Goal: Complete application form

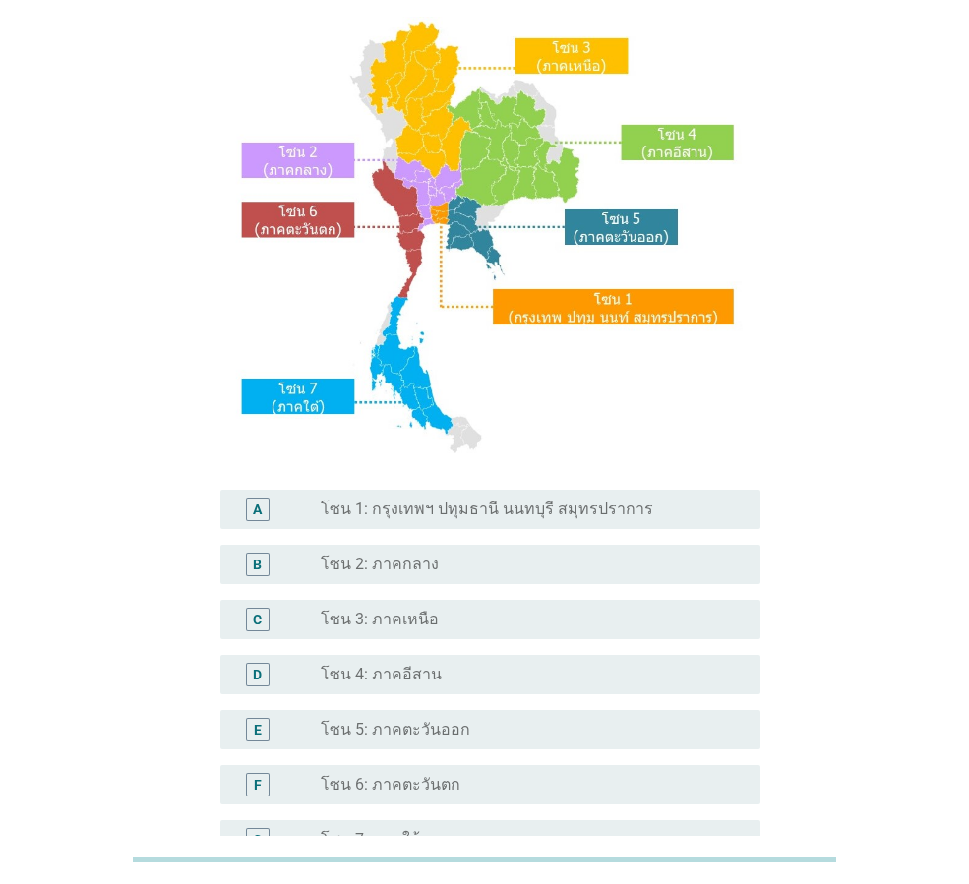
scroll to position [197, 0]
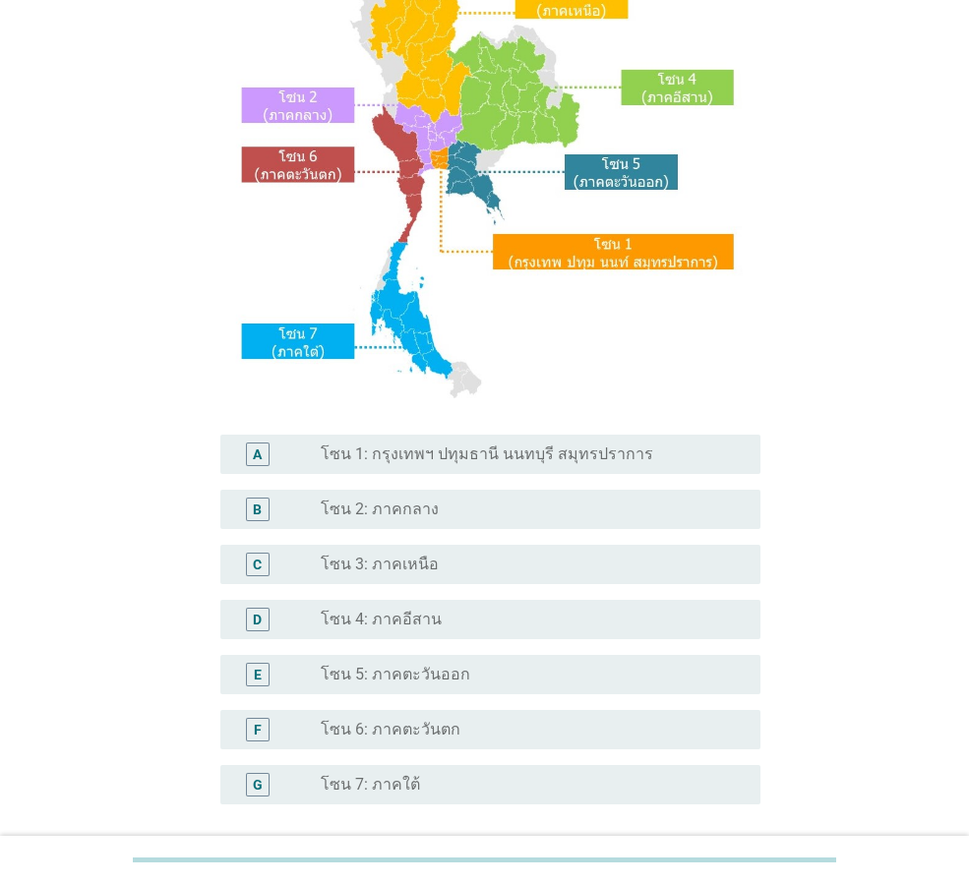
click at [461, 677] on div "radio_button_unchecked โซน 5: ภาคตะวันออก" at bounding box center [525, 675] width 408 height 20
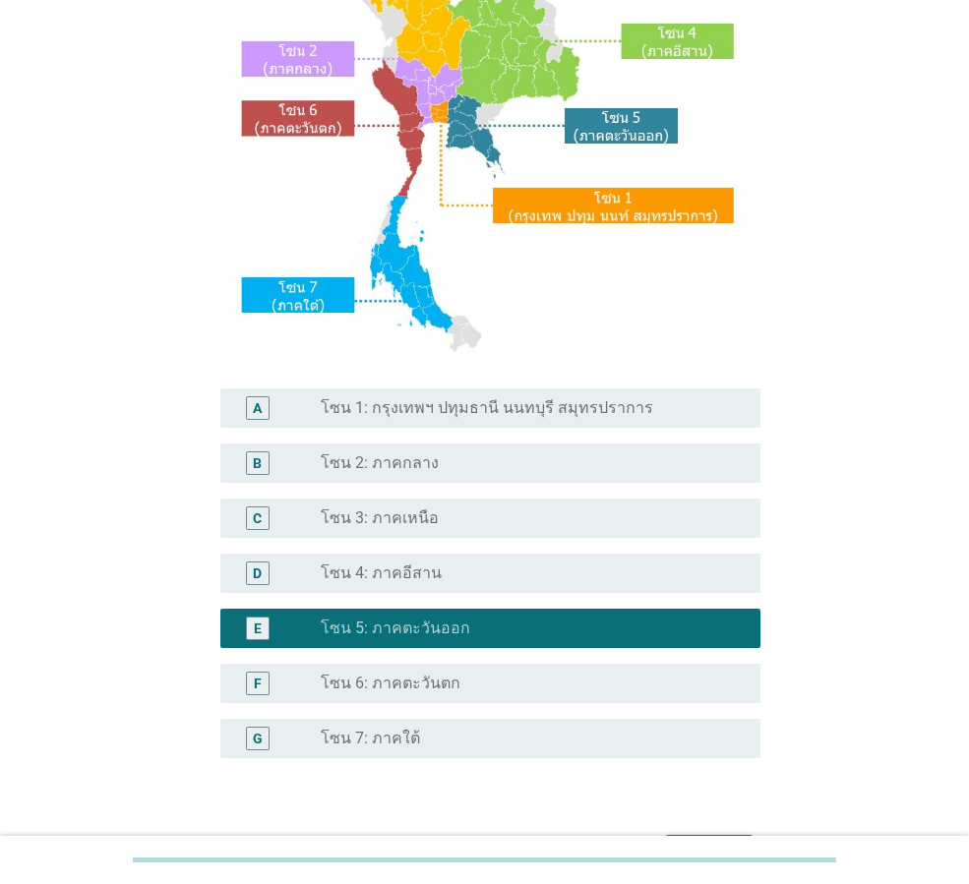
scroll to position [370, 0]
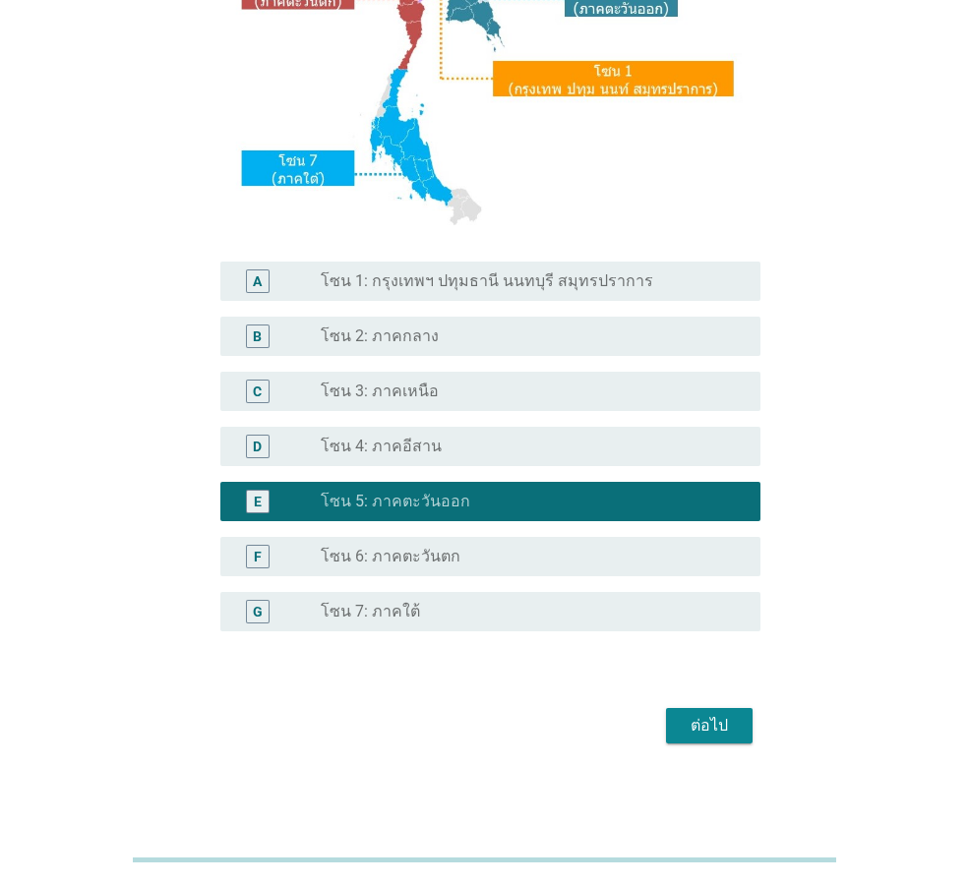
click at [722, 732] on div "ต่อไป" at bounding box center [709, 726] width 55 height 24
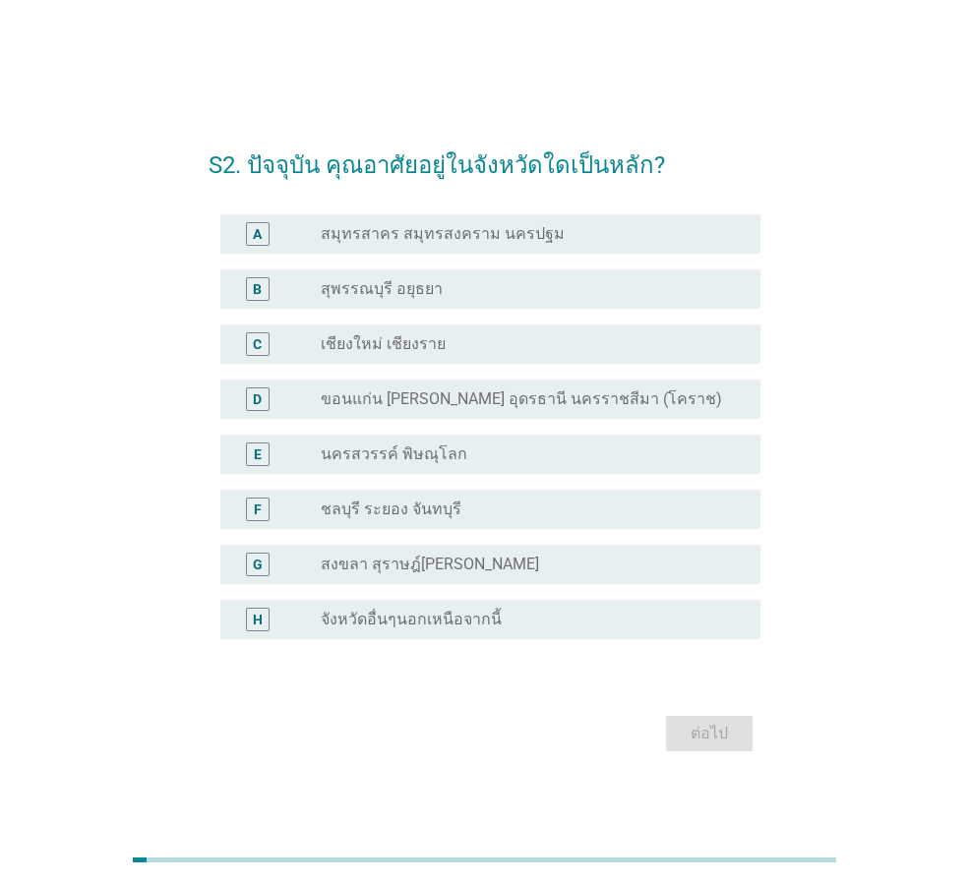
click at [497, 498] on div "radio_button_unchecked ชลบุรี ระยอง จันทบุรี" at bounding box center [533, 510] width 424 height 24
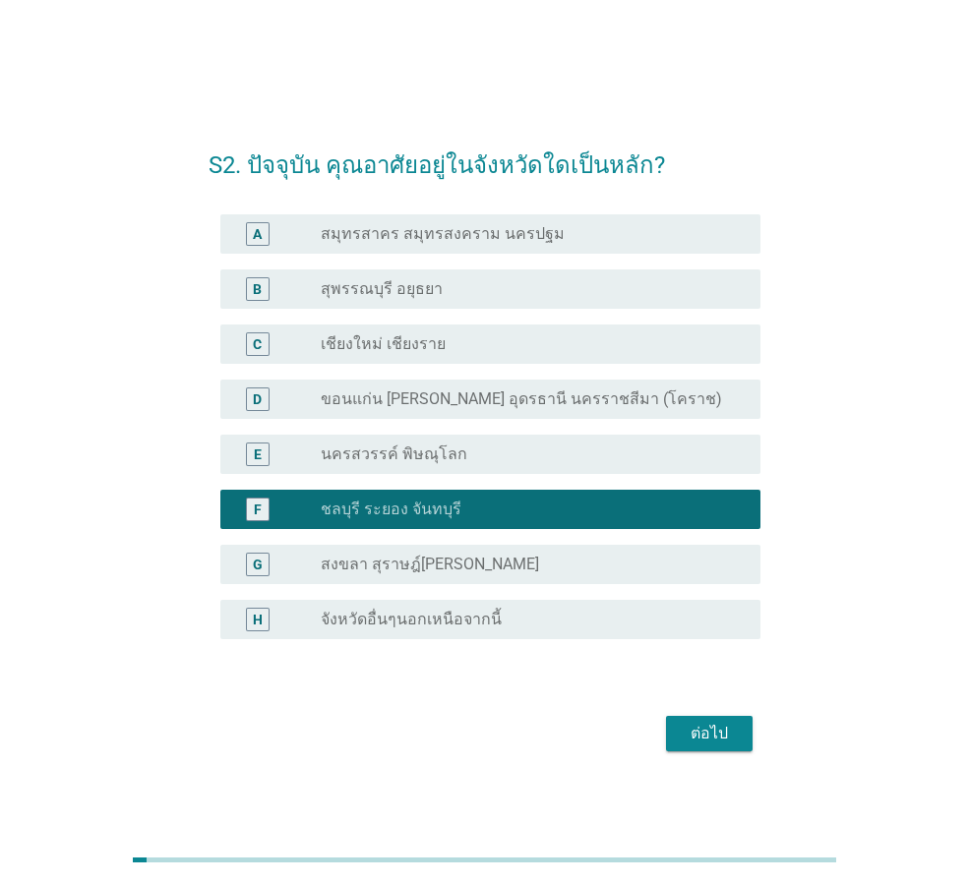
click at [711, 724] on button "ต่อไป" at bounding box center [709, 733] width 87 height 35
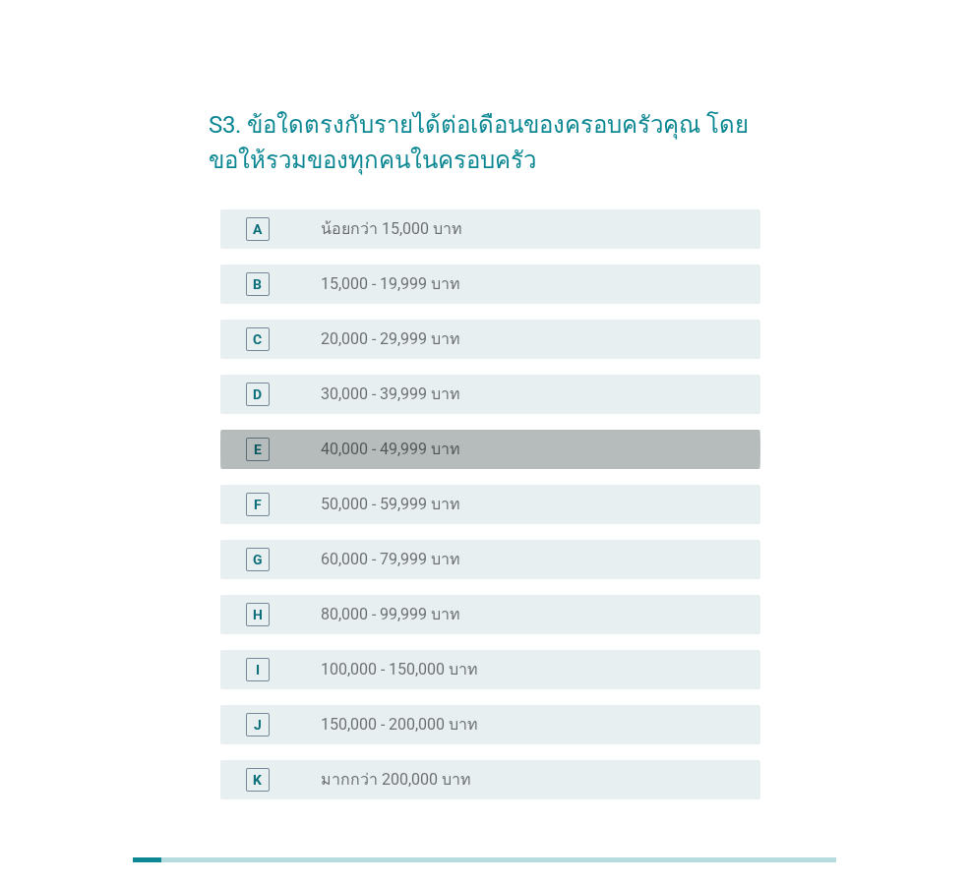
click at [513, 456] on div "radio_button_unchecked 40,000 - 49,999 บาท" at bounding box center [525, 450] width 408 height 20
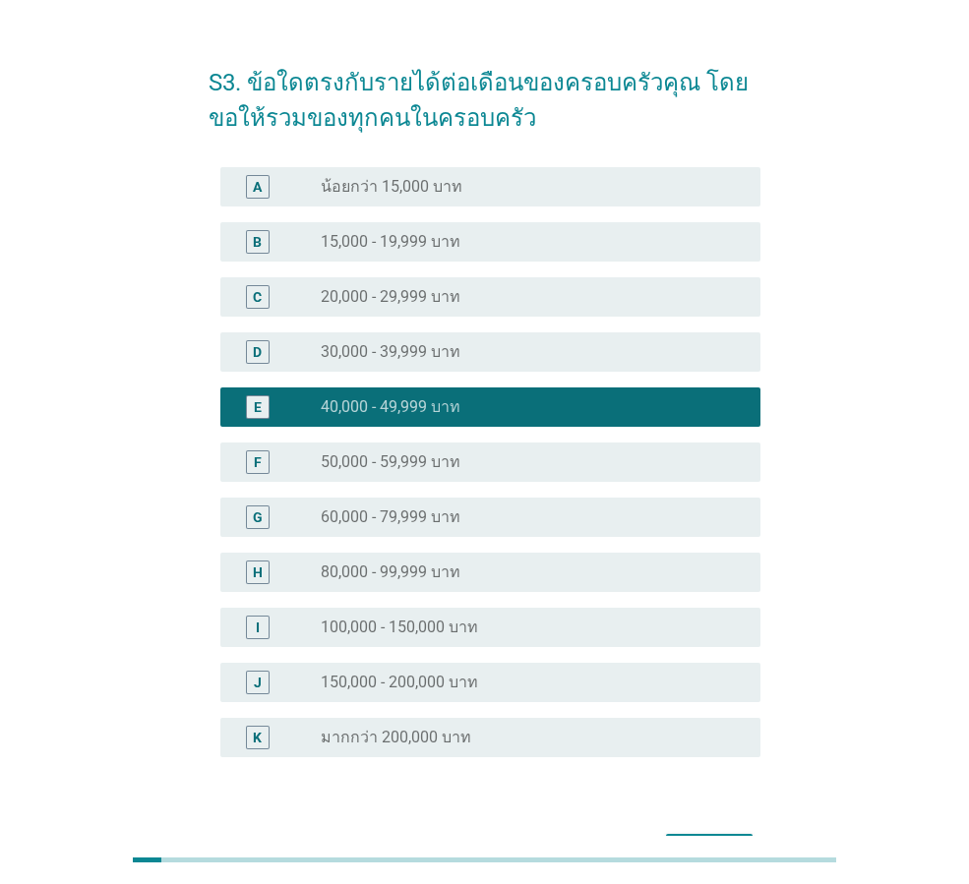
scroll to position [168, 0]
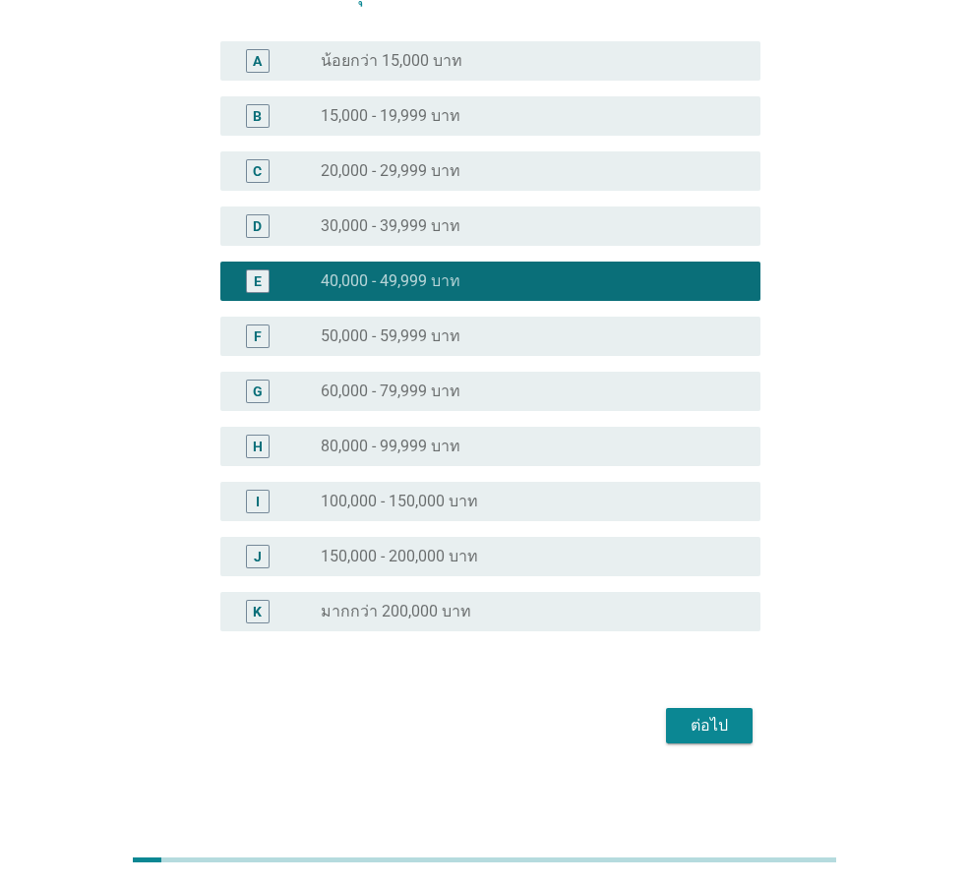
click at [727, 720] on div "ต่อไป" at bounding box center [709, 726] width 55 height 24
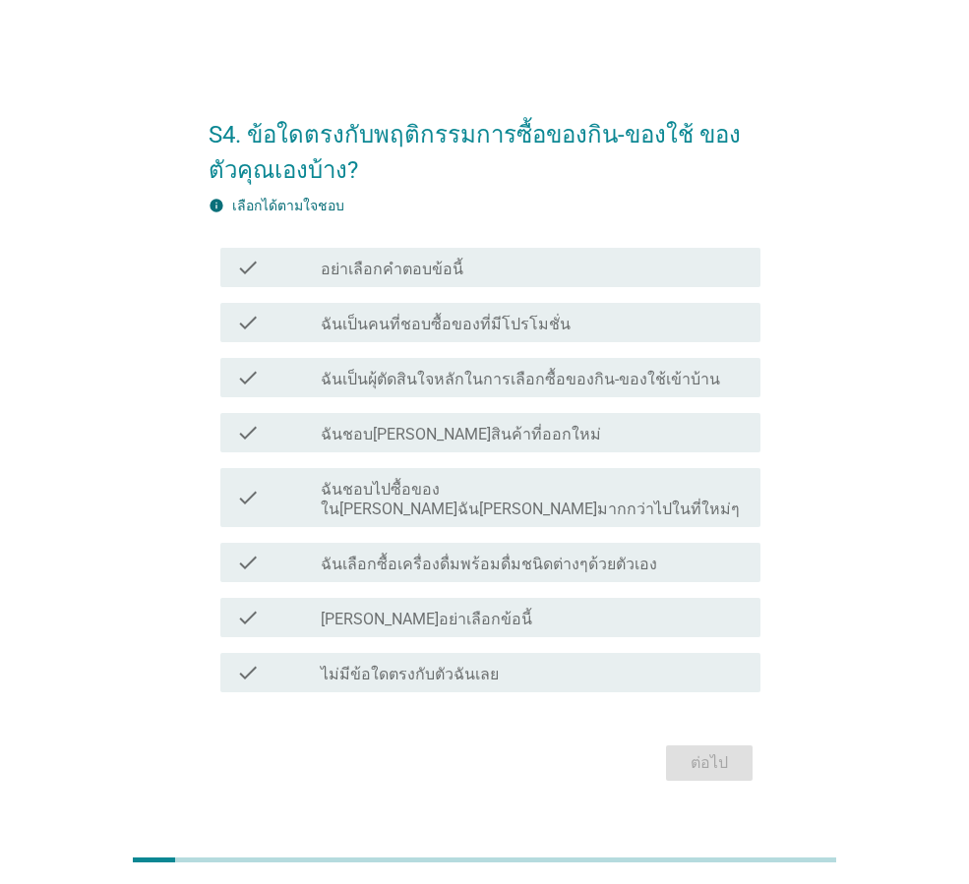
click at [492, 334] on label "ฉันเป็นคนที่ชอบซื้อของที่มีโปรโมชั่น" at bounding box center [446, 325] width 250 height 20
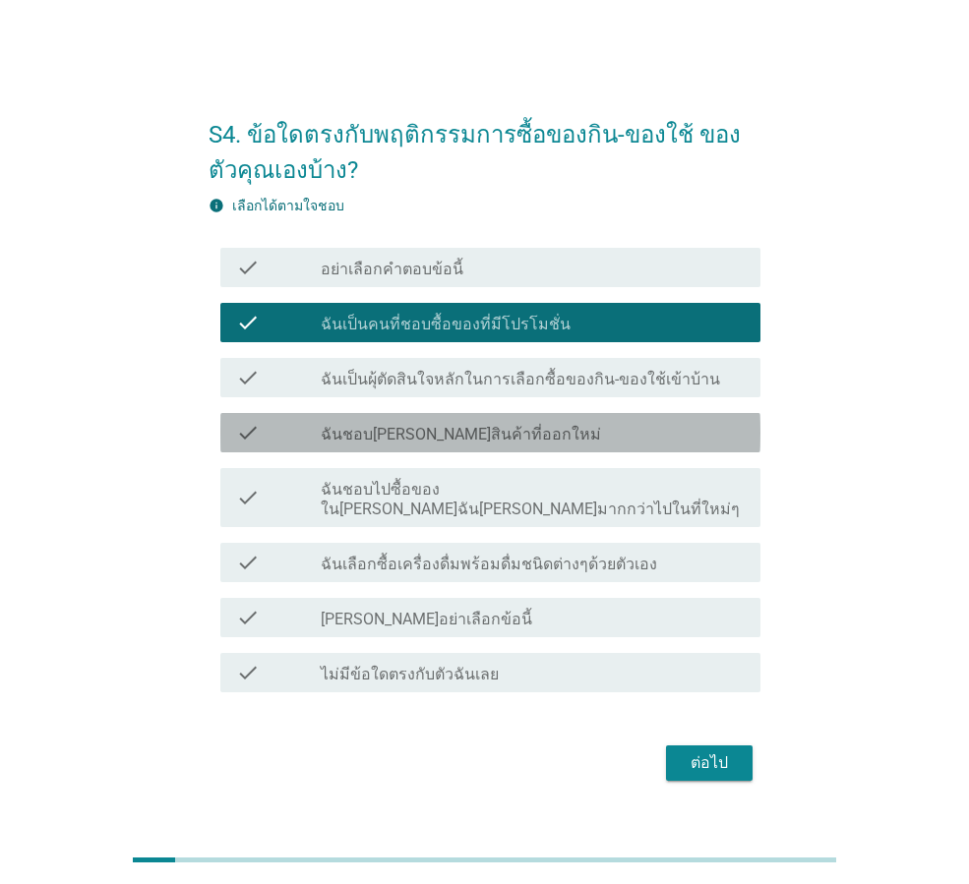
click at [523, 438] on div "check_box_outline_blank ฉันชอบ[PERSON_NAME]สินค้าที่ออกใหม่" at bounding box center [533, 433] width 424 height 24
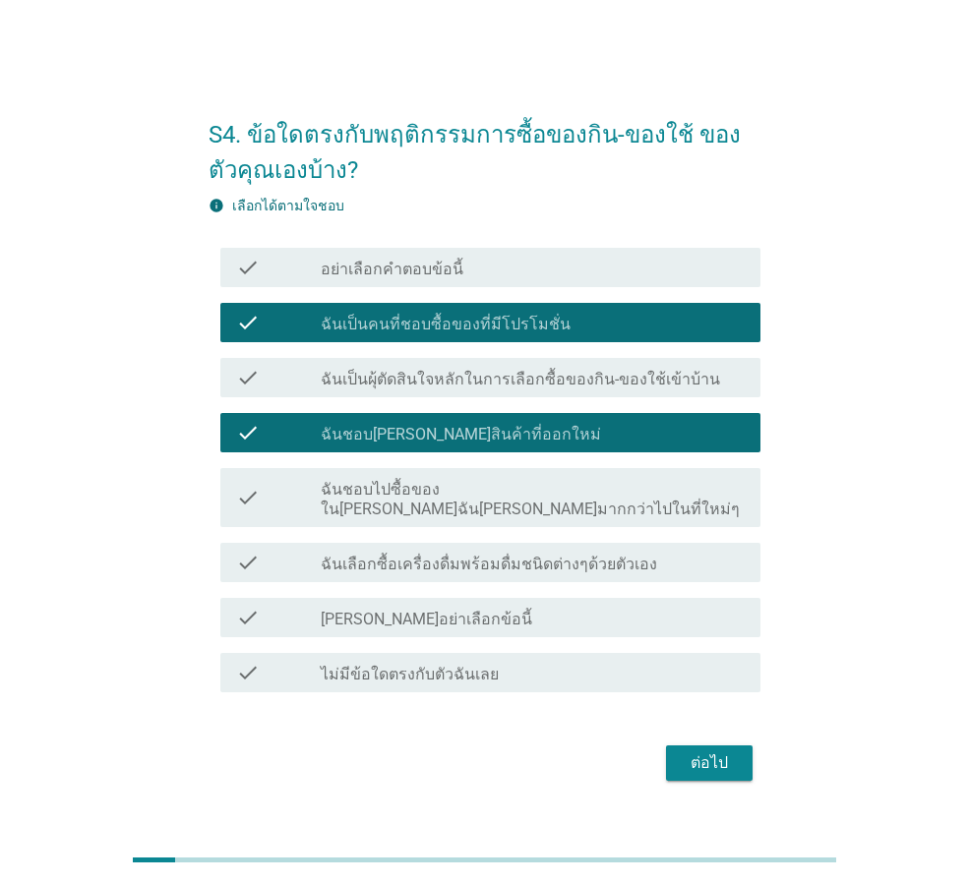
click at [613, 390] on label "ฉันเป็นผุ้ตัดสินใจหลักในการเลือกซื้อของกิน-ของใช้เข้าบ้าน" at bounding box center [520, 380] width 399 height 20
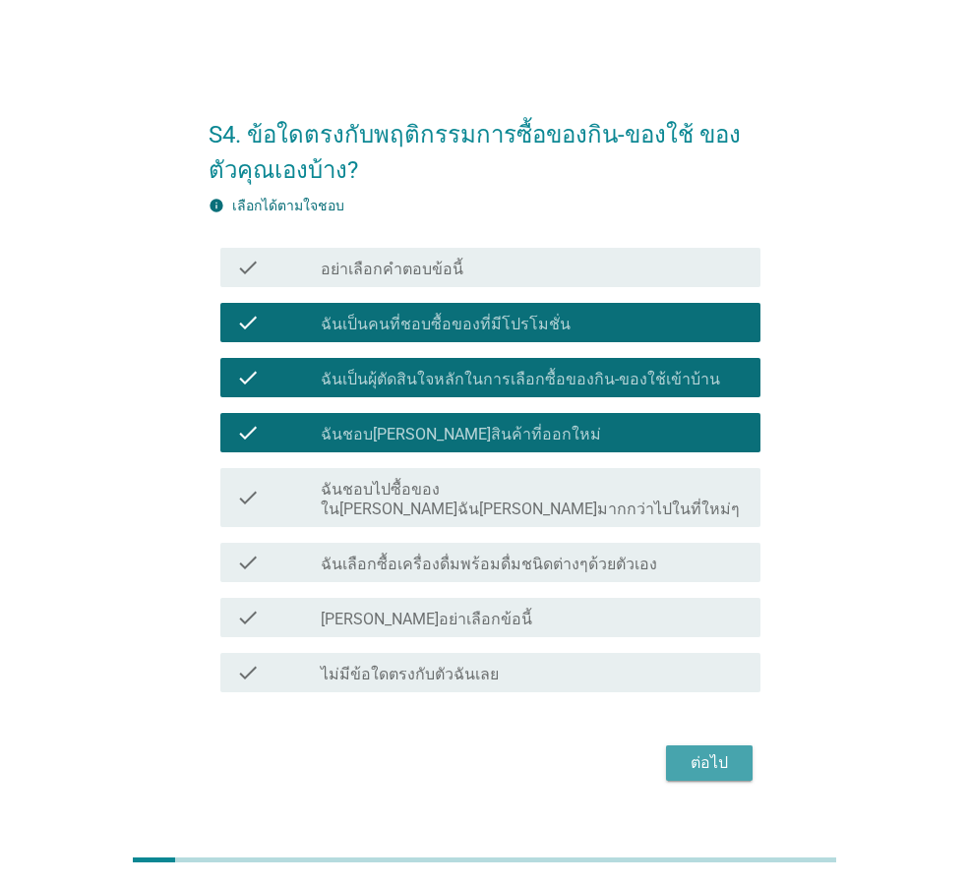
click at [704, 746] on button "ต่อไป" at bounding box center [709, 763] width 87 height 35
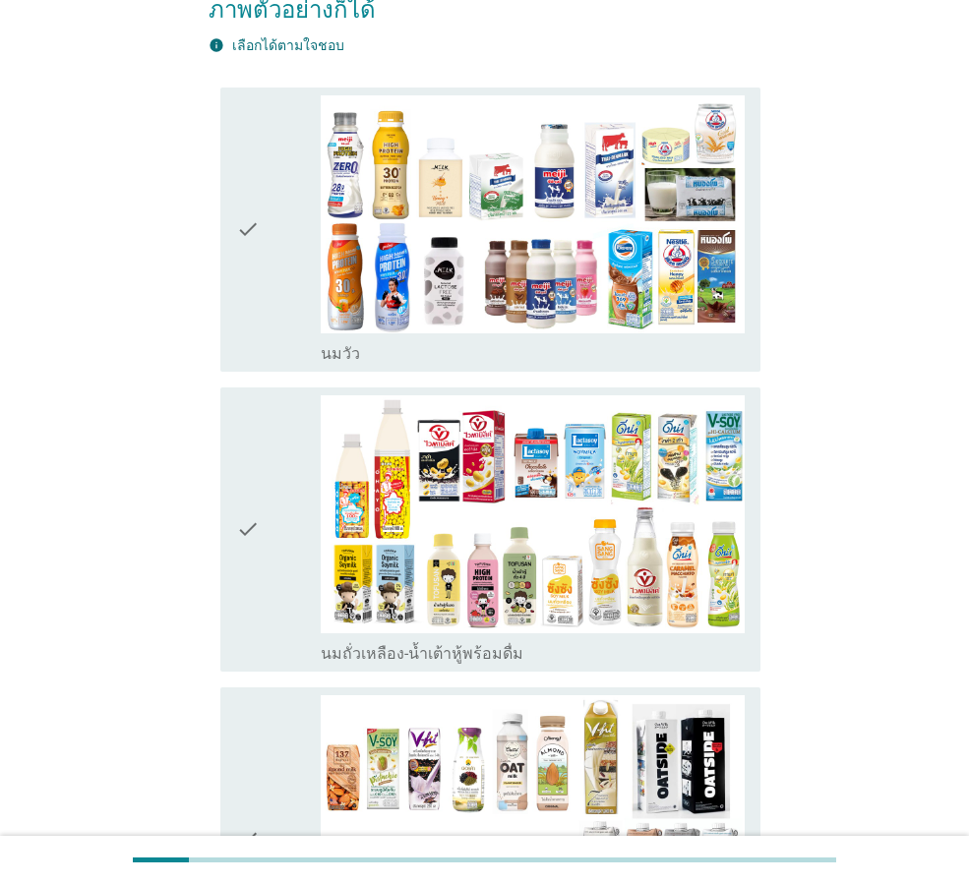
scroll to position [295, 0]
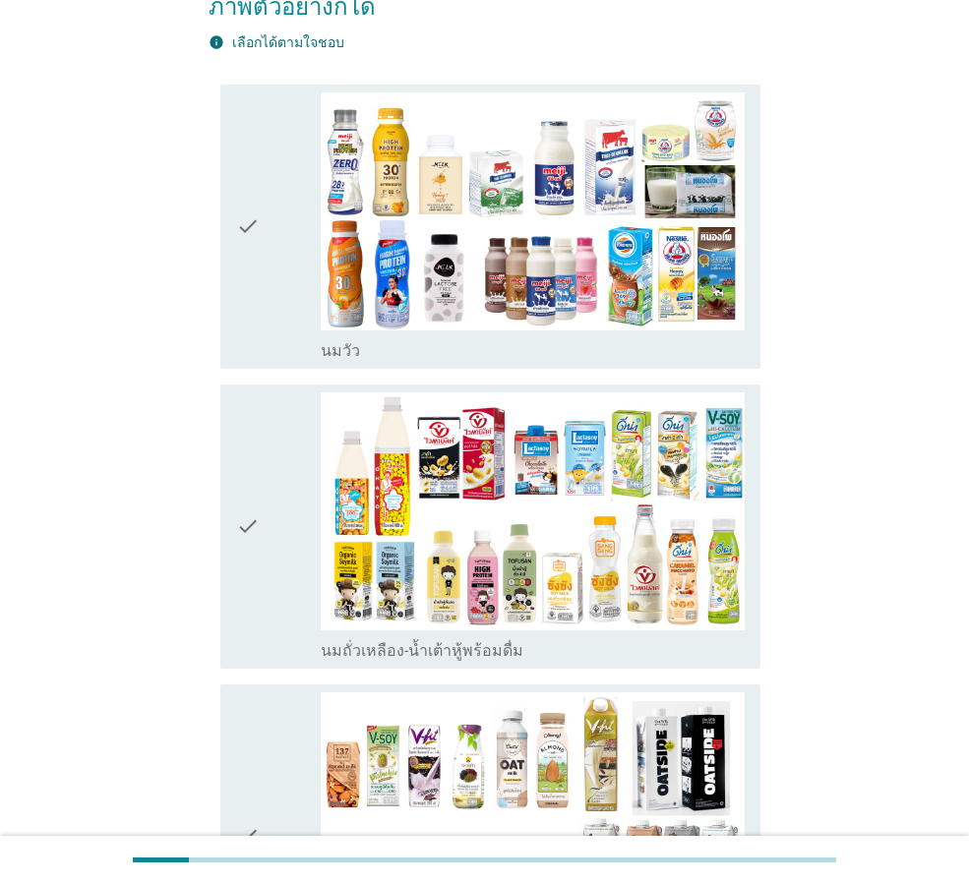
click at [244, 196] on icon "check" at bounding box center [248, 226] width 24 height 269
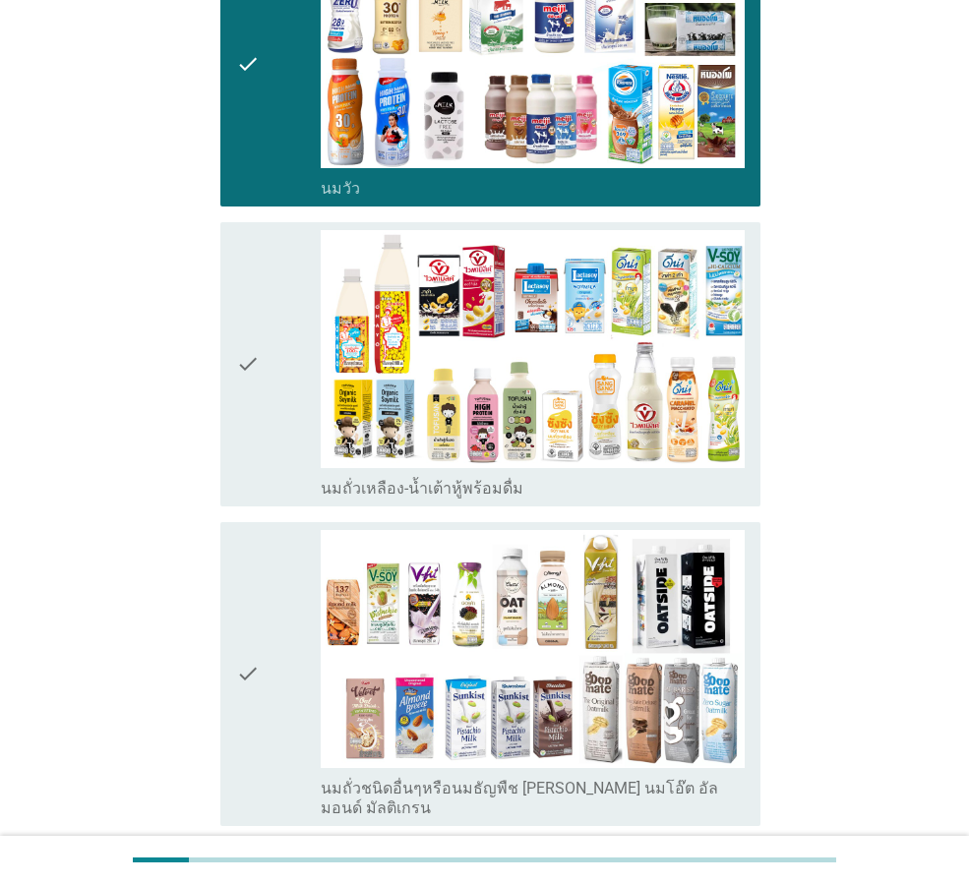
scroll to position [492, 0]
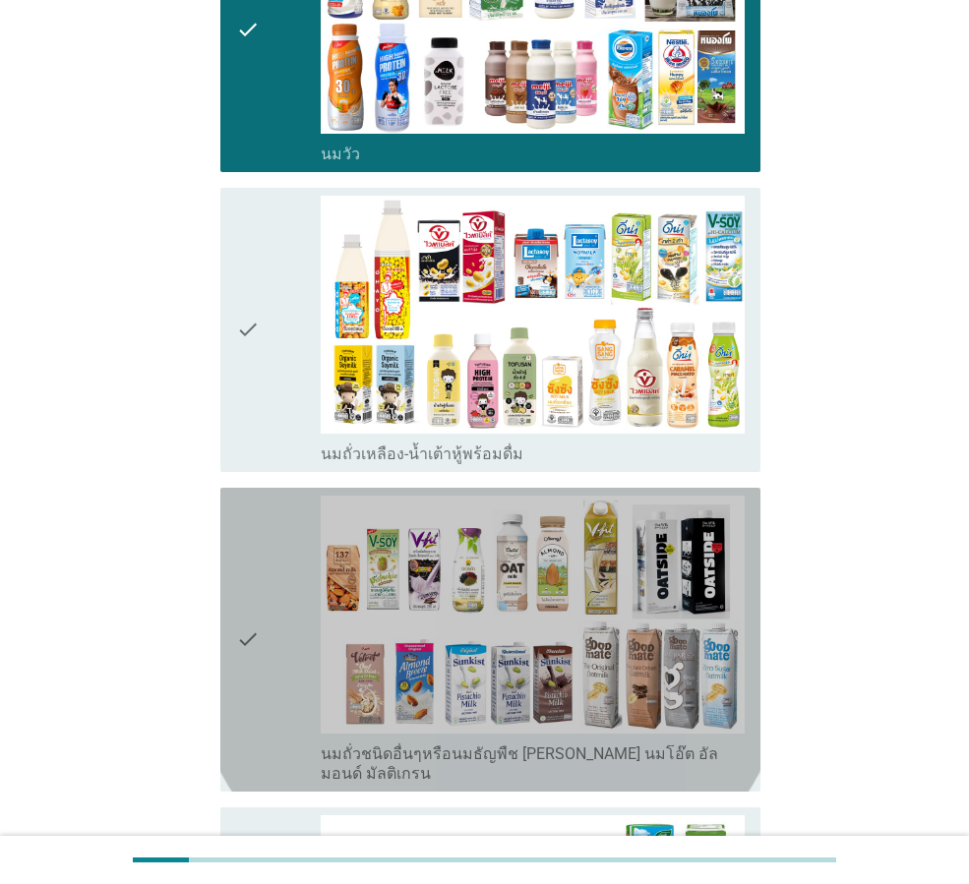
click at [270, 591] on div "check" at bounding box center [278, 640] width 85 height 288
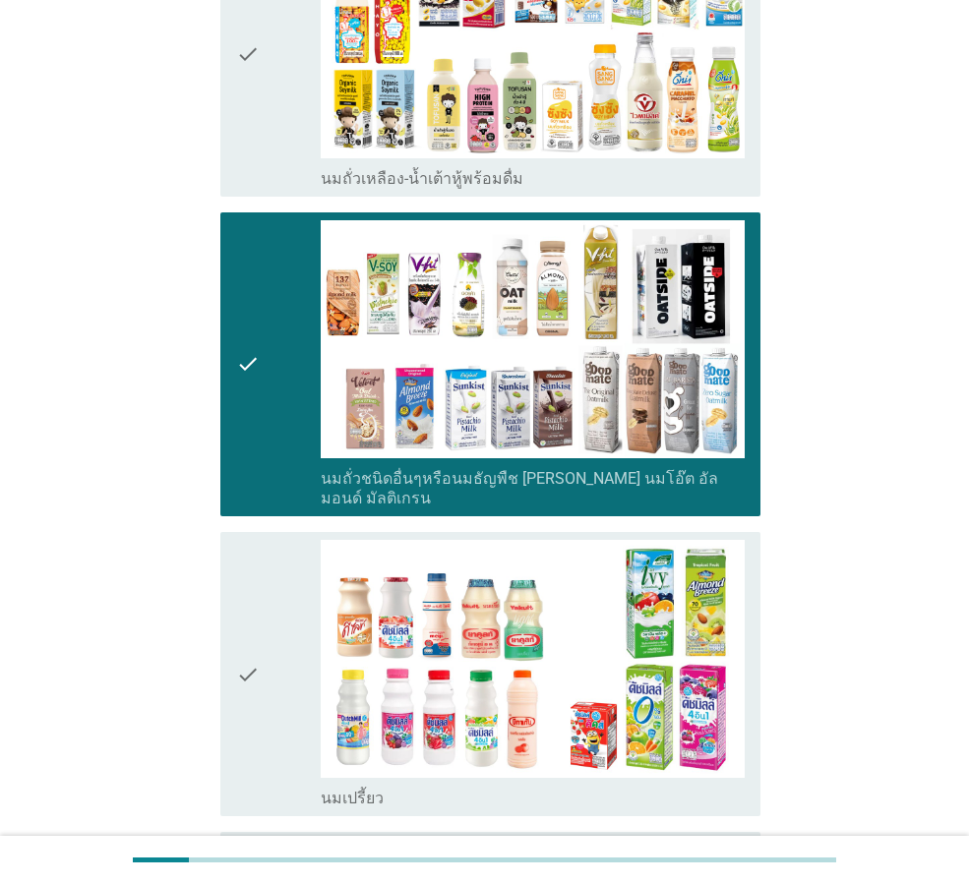
scroll to position [787, 0]
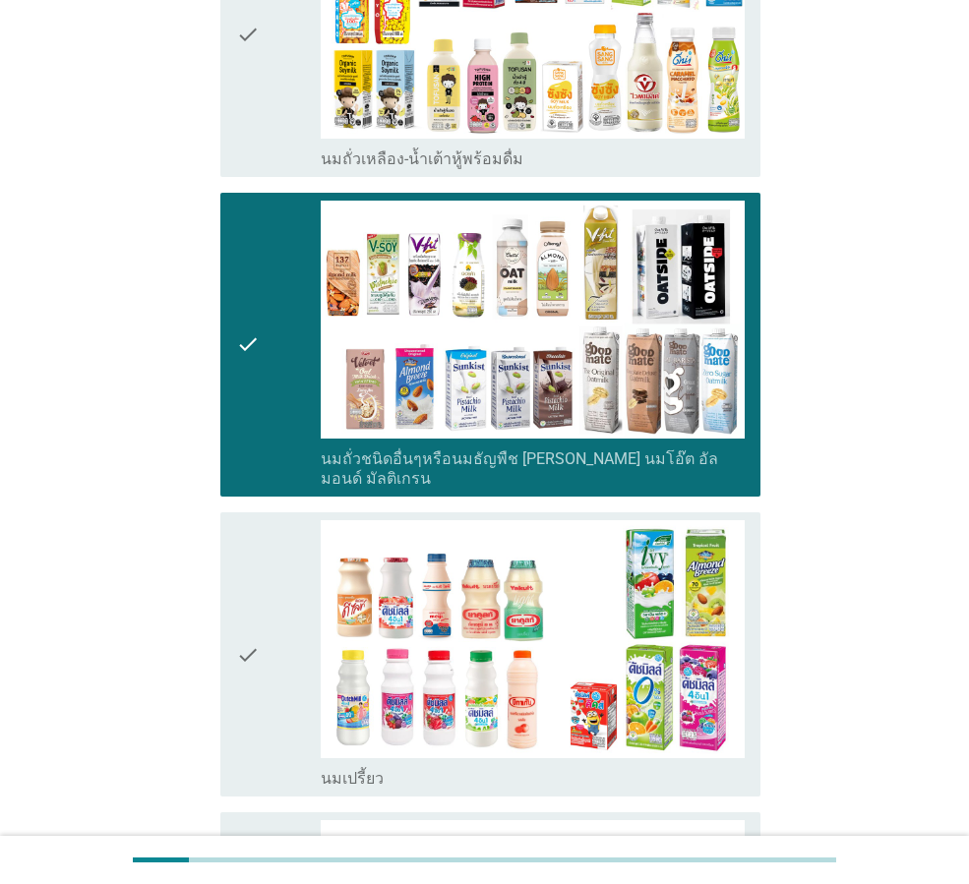
click at [270, 605] on div "check" at bounding box center [278, 654] width 85 height 269
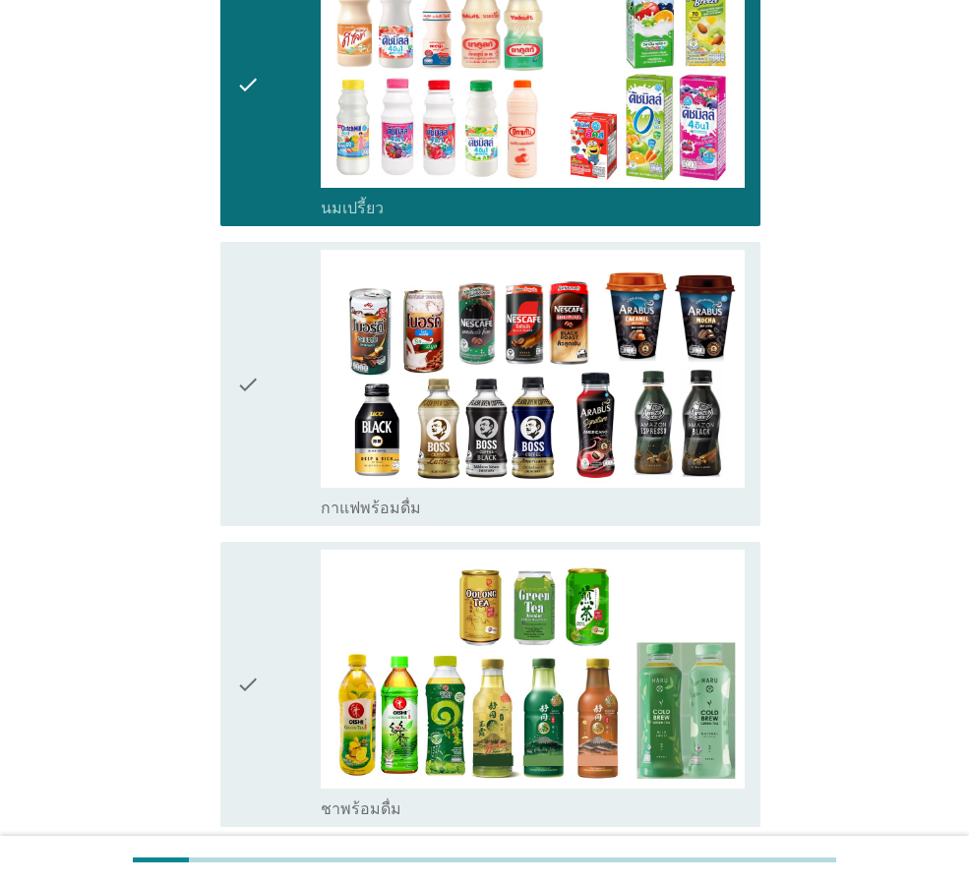
scroll to position [1377, 0]
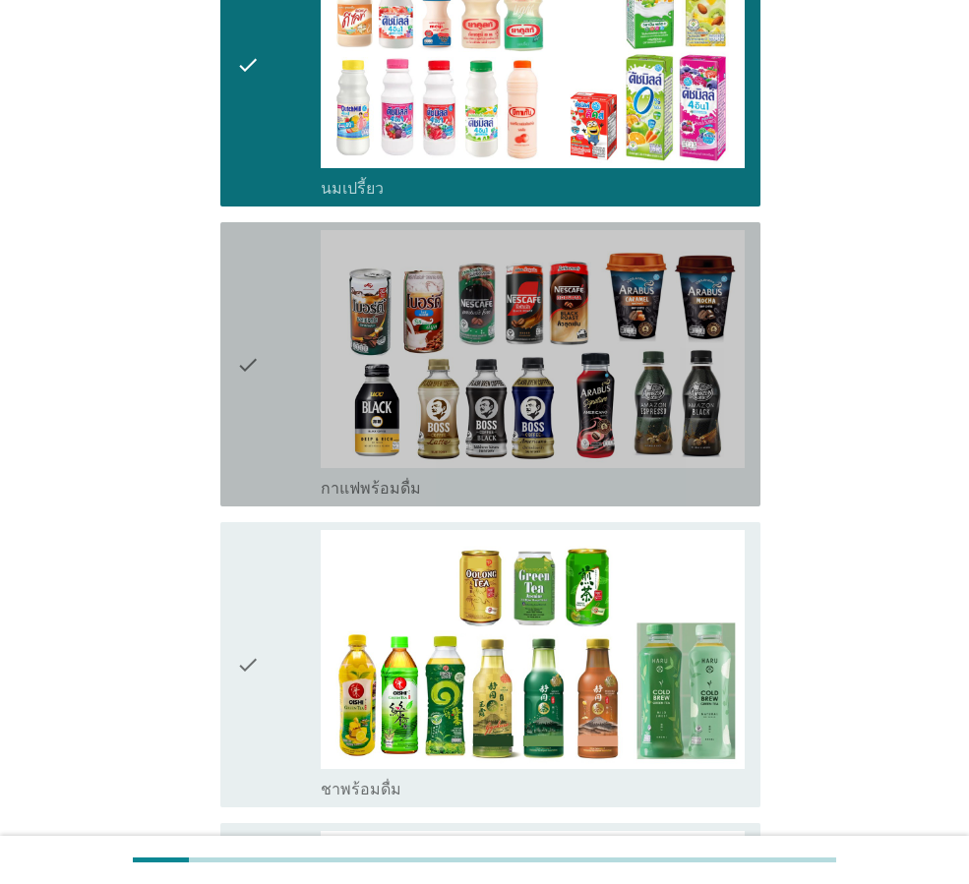
click at [243, 310] on icon "check" at bounding box center [248, 364] width 24 height 269
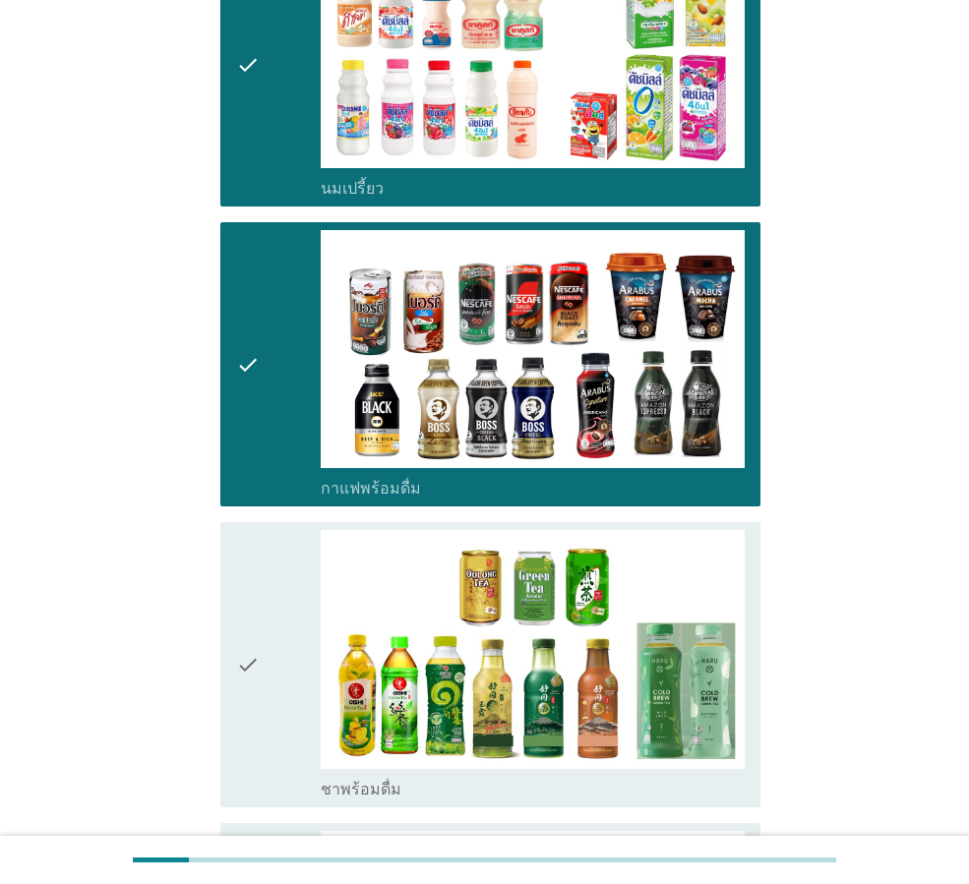
click at [258, 612] on icon "check" at bounding box center [248, 664] width 24 height 269
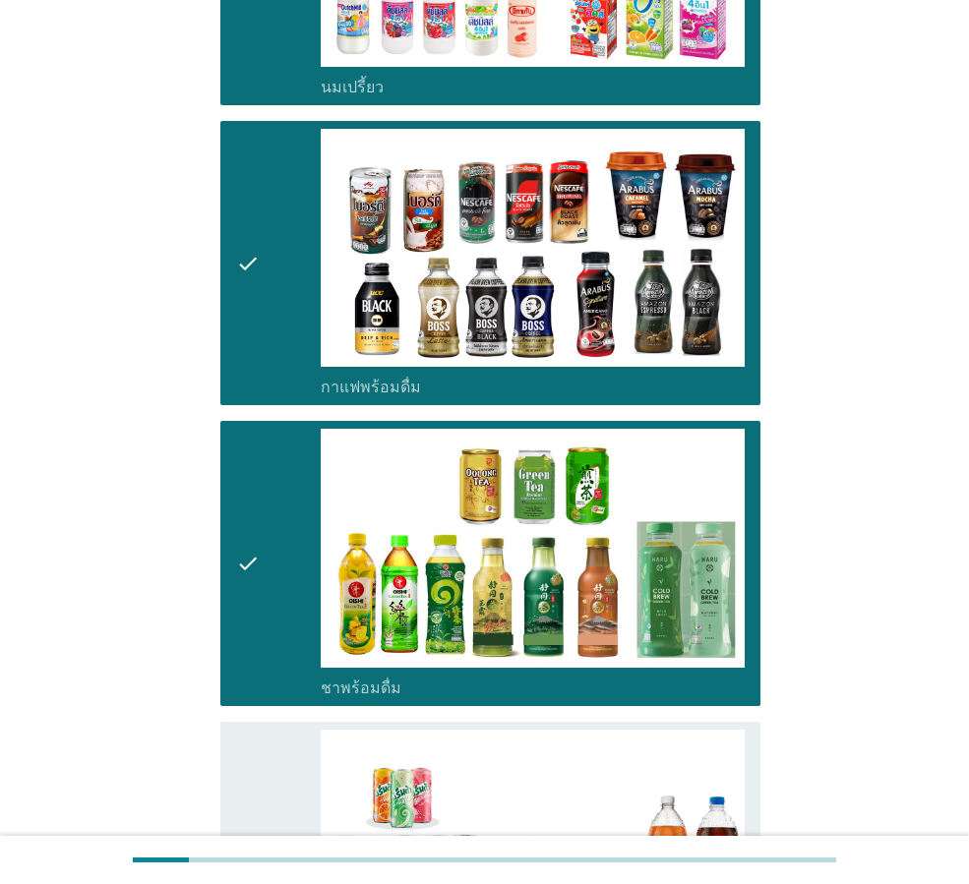
scroll to position [1672, 0]
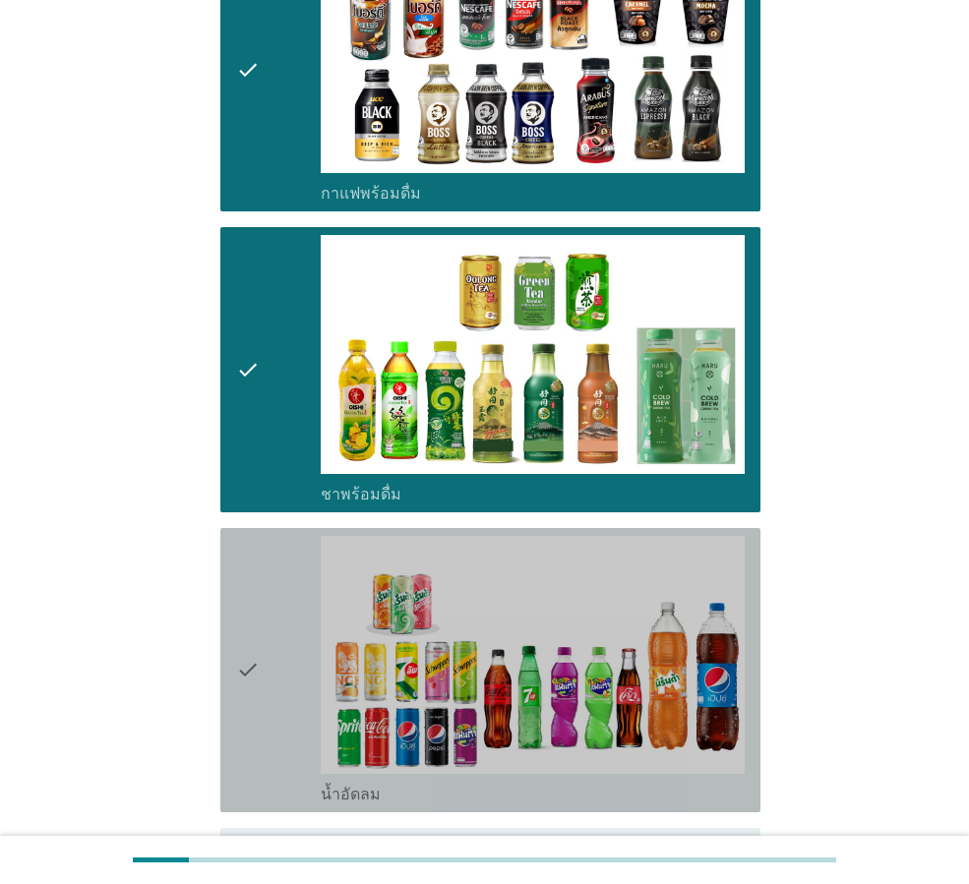
click at [268, 616] on div "check" at bounding box center [278, 670] width 85 height 269
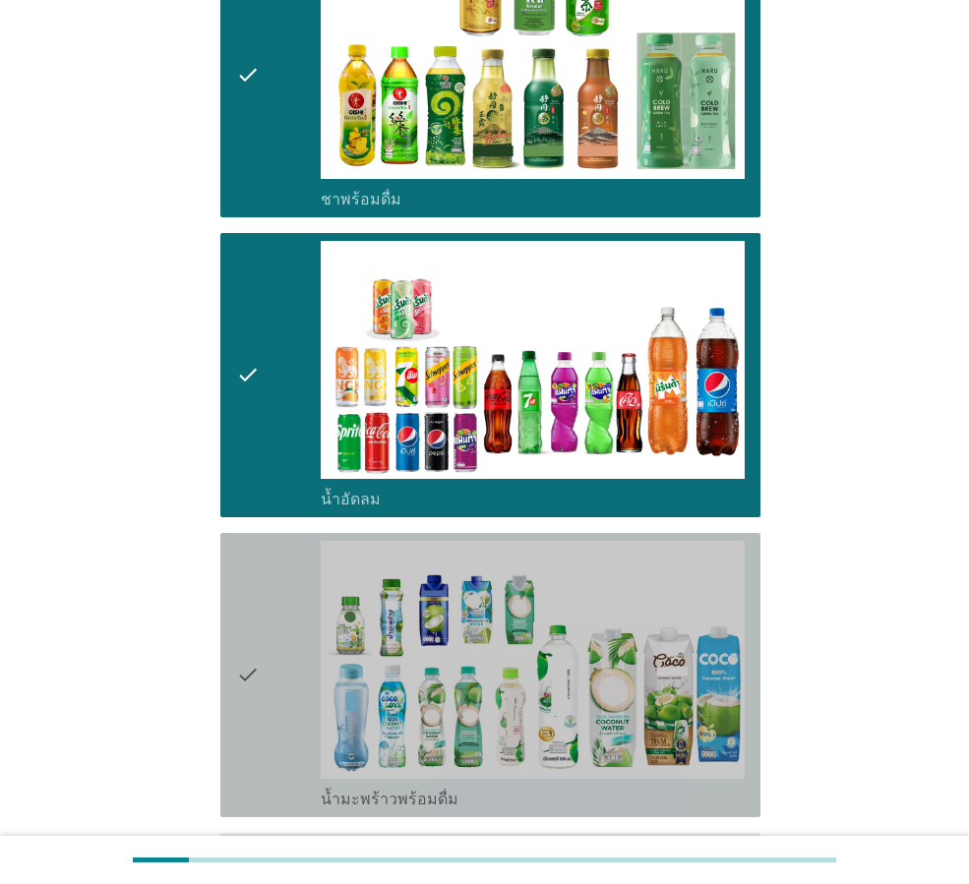
click at [268, 620] on div "check" at bounding box center [278, 675] width 85 height 269
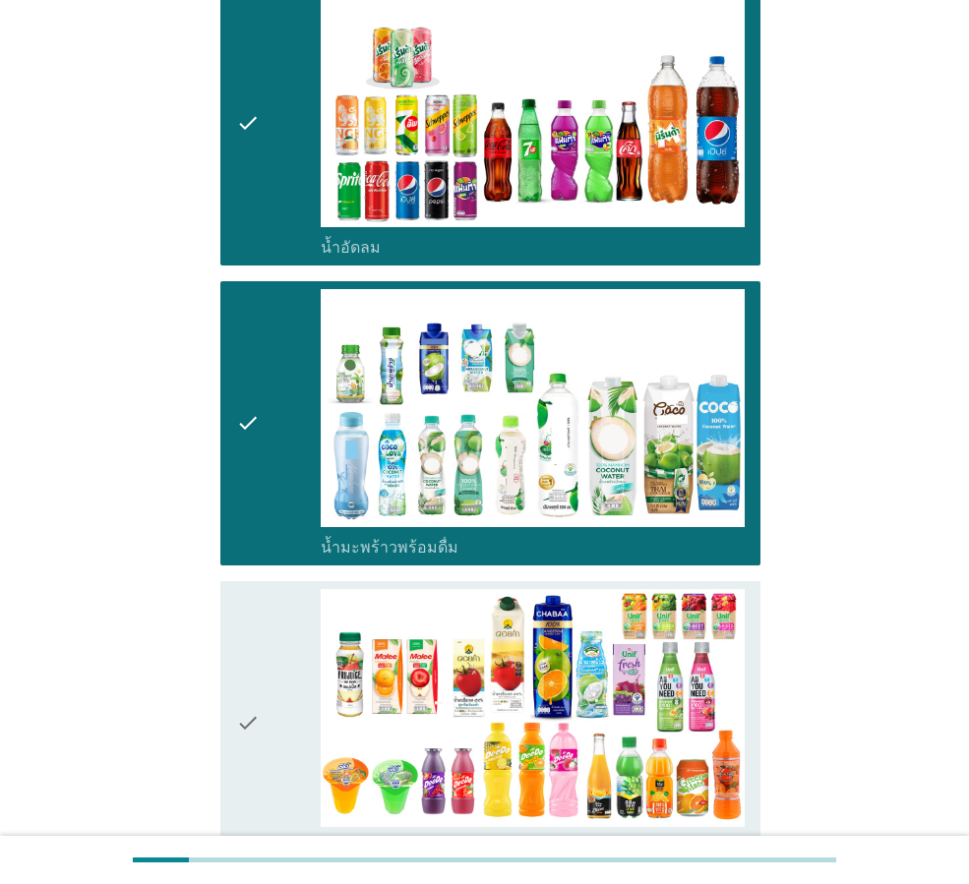
scroll to position [2262, 0]
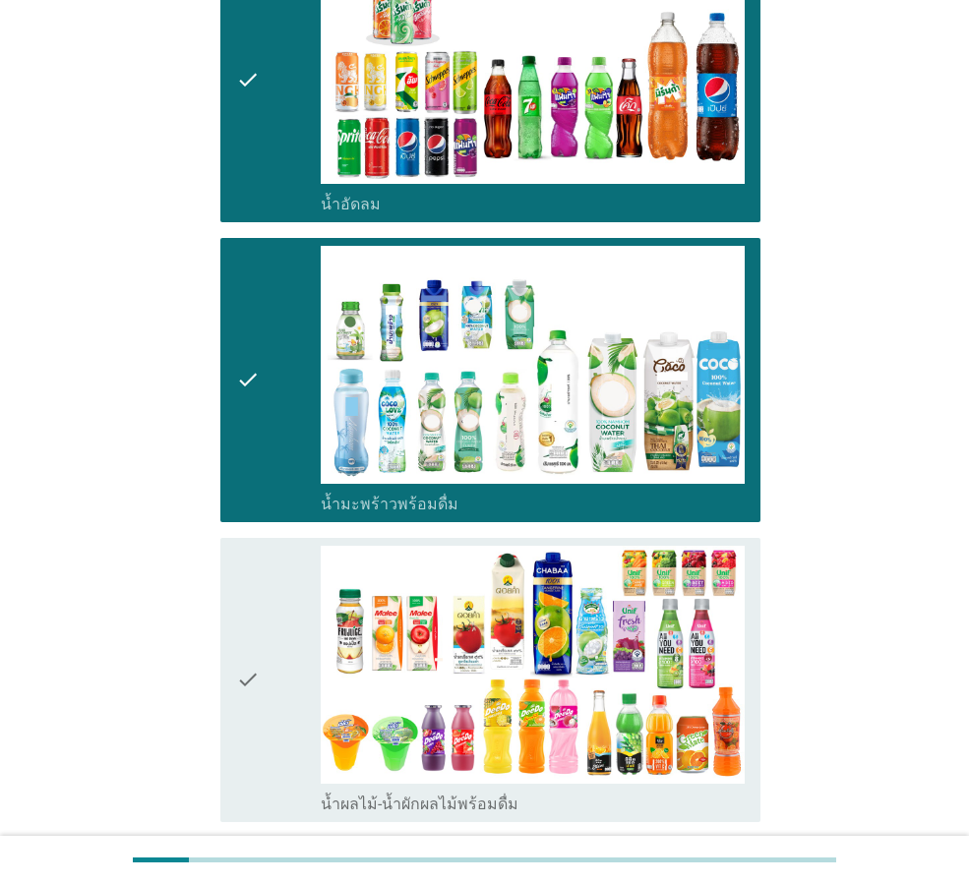
click at [240, 339] on icon "check" at bounding box center [248, 380] width 24 height 269
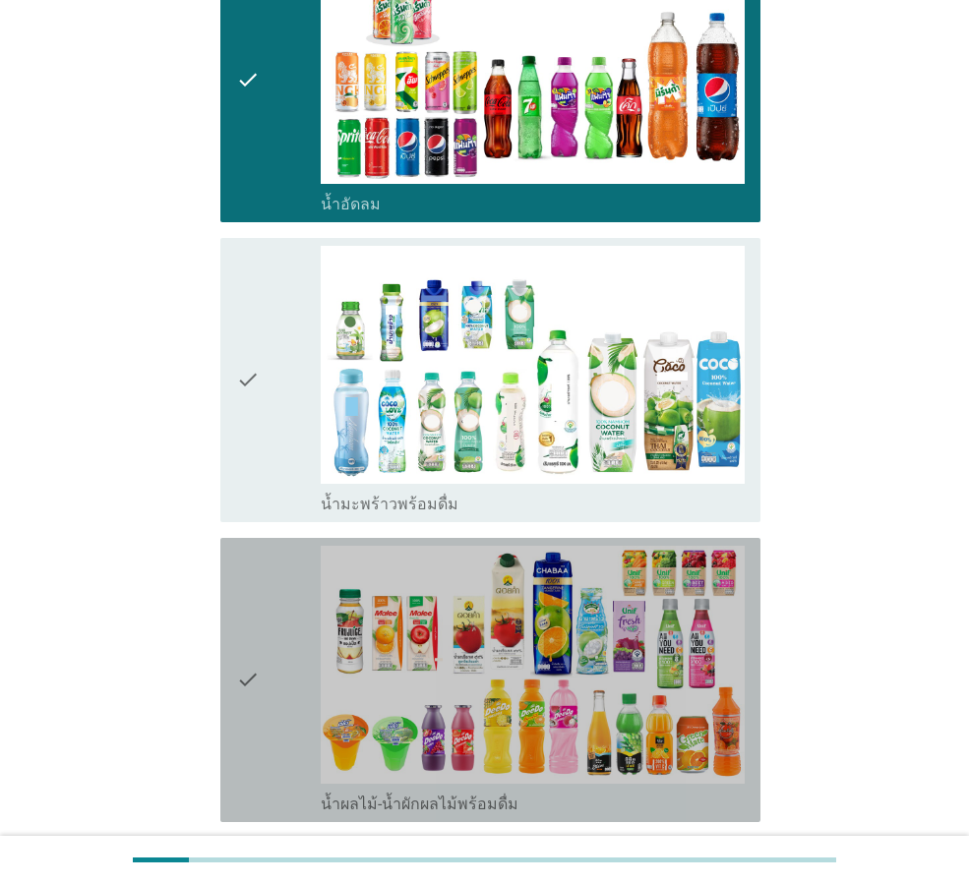
click at [263, 626] on div "check" at bounding box center [278, 680] width 85 height 269
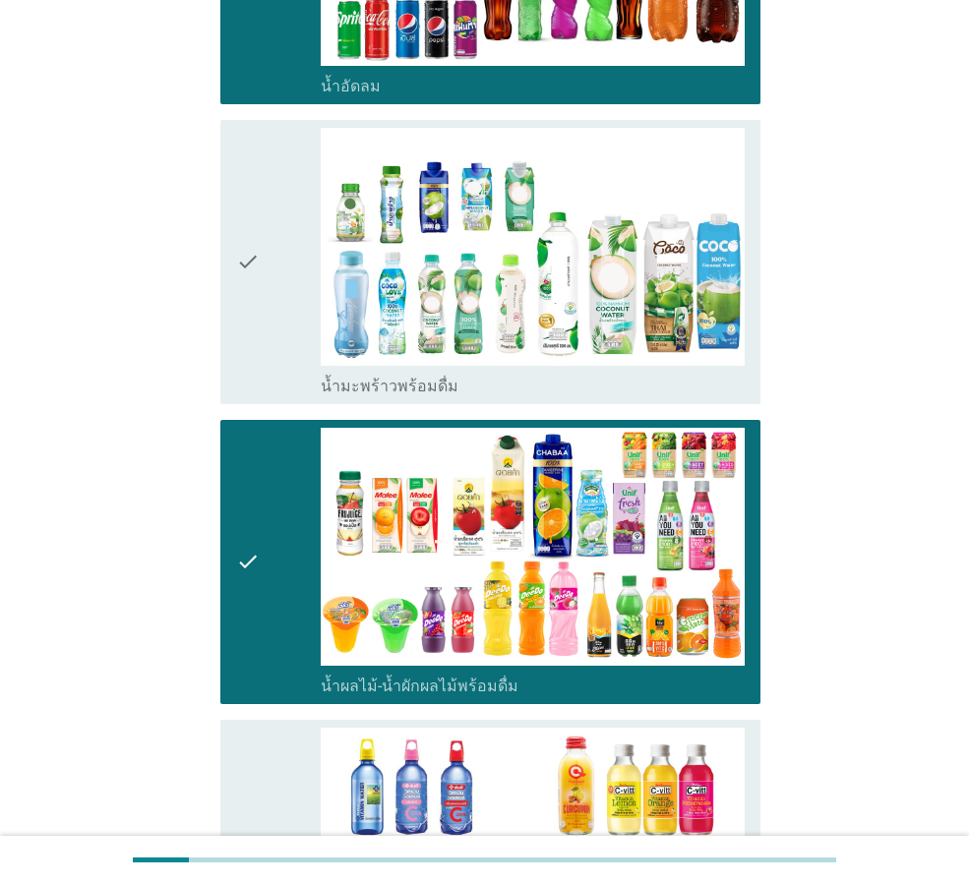
scroll to position [2656, 0]
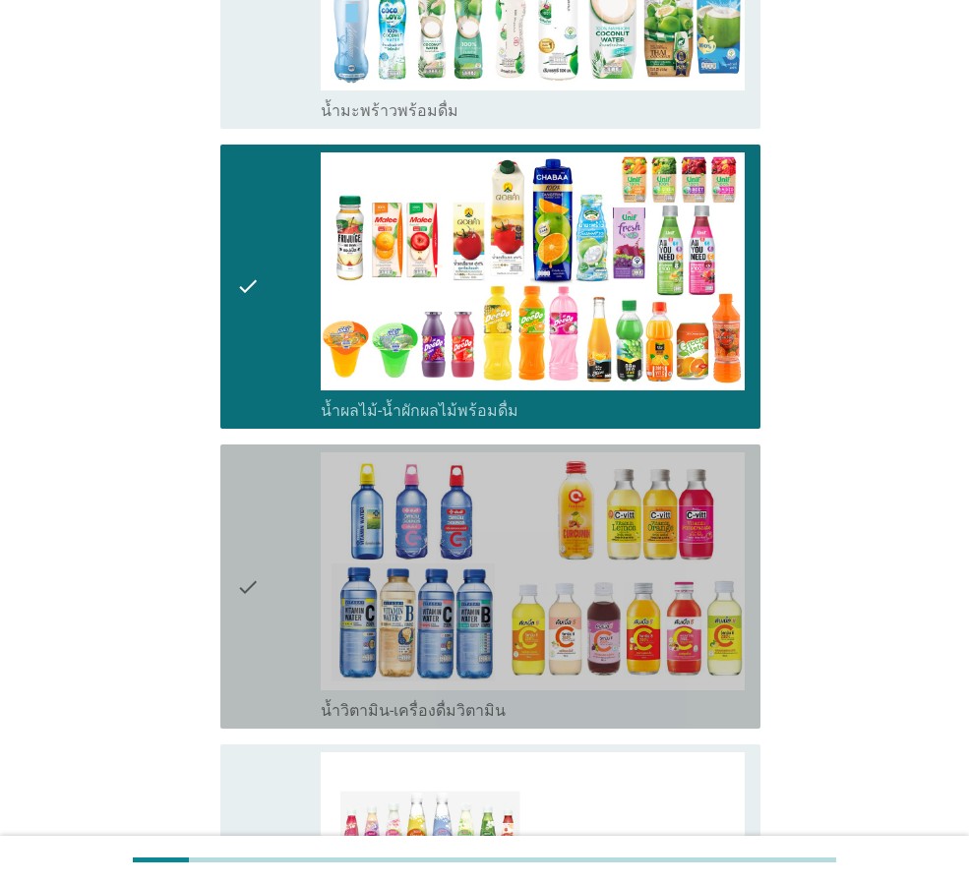
click at [286, 529] on div "check" at bounding box center [278, 586] width 85 height 269
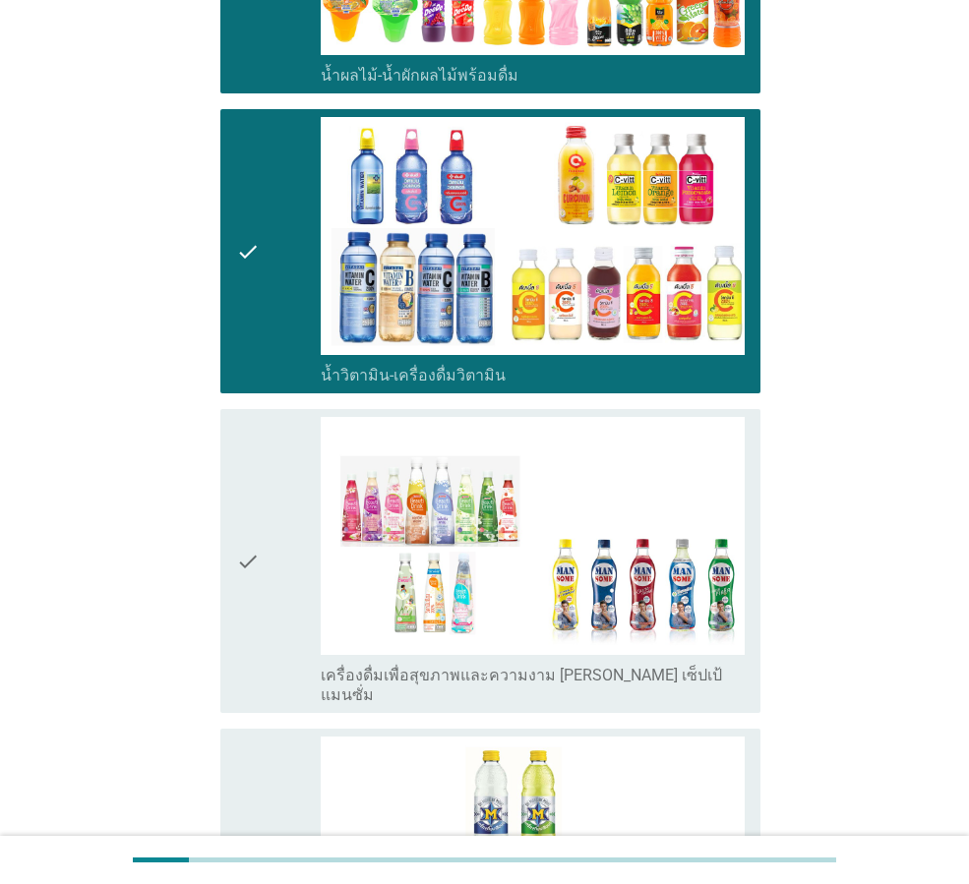
scroll to position [3049, 0]
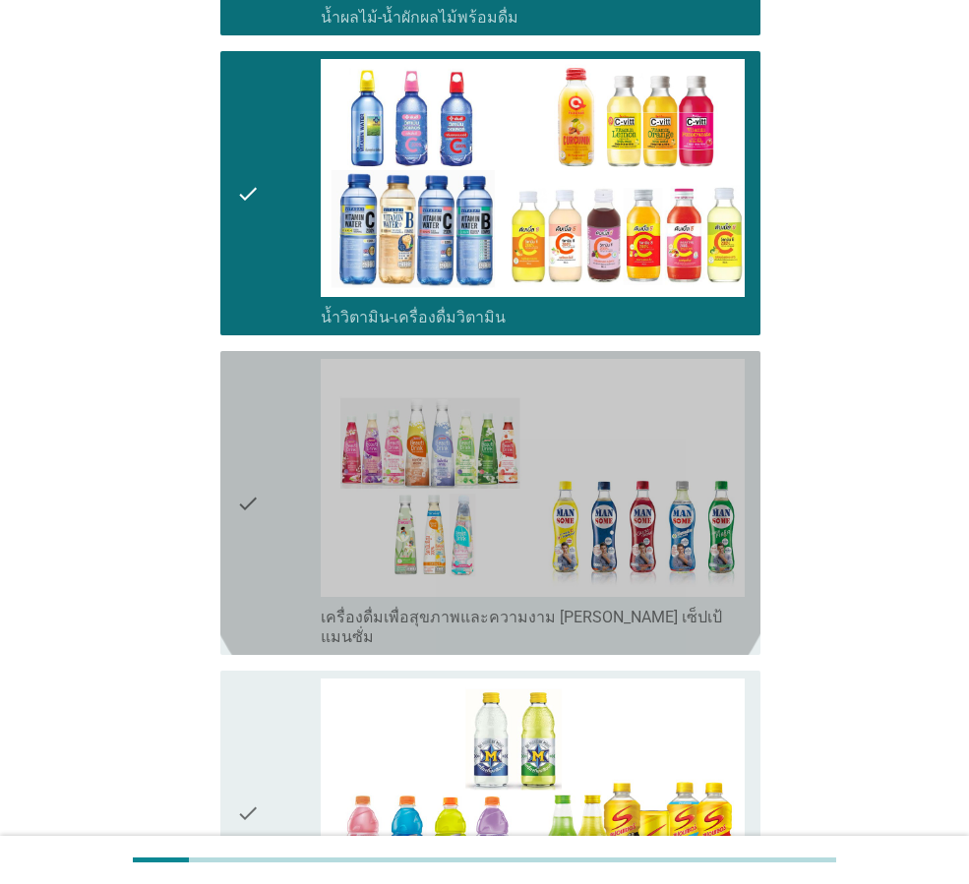
click at [241, 465] on icon "check" at bounding box center [248, 503] width 24 height 288
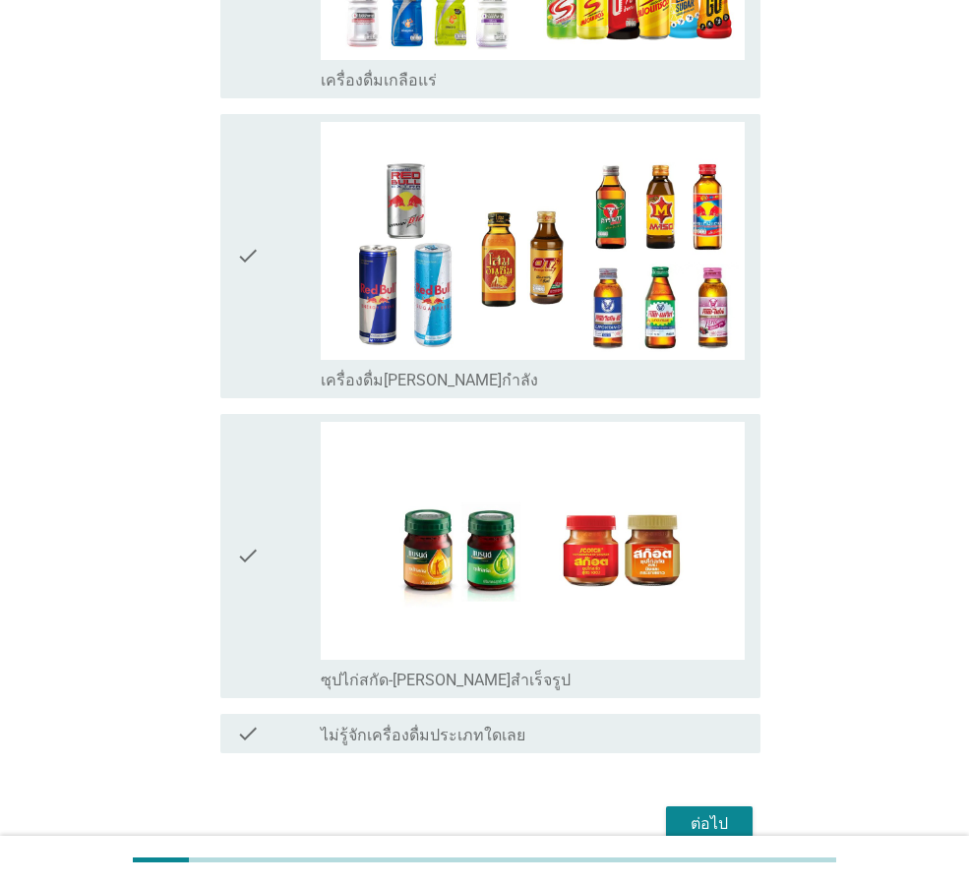
scroll to position [3930, 0]
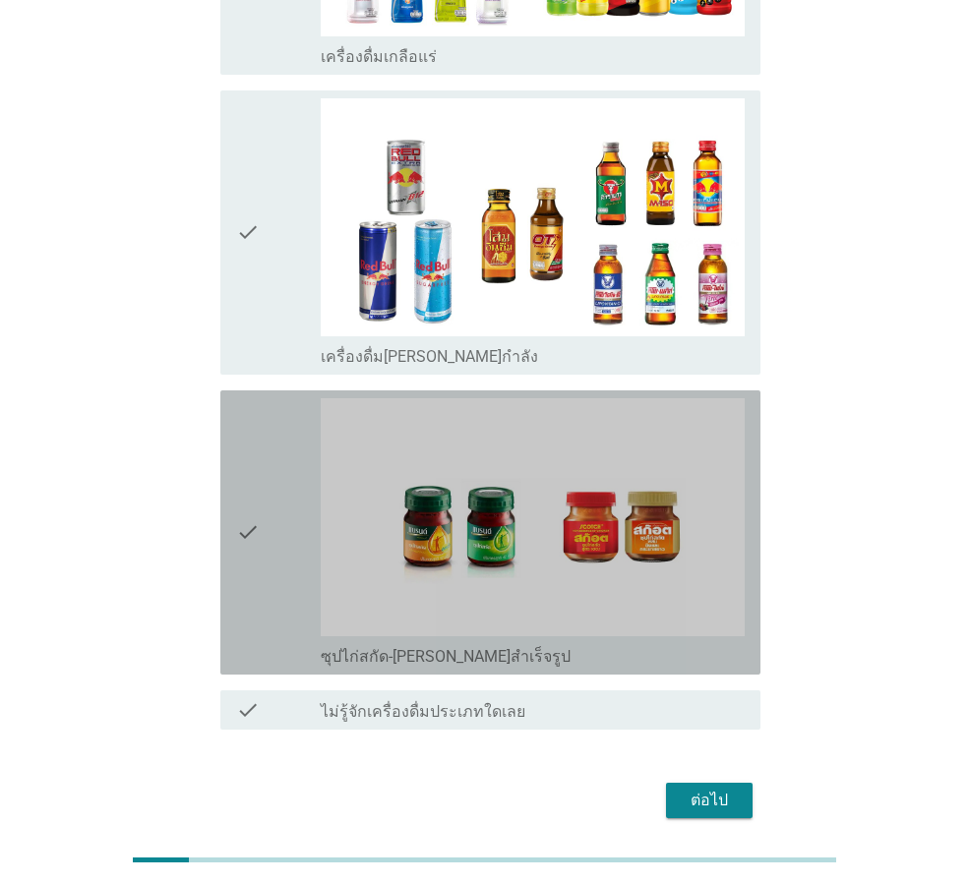
click at [255, 475] on icon "check" at bounding box center [248, 532] width 24 height 269
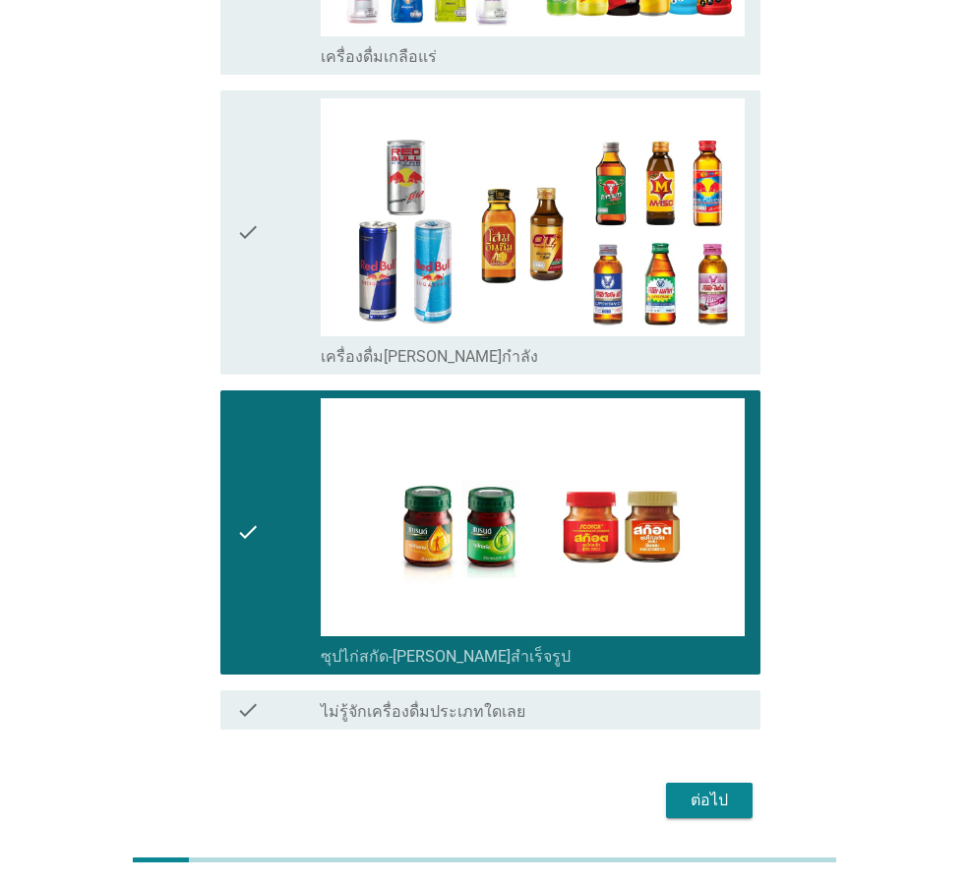
click at [725, 789] on div "ต่อไป" at bounding box center [709, 801] width 55 height 24
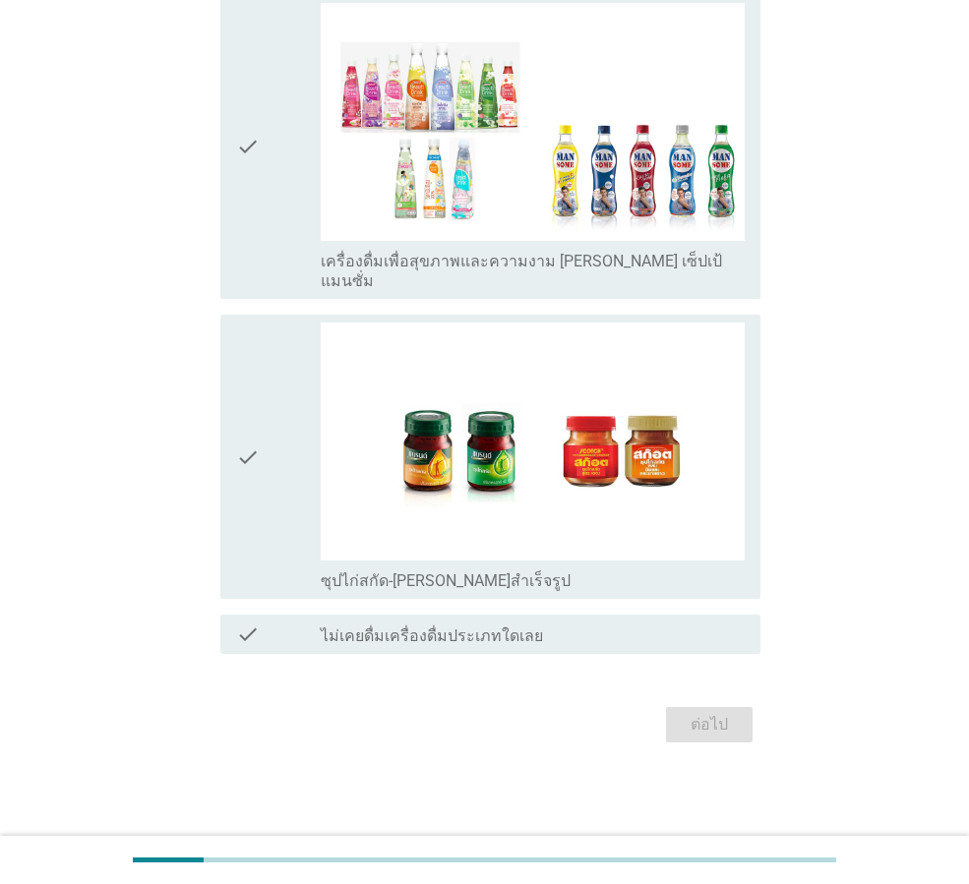
scroll to position [0, 0]
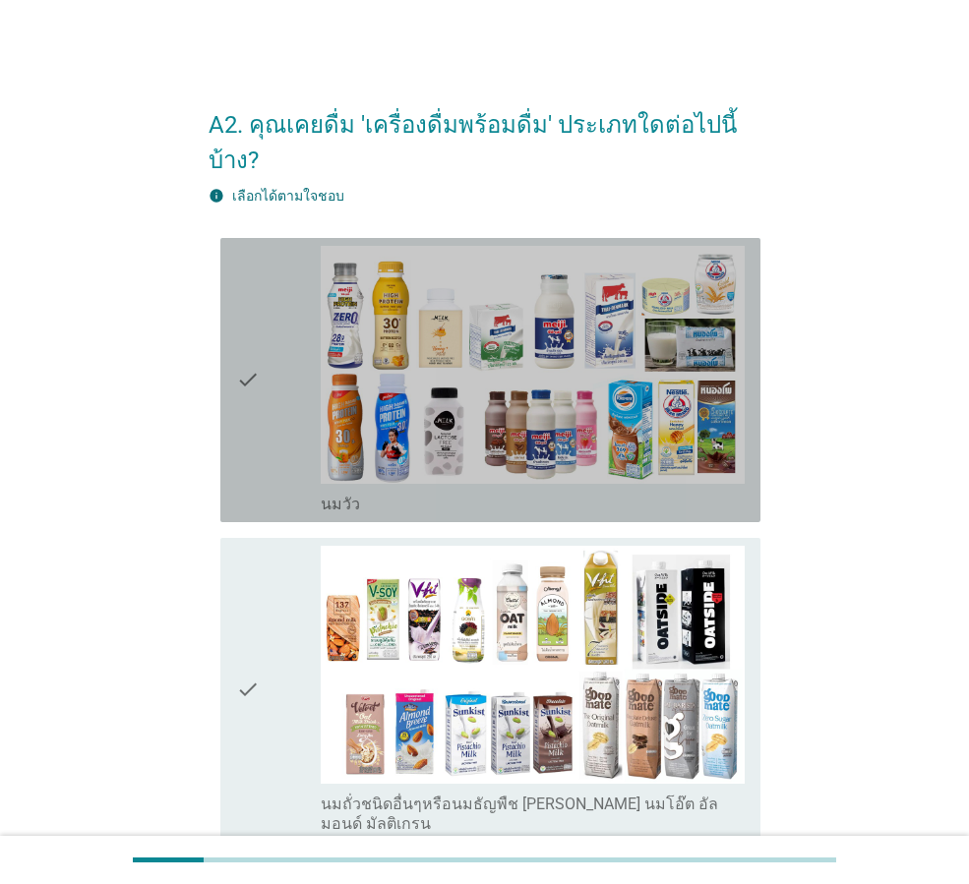
click at [245, 336] on icon "check" at bounding box center [248, 380] width 24 height 269
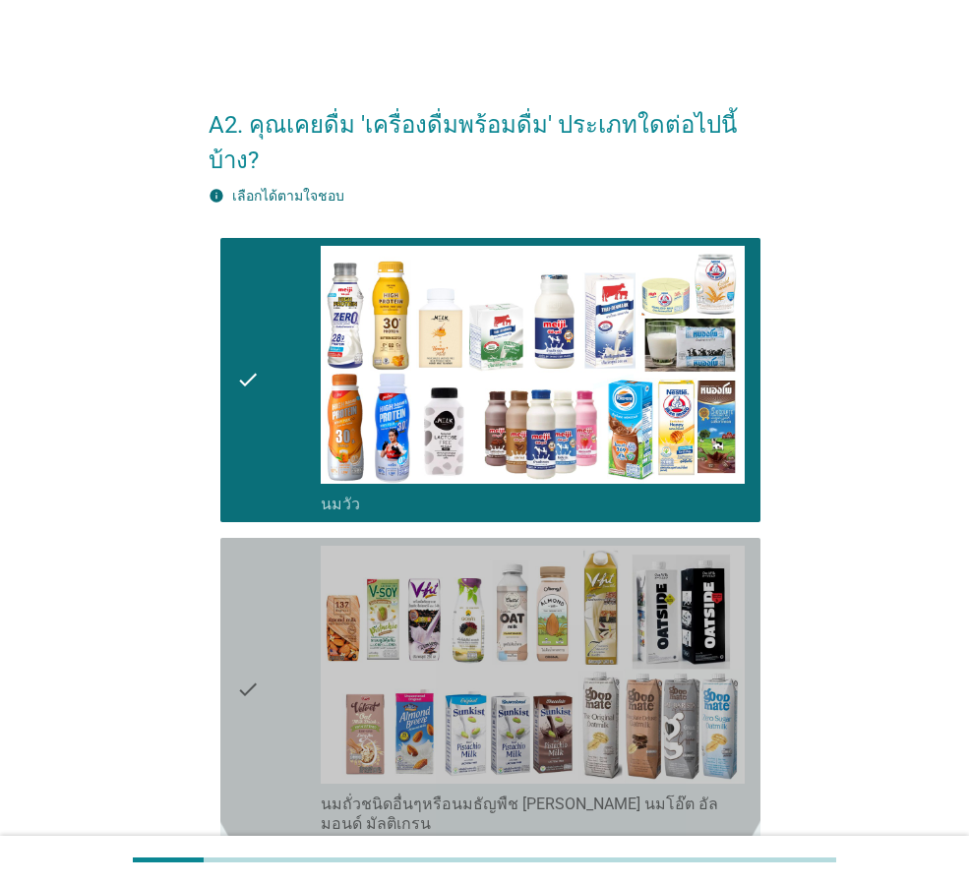
click at [244, 647] on icon "check" at bounding box center [248, 690] width 24 height 288
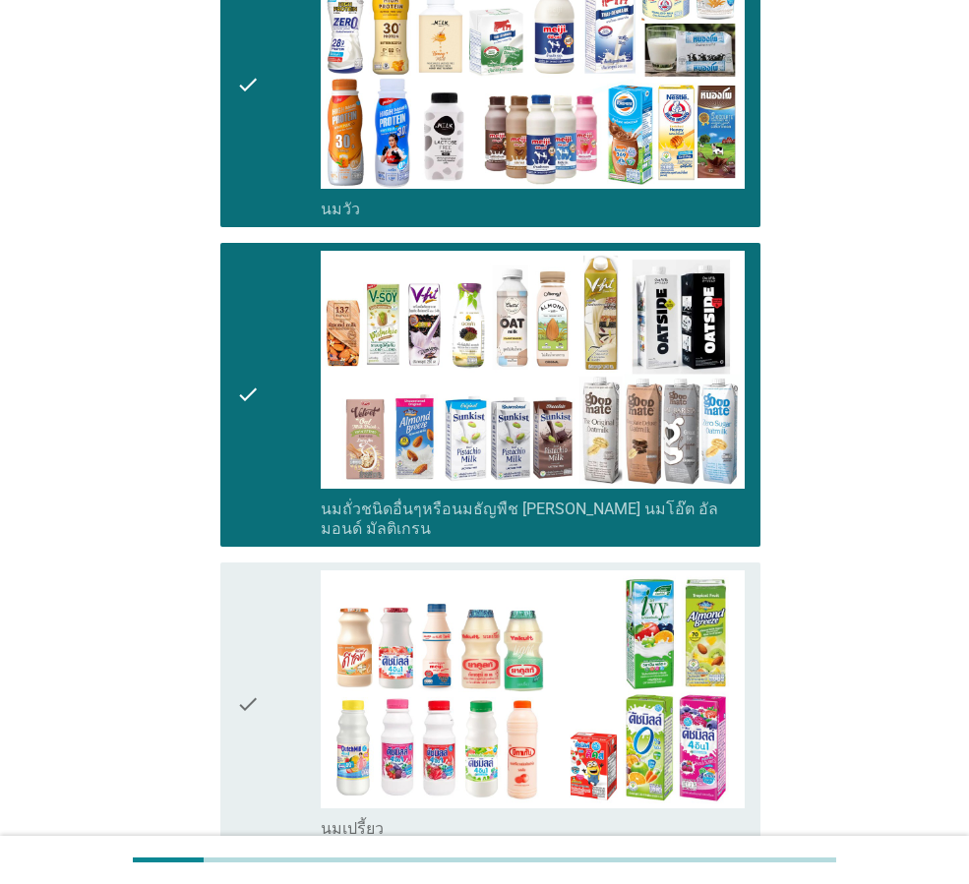
click at [252, 614] on icon "check" at bounding box center [248, 704] width 24 height 269
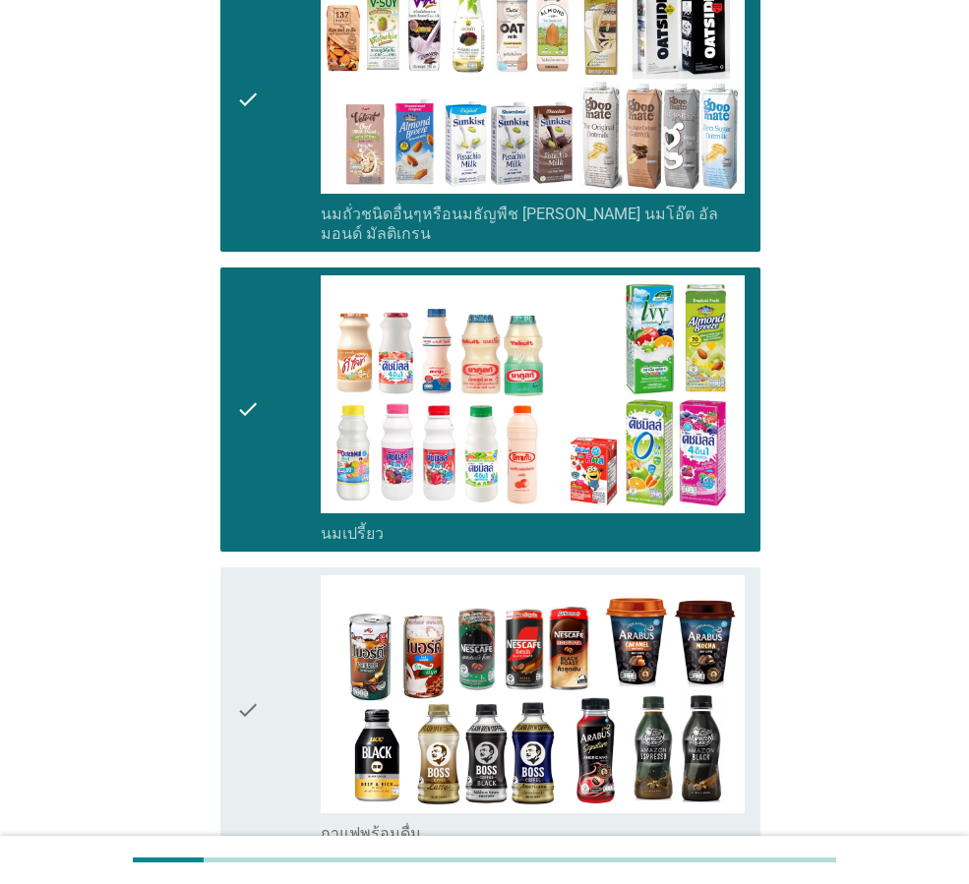
click at [258, 661] on icon "check" at bounding box center [248, 709] width 24 height 269
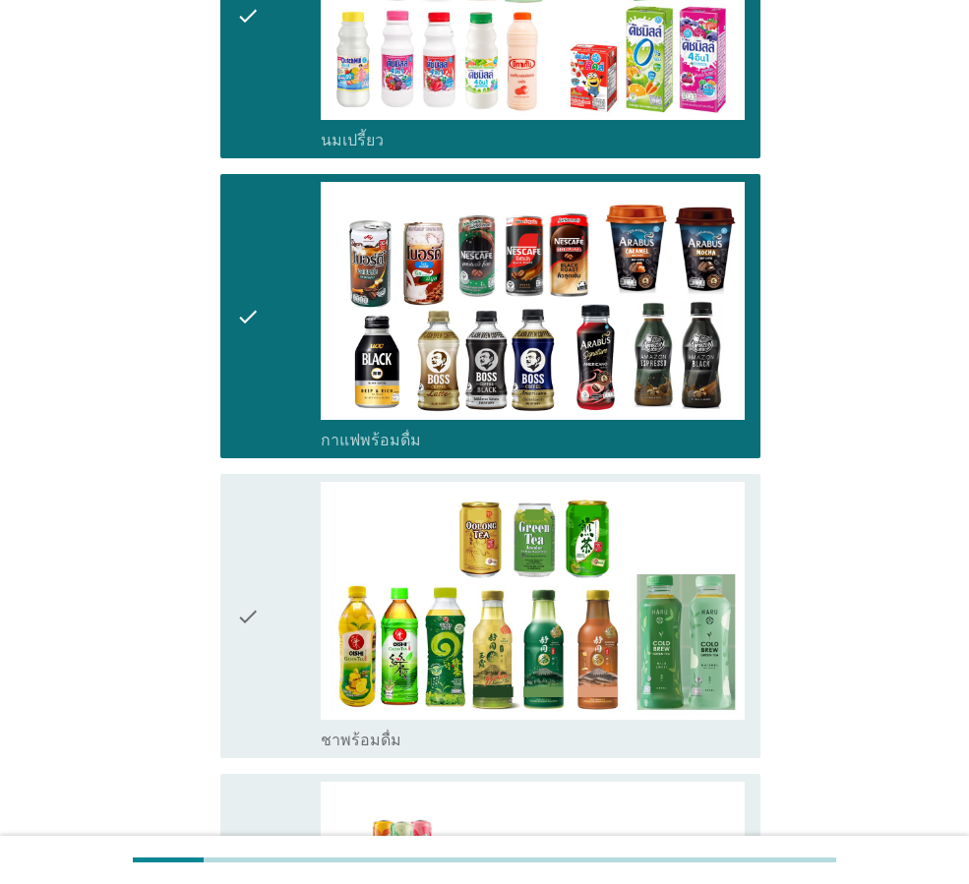
click at [263, 593] on div "check" at bounding box center [278, 616] width 85 height 269
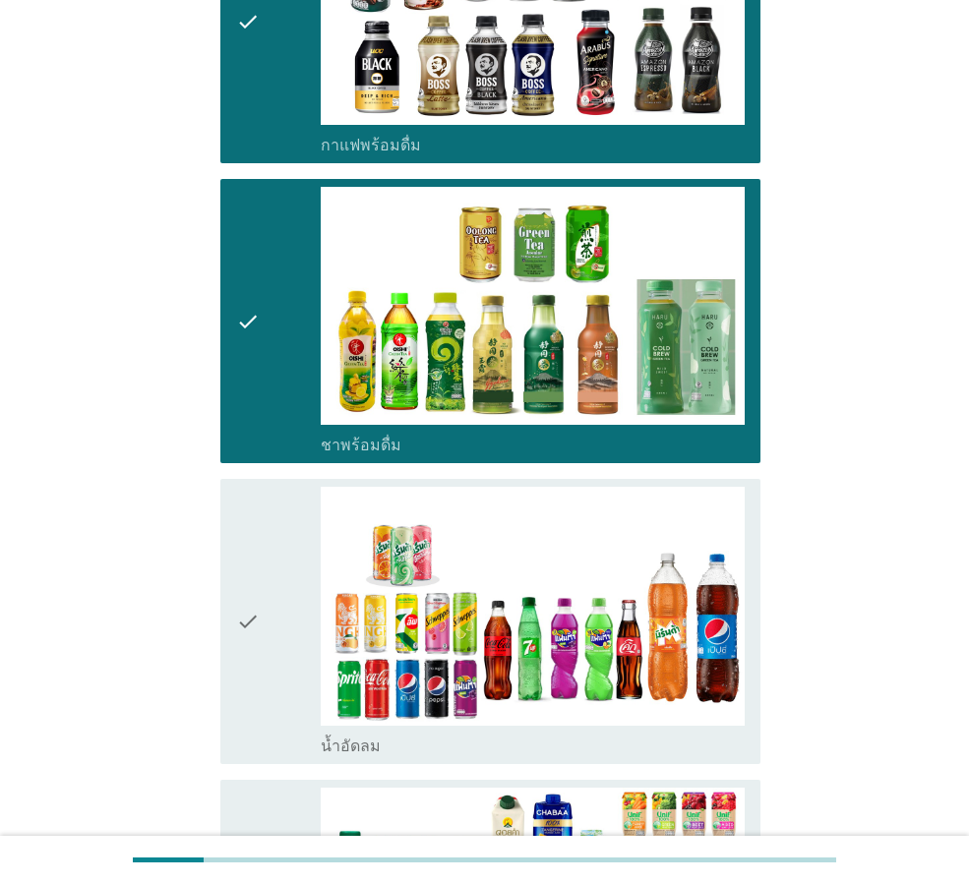
click at [267, 600] on div "check" at bounding box center [278, 621] width 85 height 269
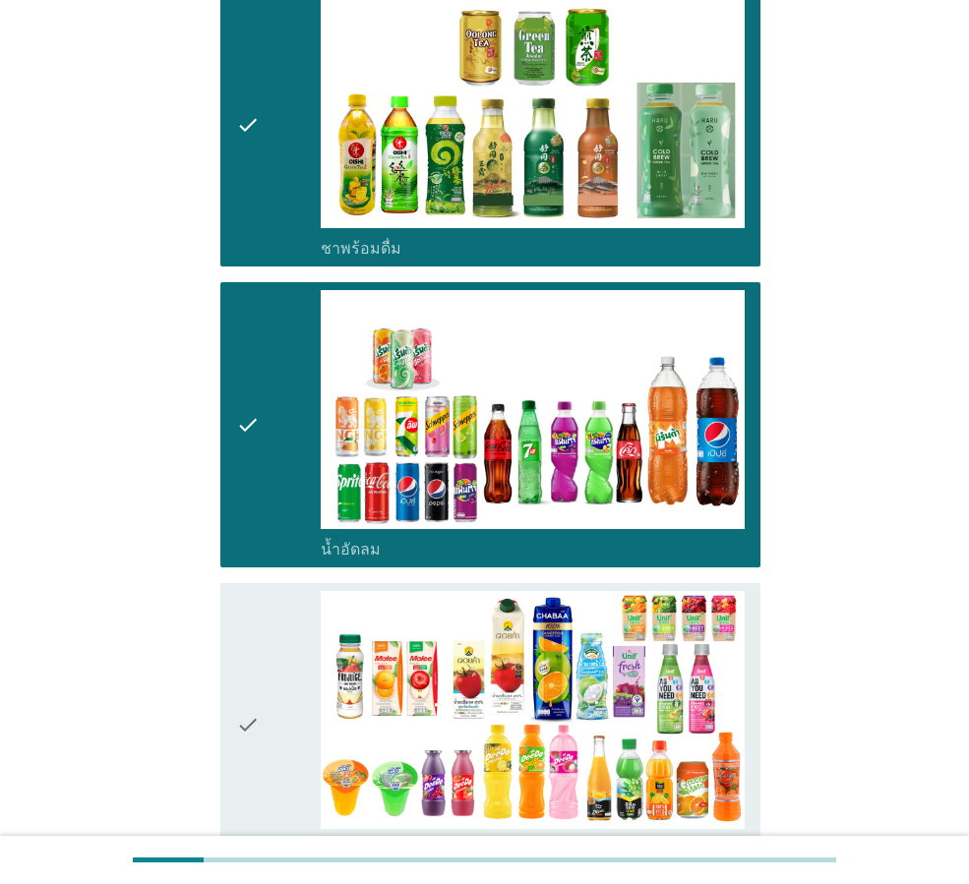
click at [270, 666] on div "check" at bounding box center [278, 725] width 85 height 269
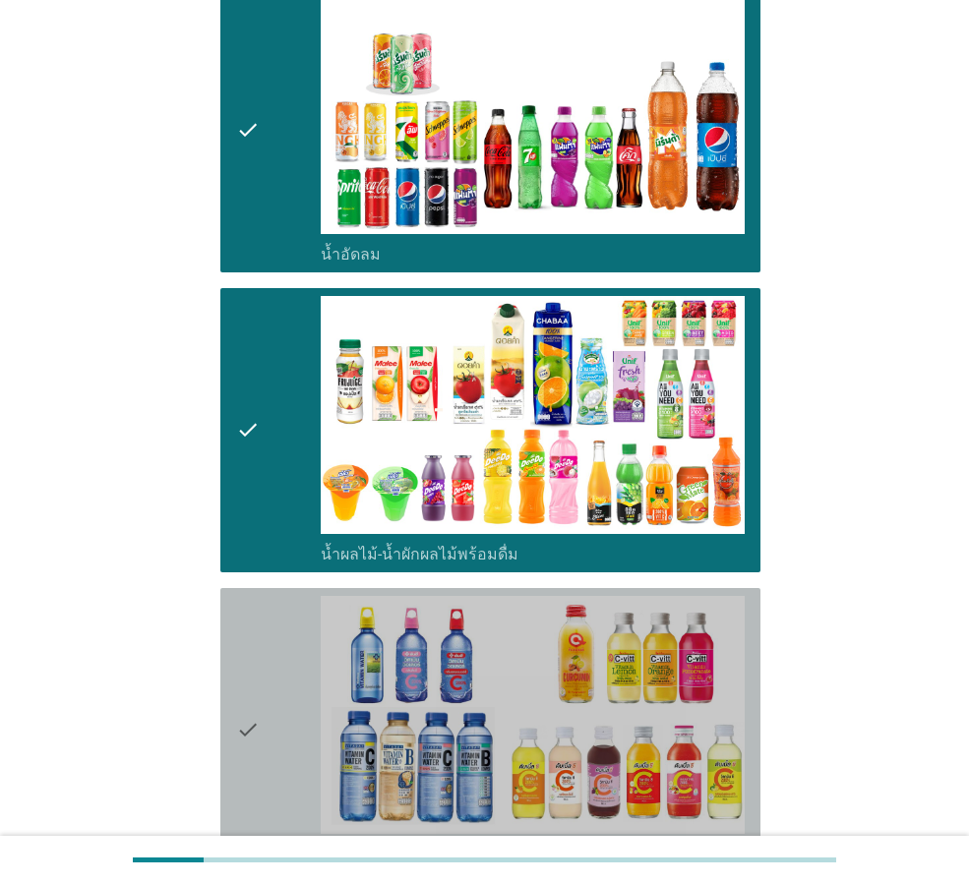
click at [270, 667] on div "check" at bounding box center [278, 730] width 85 height 269
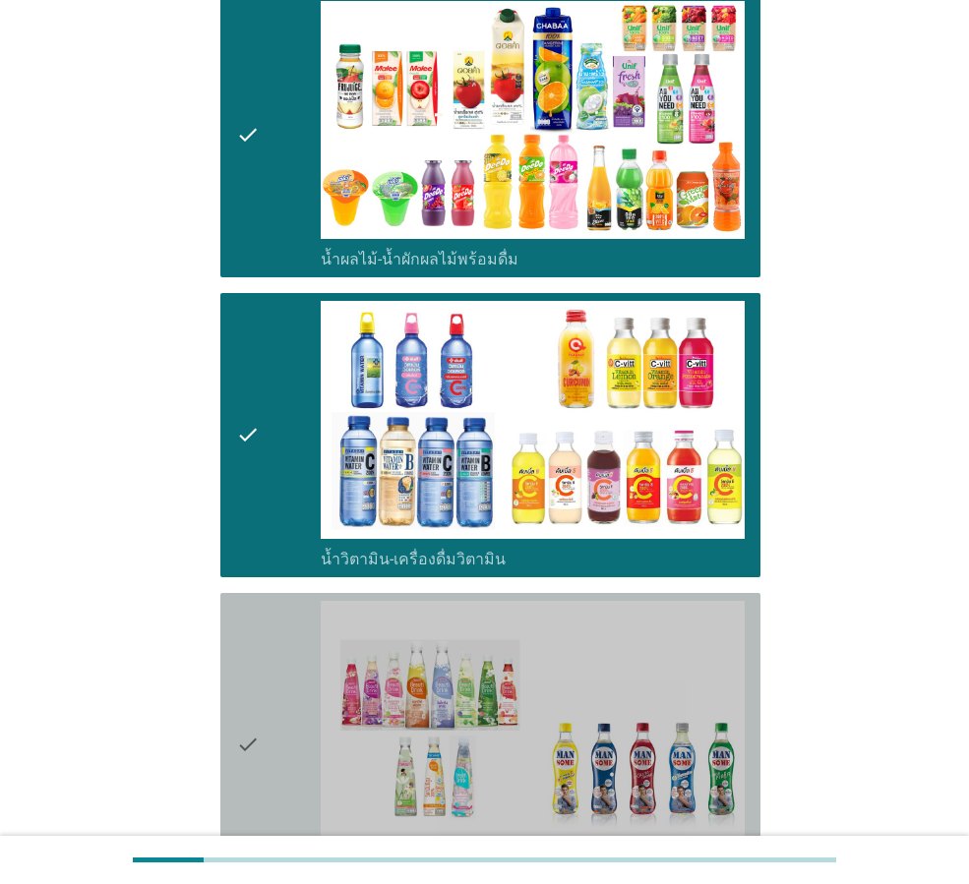
click at [275, 667] on div "check" at bounding box center [278, 745] width 85 height 288
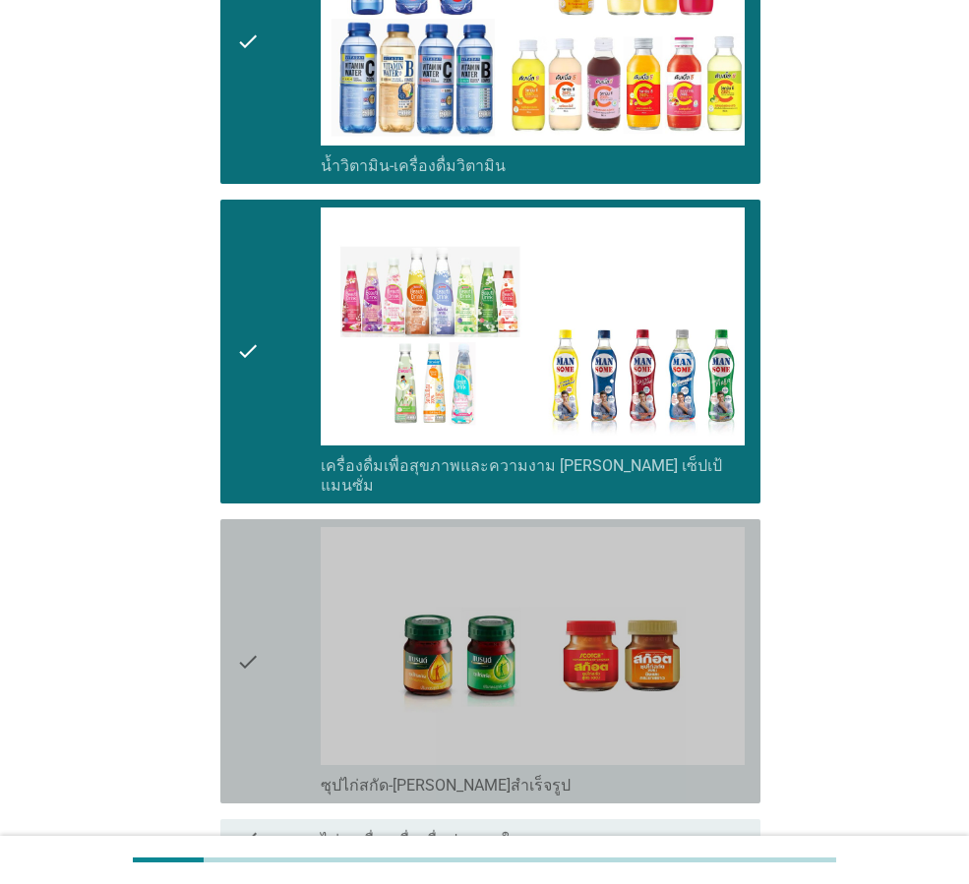
click at [284, 607] on div "check" at bounding box center [278, 661] width 85 height 269
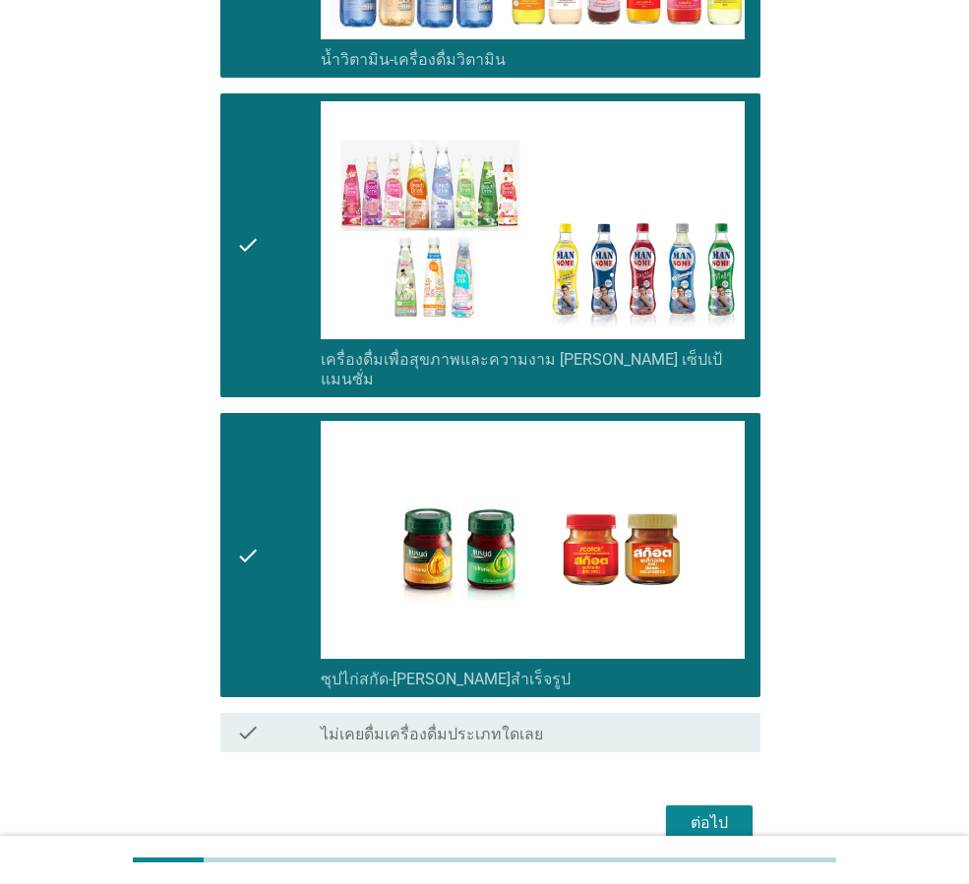
scroll to position [2589, 0]
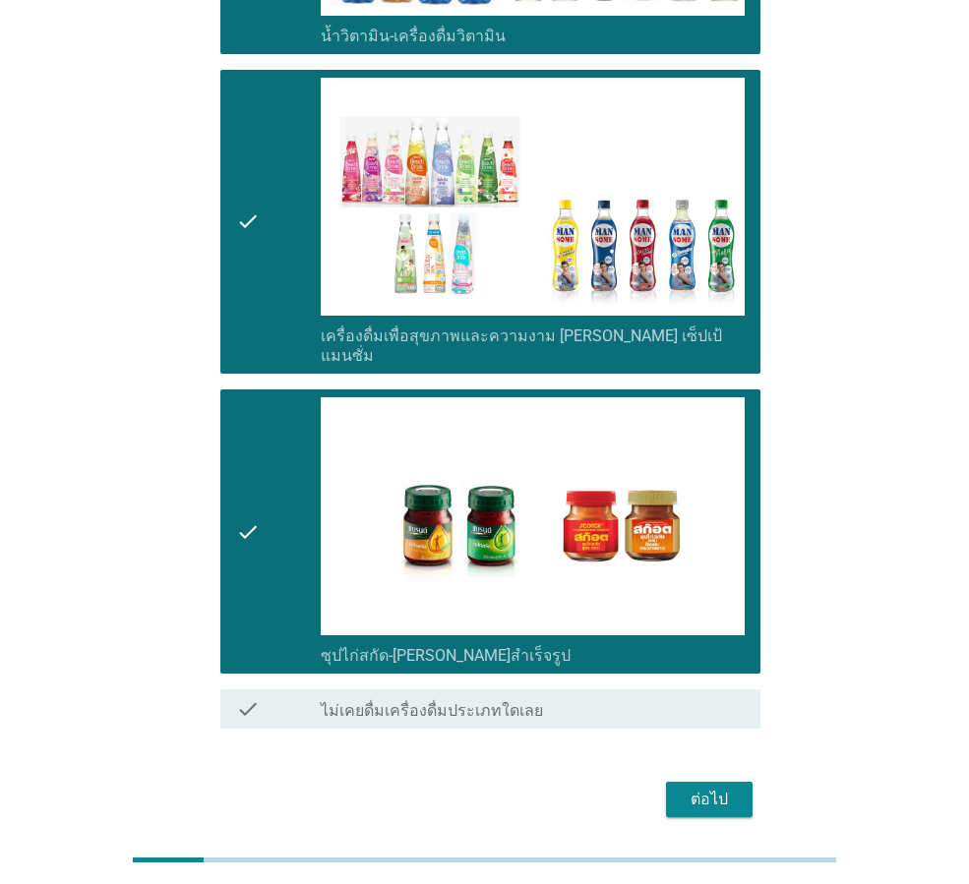
click at [696, 788] on div "ต่อไป" at bounding box center [709, 800] width 55 height 24
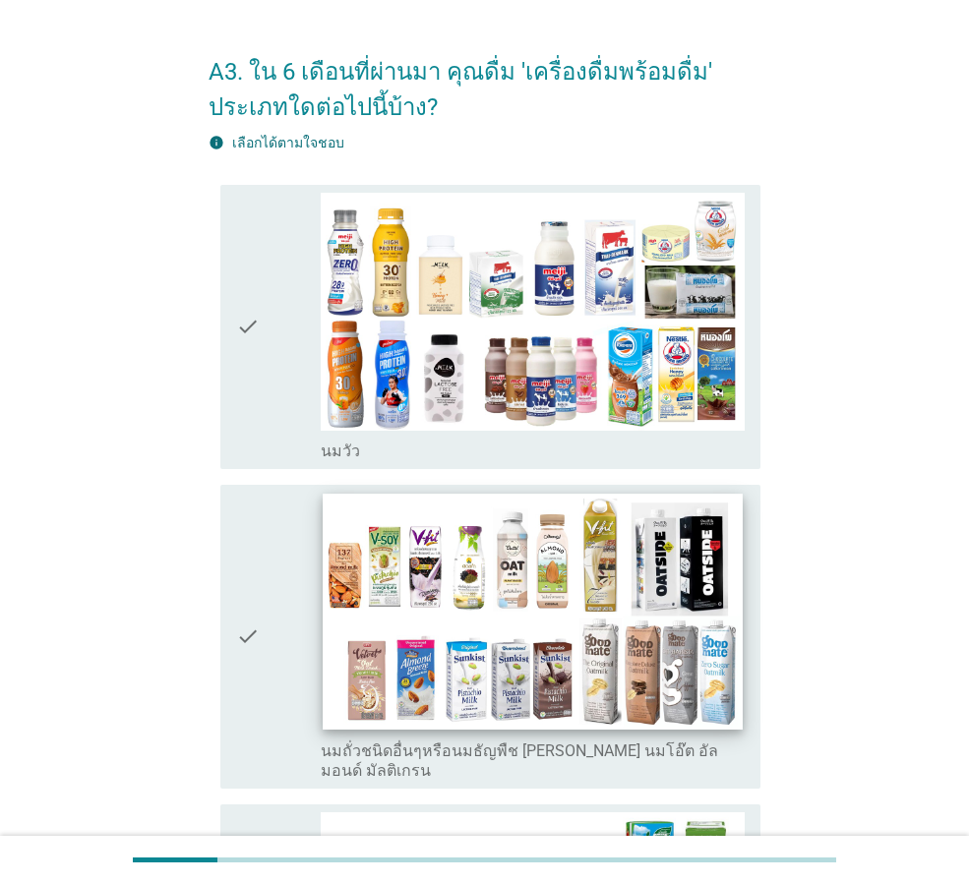
scroll to position [295, 0]
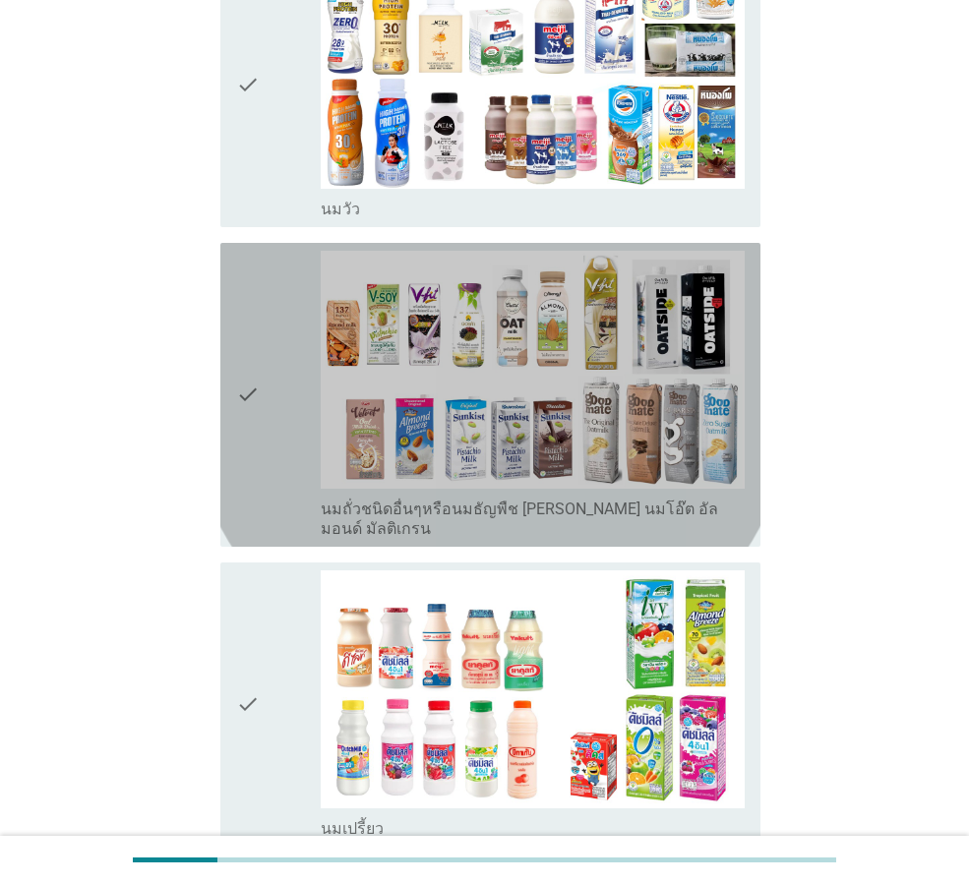
click at [268, 458] on div "check" at bounding box center [278, 395] width 85 height 288
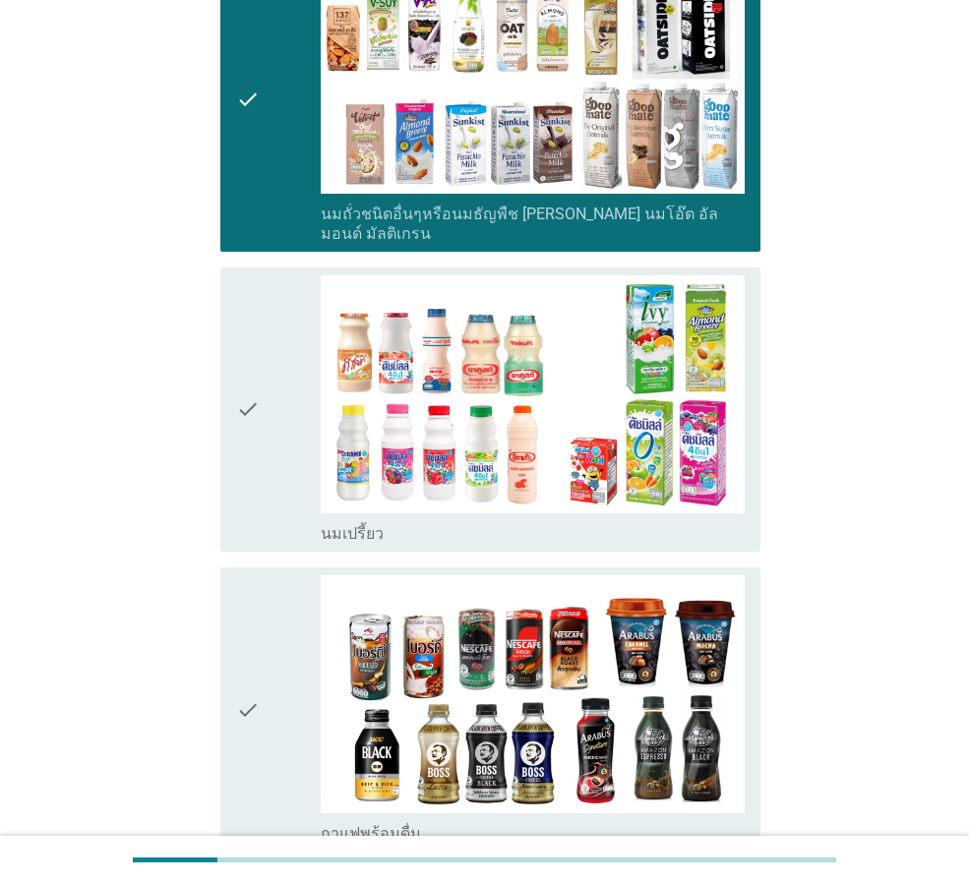
click at [251, 378] on icon "check" at bounding box center [248, 409] width 24 height 269
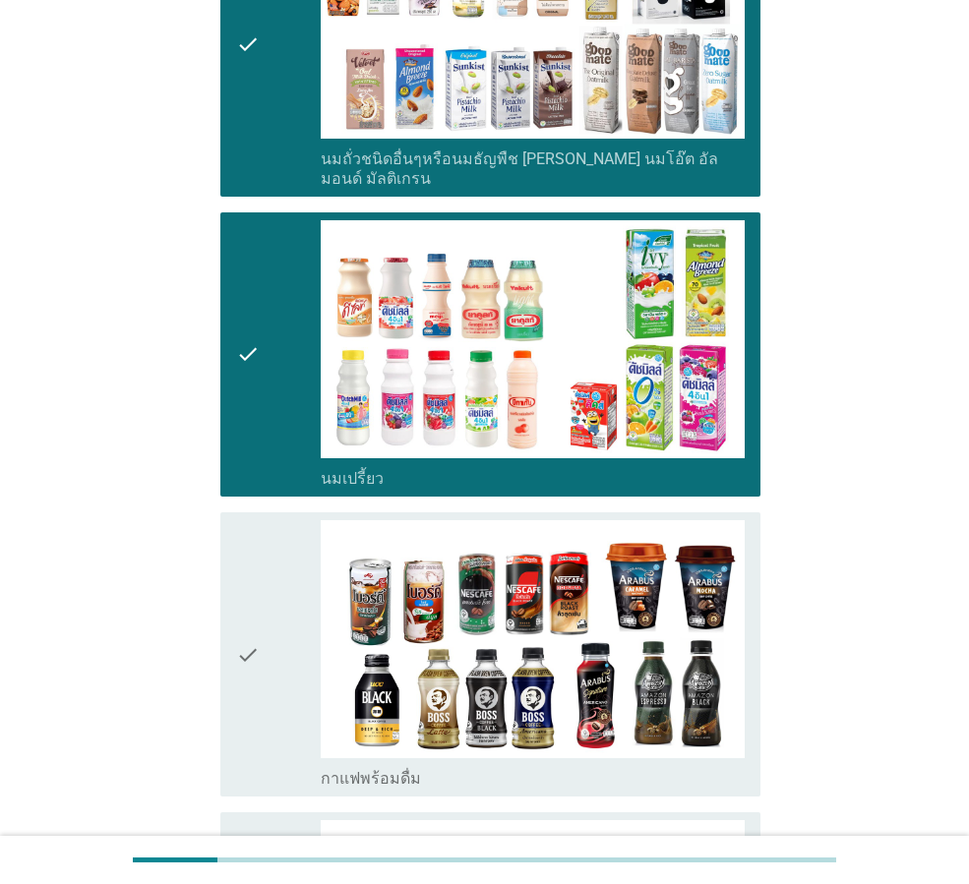
scroll to position [787, 0]
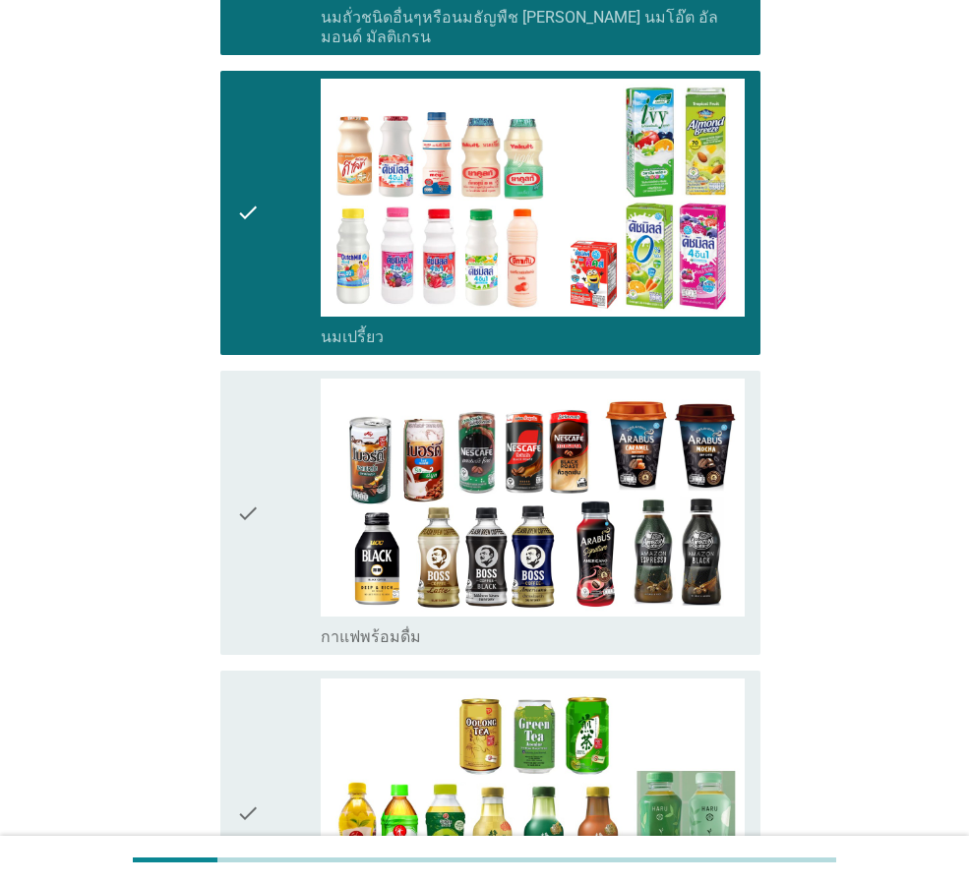
click at [260, 508] on icon "check" at bounding box center [248, 513] width 24 height 269
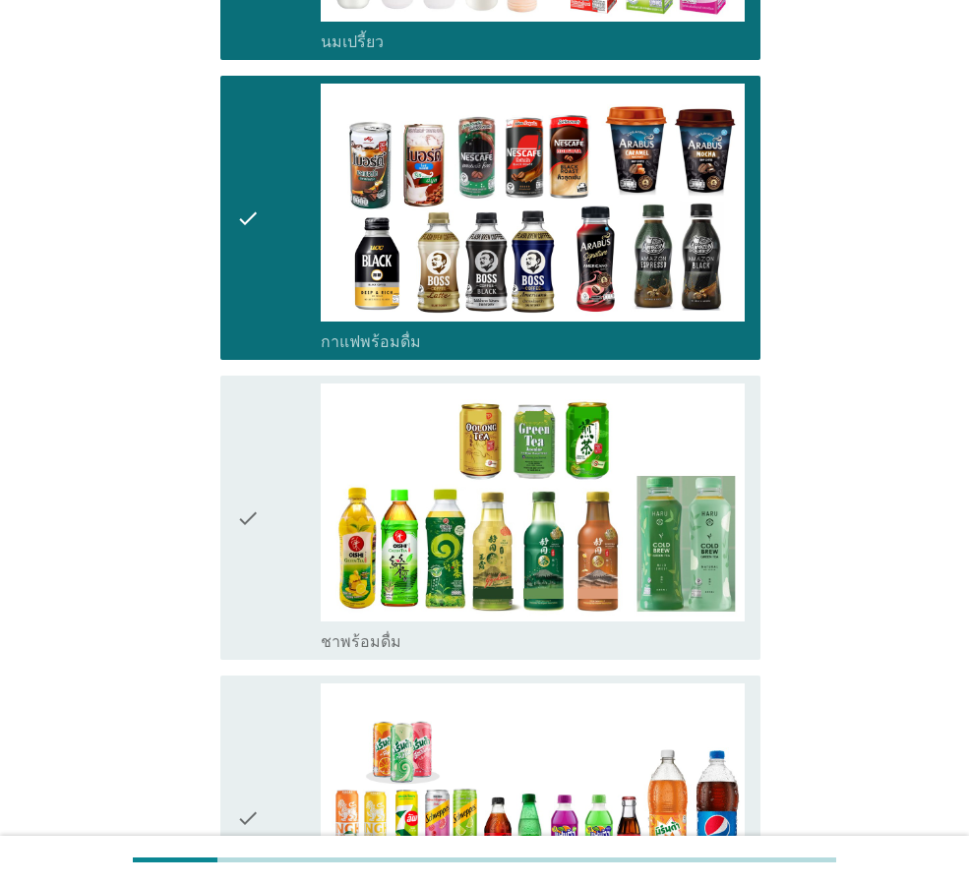
click at [267, 501] on div "check" at bounding box center [278, 518] width 85 height 269
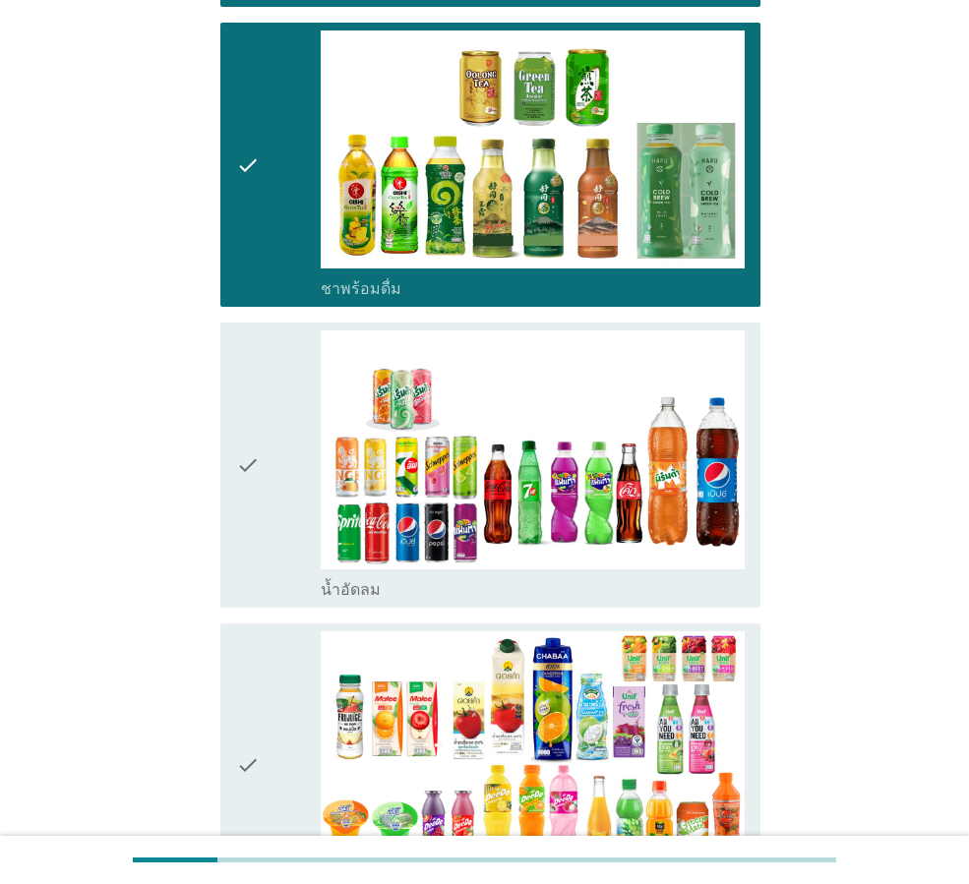
scroll to position [1475, 0]
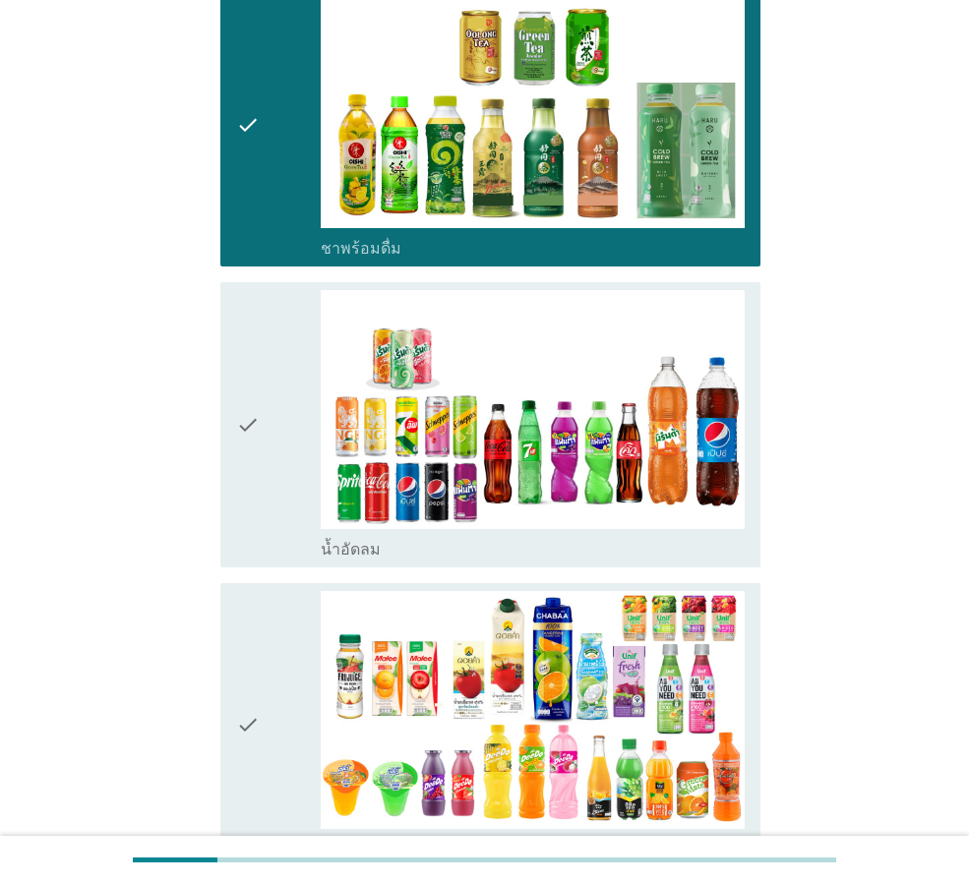
click at [263, 426] on div "check" at bounding box center [278, 424] width 85 height 269
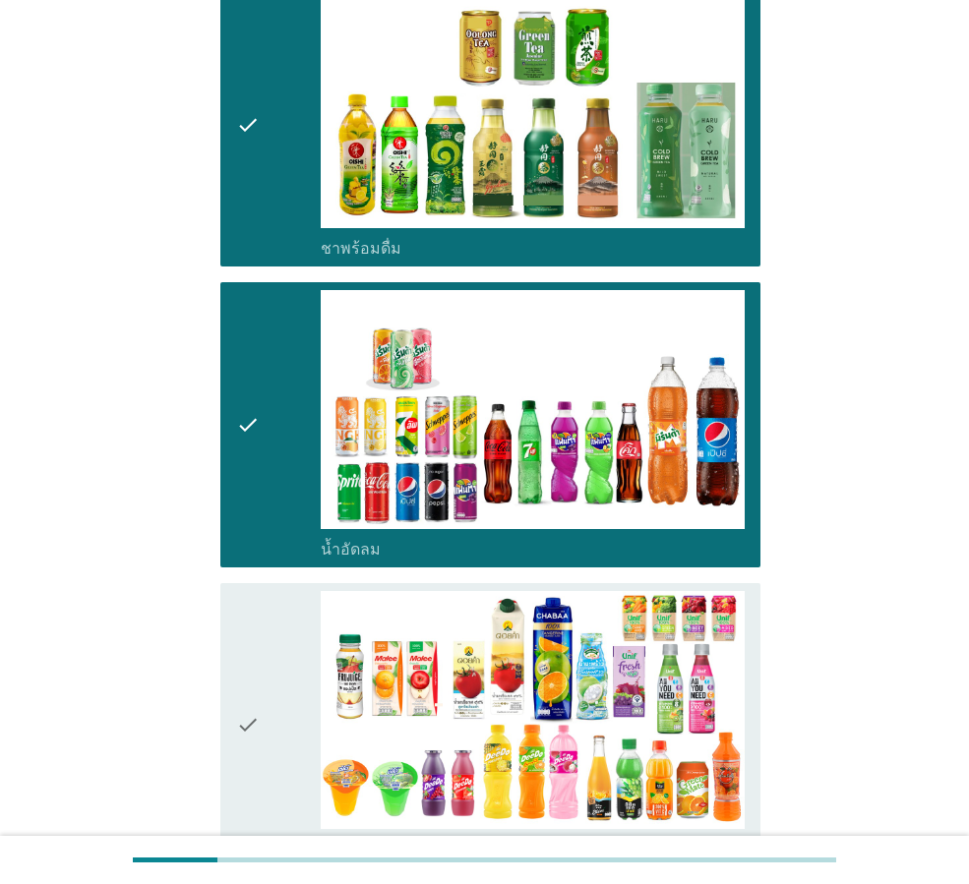
click at [239, 662] on icon "check" at bounding box center [248, 725] width 24 height 269
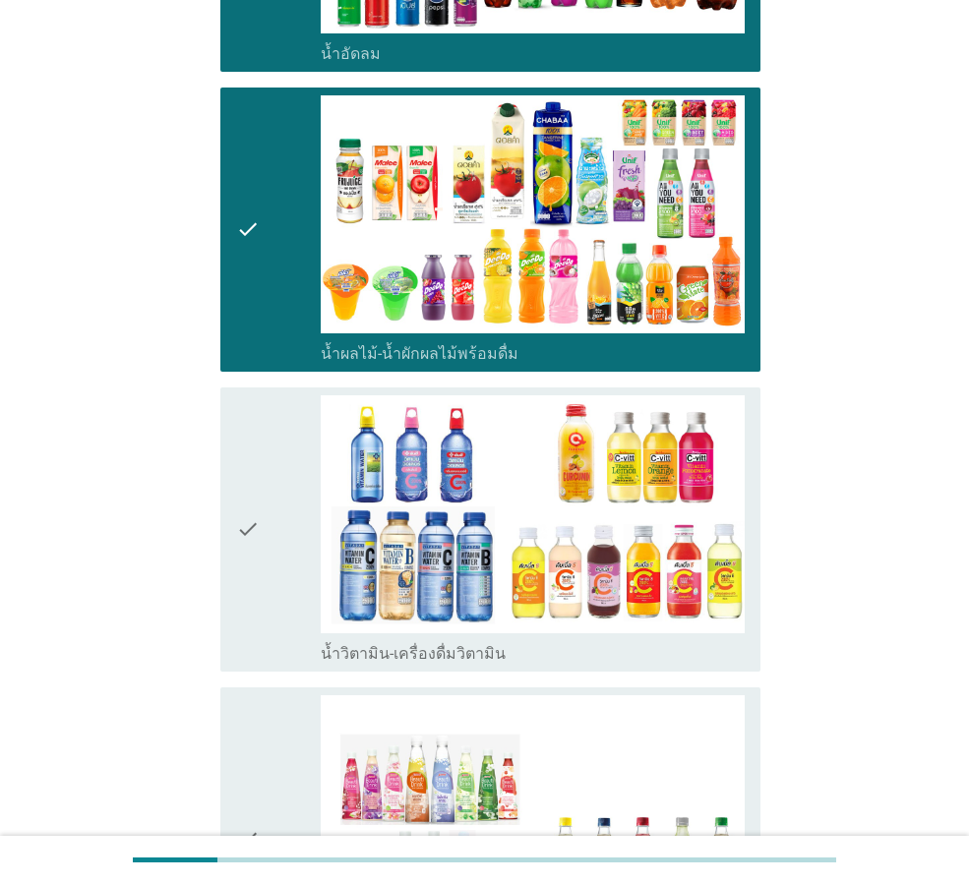
scroll to position [2066, 0]
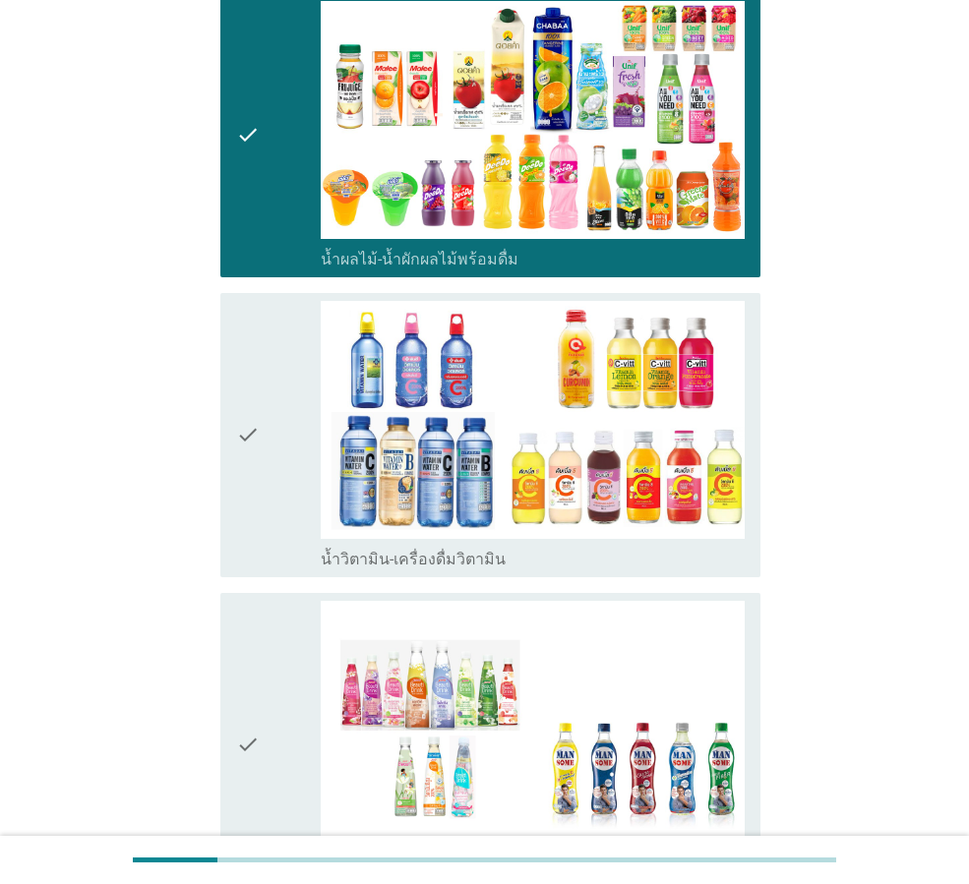
click at [223, 119] on div "check check_box_outline_blank น้ำผลไม้-น้ำผักผลไม้พร้อมดื่ม" at bounding box center [490, 135] width 540 height 284
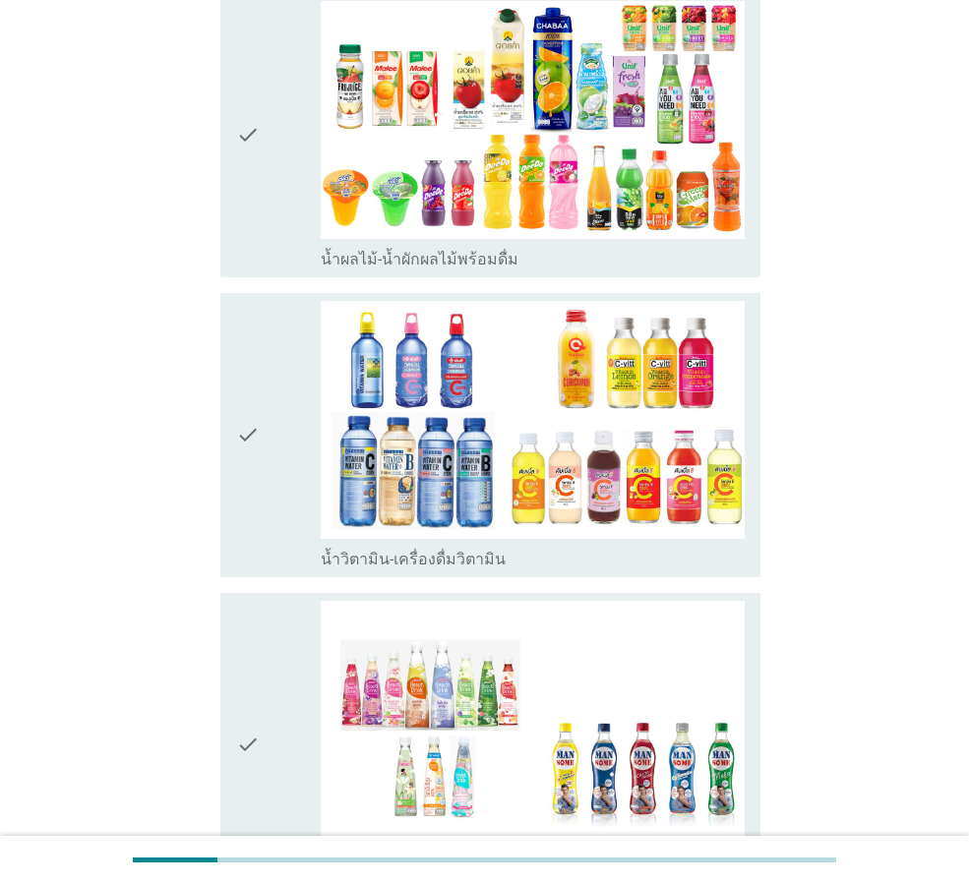
click at [266, 461] on div "check" at bounding box center [278, 435] width 85 height 269
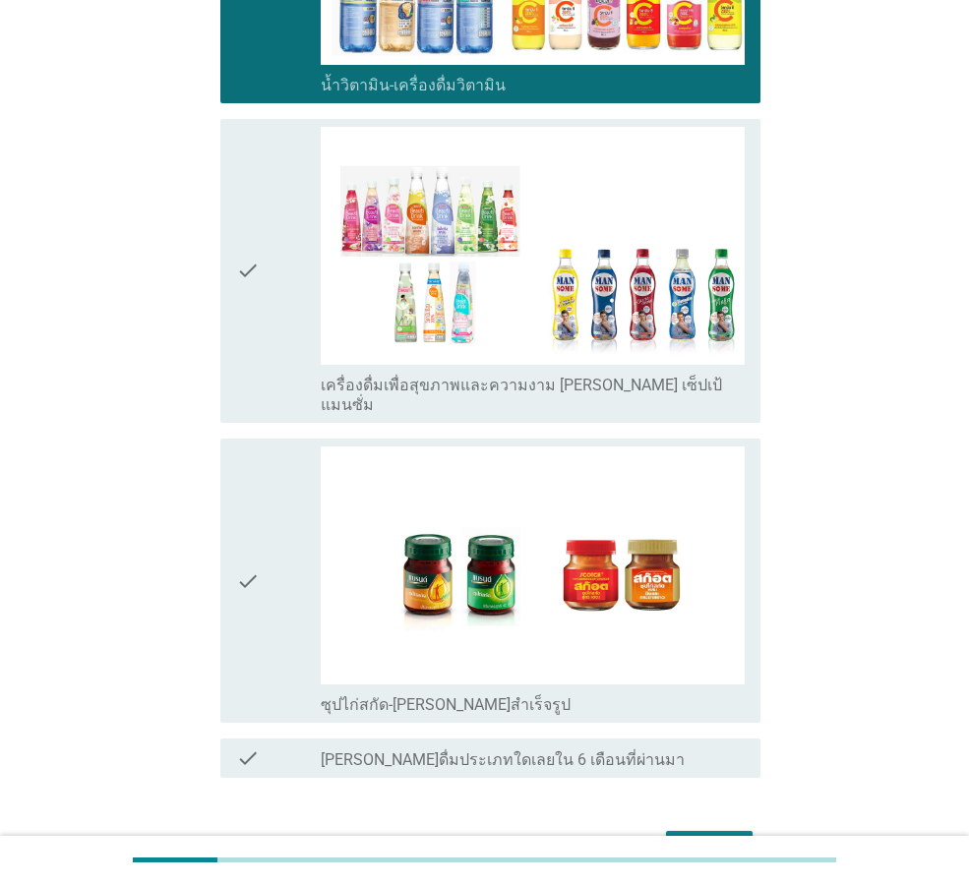
scroll to position [2557, 0]
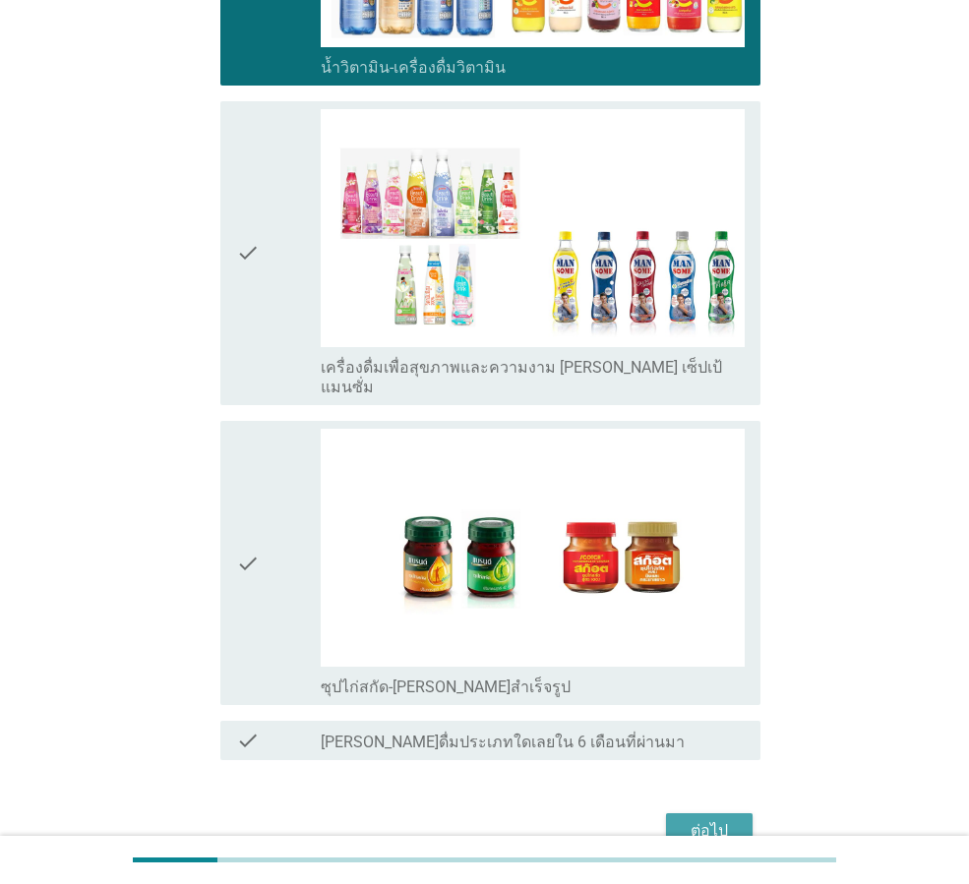
click at [712, 819] on div "ต่อไป" at bounding box center [709, 831] width 55 height 24
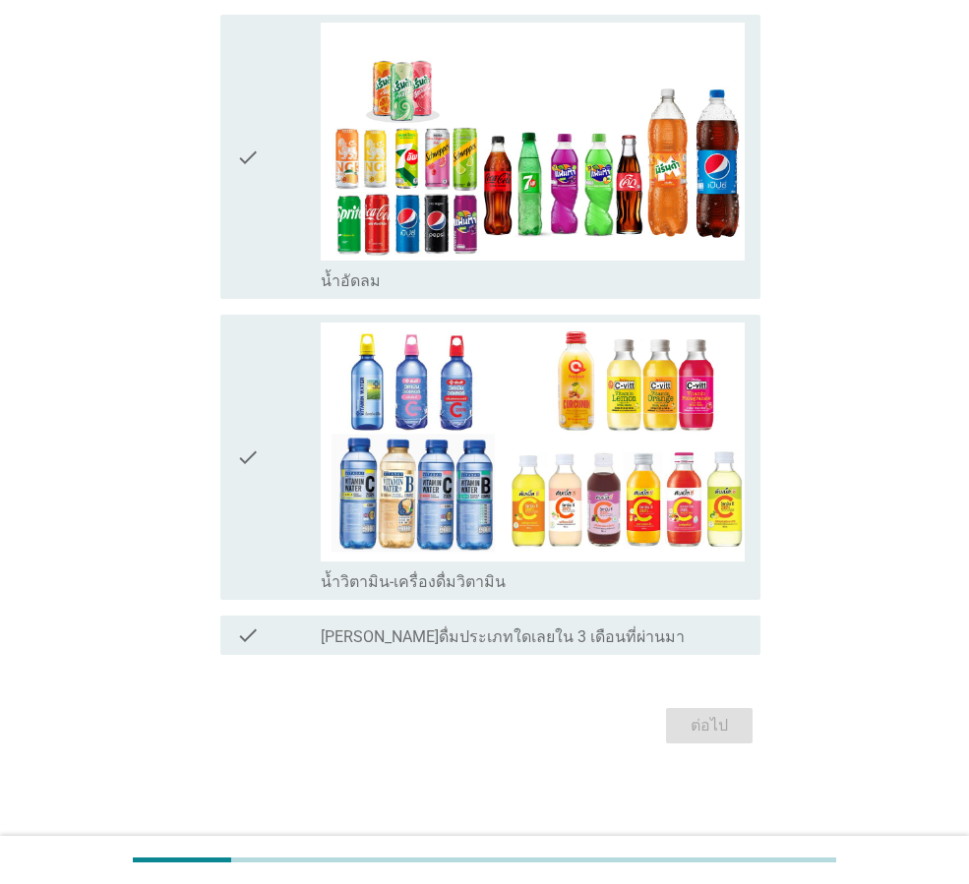
scroll to position [0, 0]
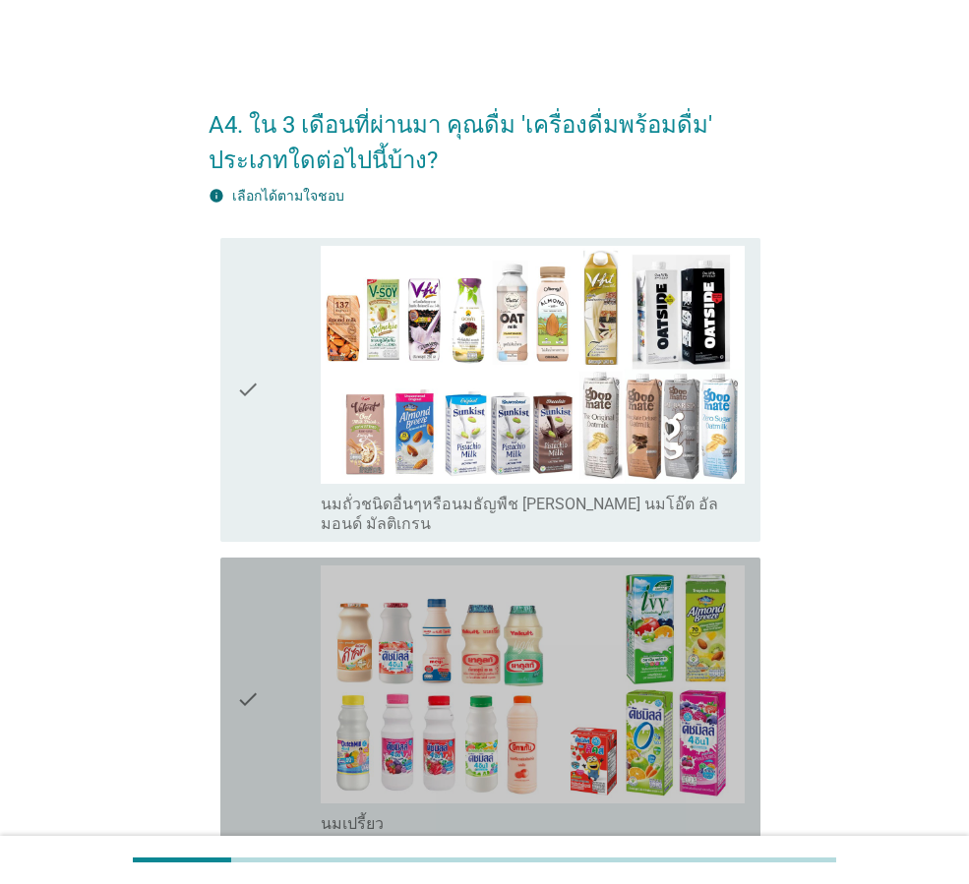
click at [260, 672] on icon "check" at bounding box center [248, 700] width 24 height 269
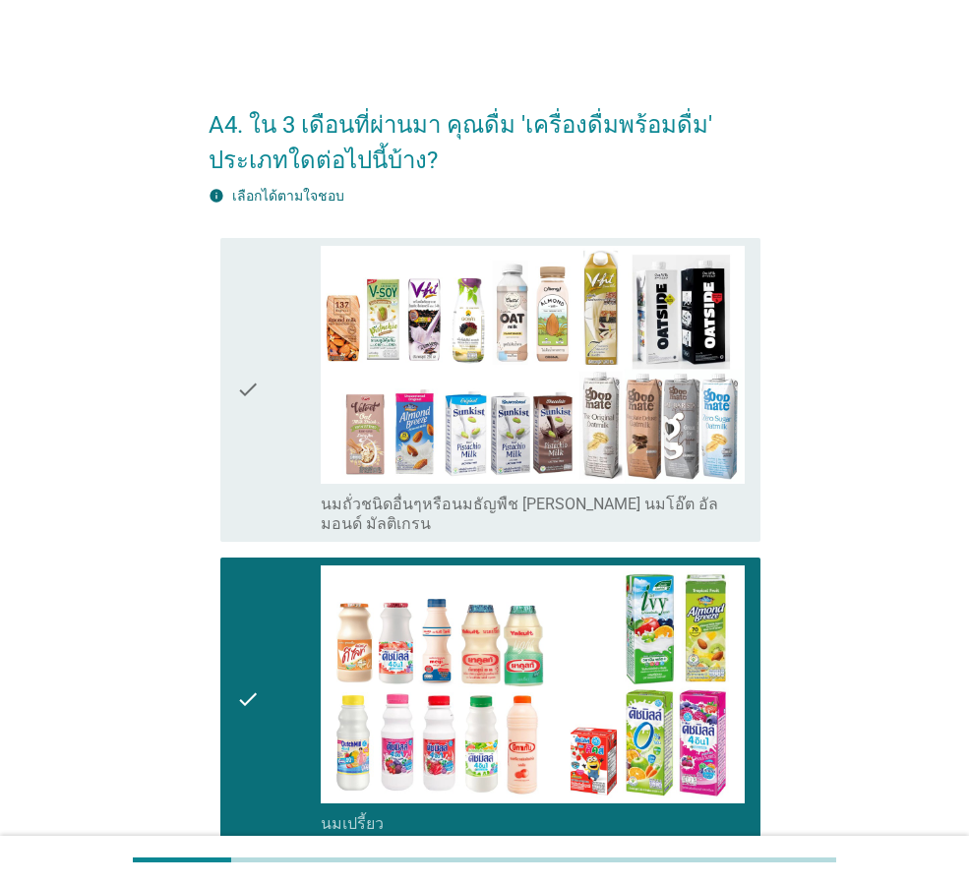
click at [258, 404] on icon "check" at bounding box center [248, 390] width 24 height 288
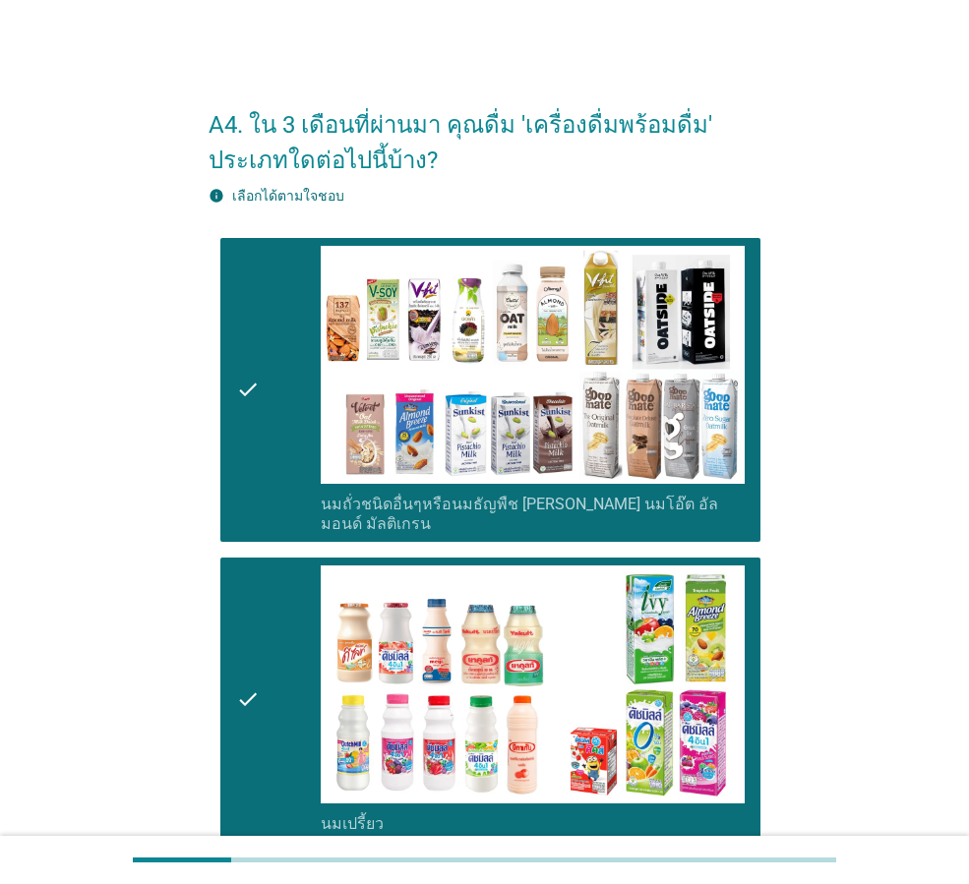
click at [258, 404] on icon "check" at bounding box center [248, 390] width 24 height 288
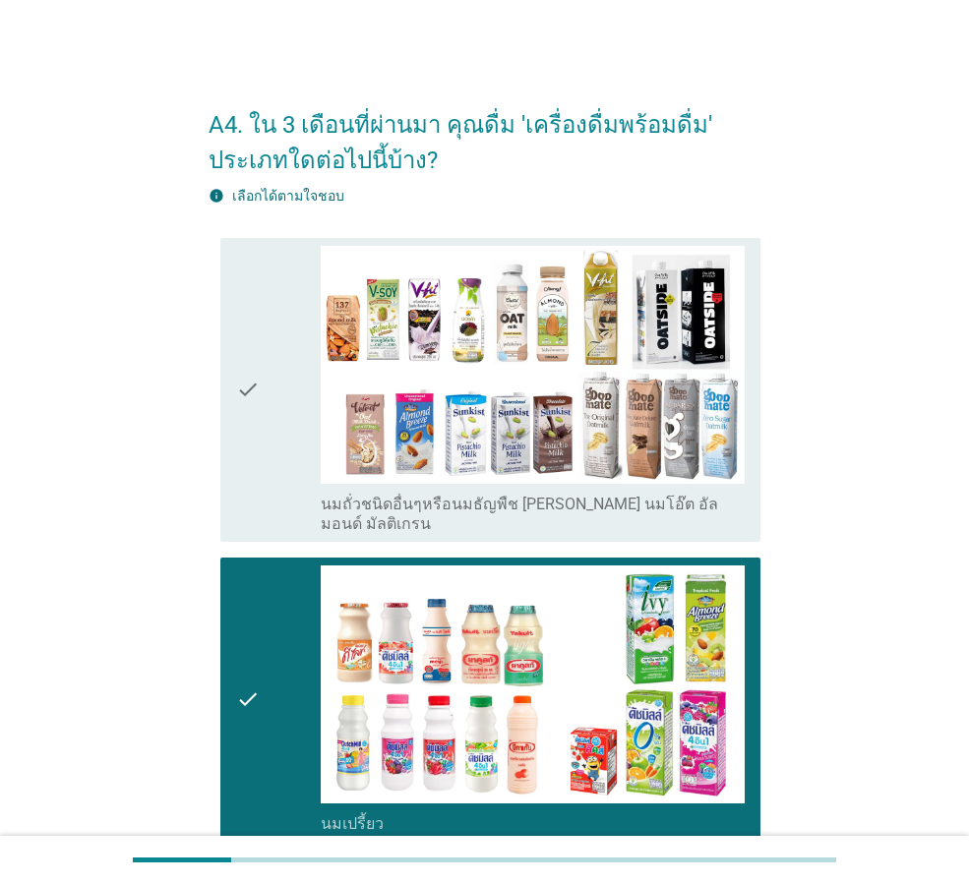
click at [258, 404] on icon "check" at bounding box center [248, 390] width 24 height 288
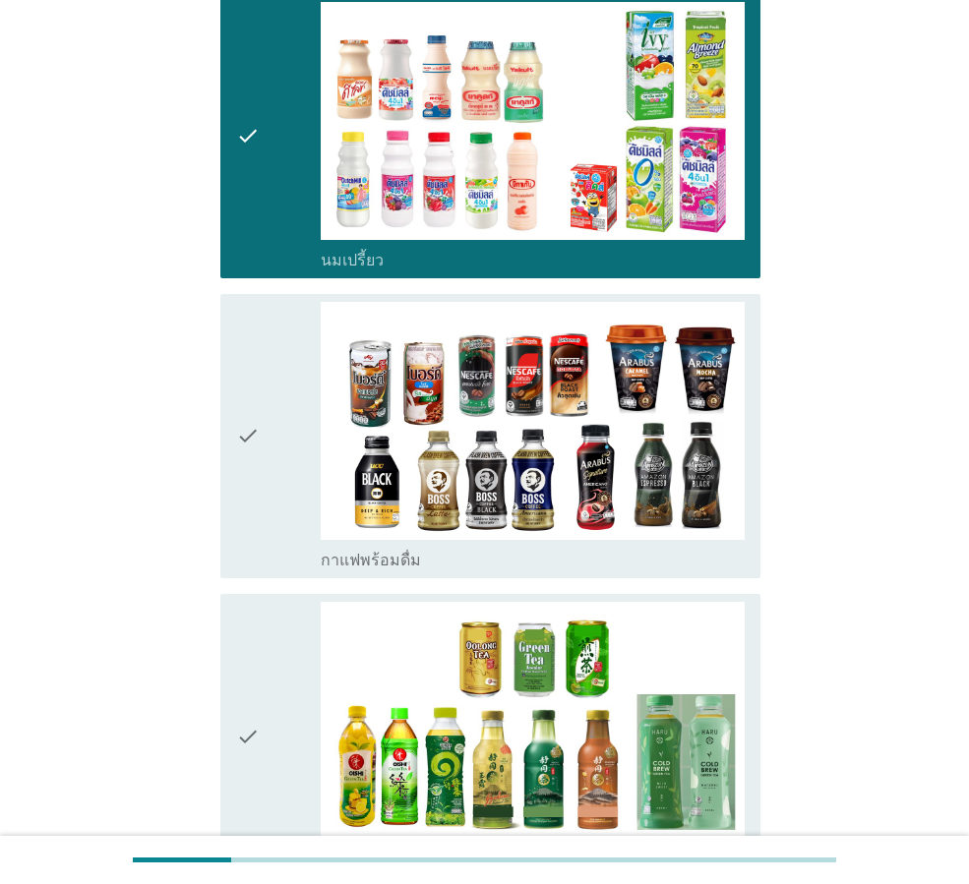
scroll to position [590, 0]
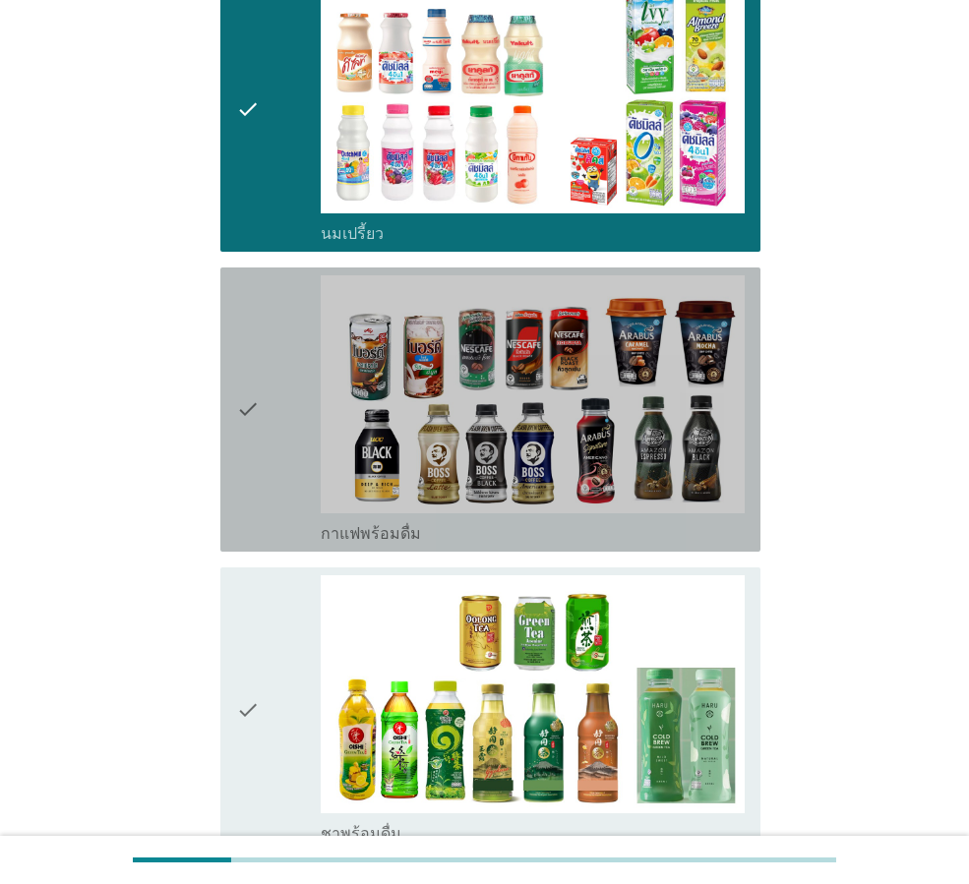
click at [266, 411] on div "check" at bounding box center [278, 409] width 85 height 269
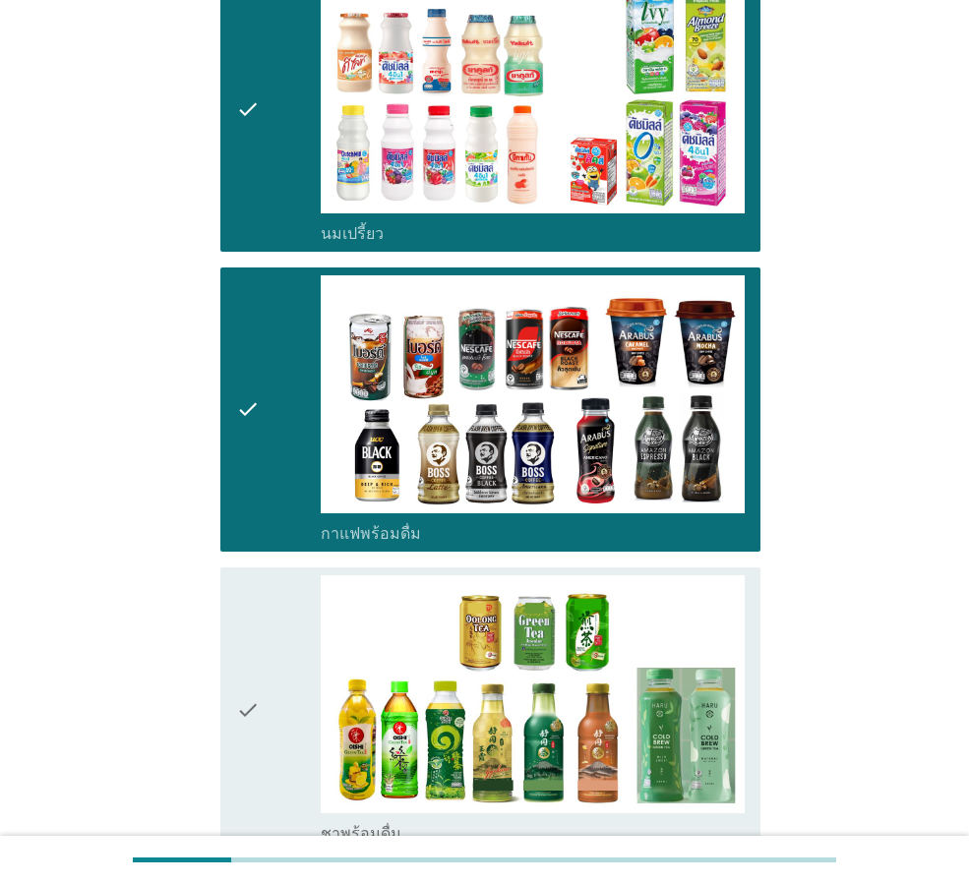
click at [264, 722] on div "check" at bounding box center [278, 709] width 85 height 269
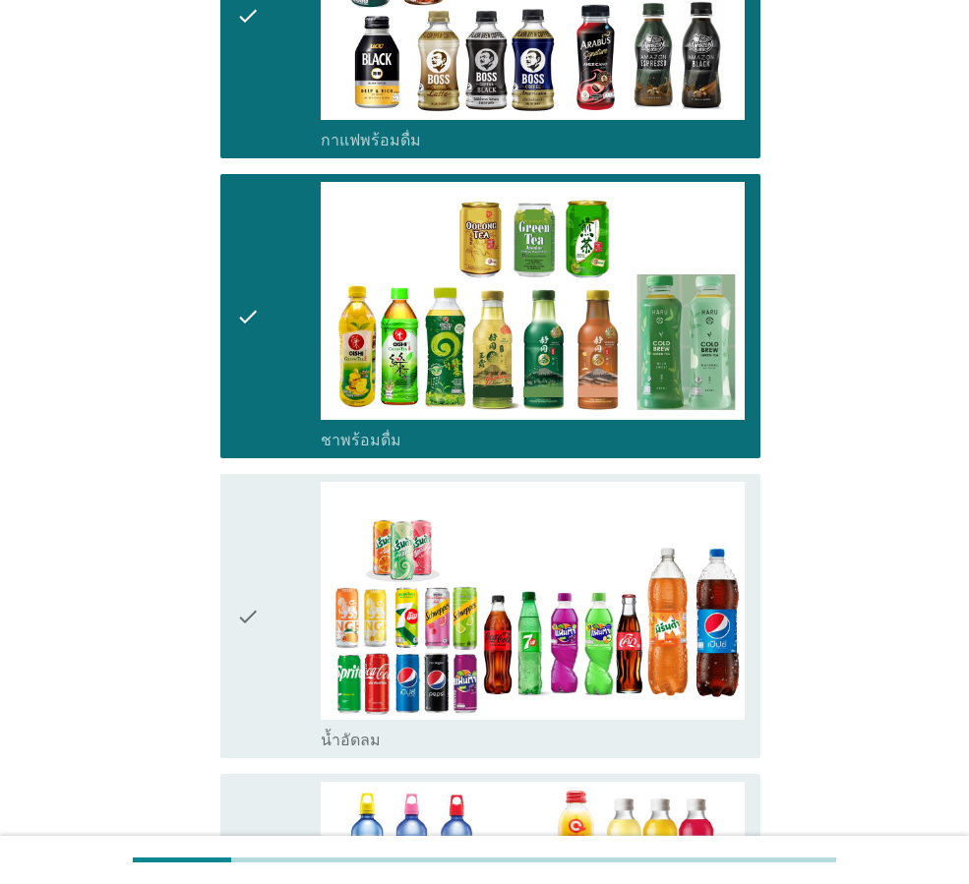
click at [261, 655] on div "check" at bounding box center [278, 616] width 85 height 269
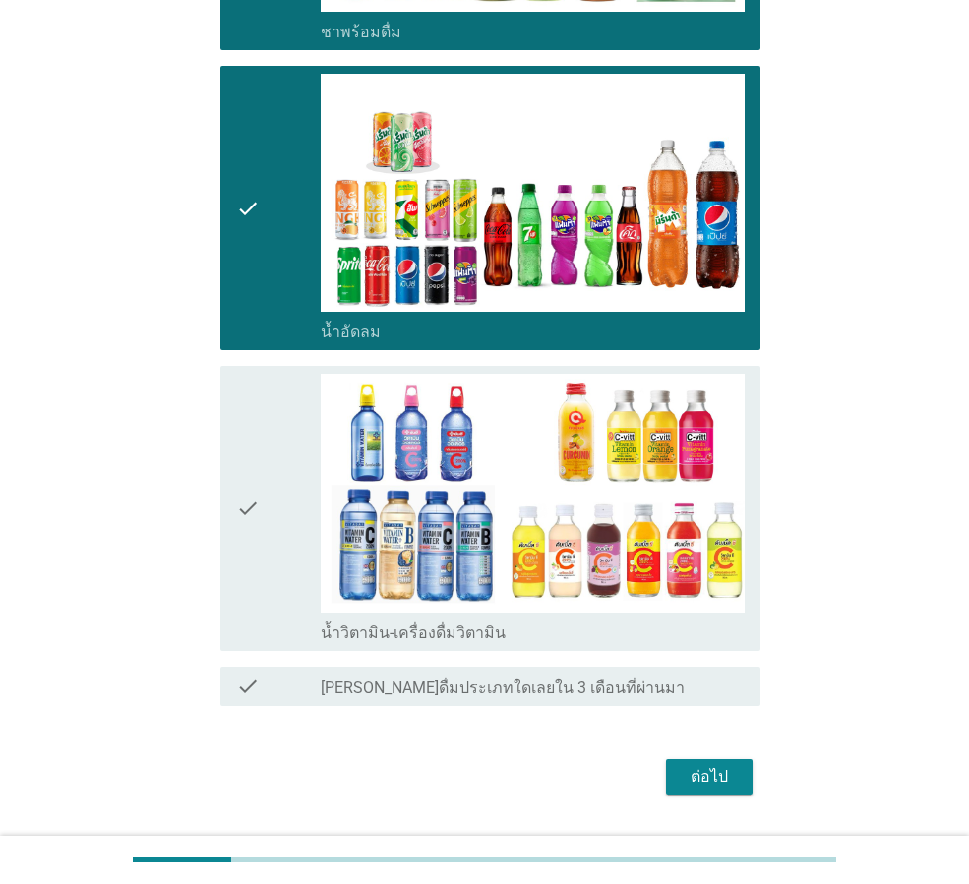
scroll to position [1423, 0]
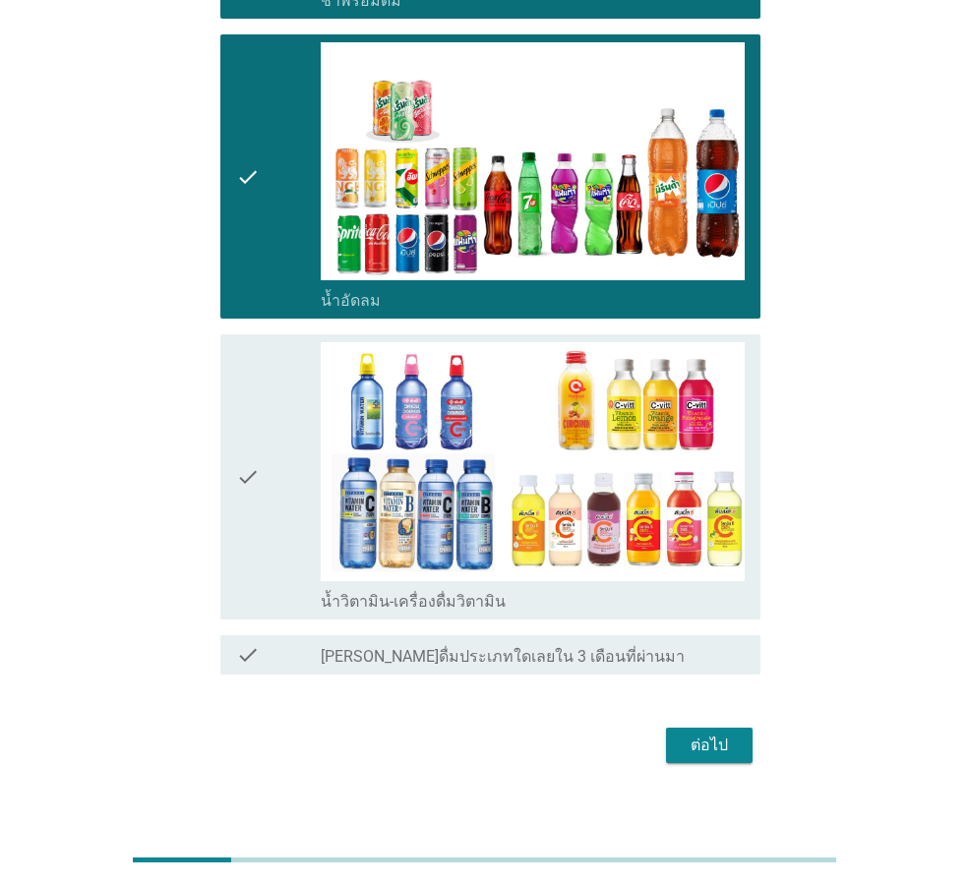
click at [706, 728] on button "ต่อไป" at bounding box center [709, 745] width 87 height 35
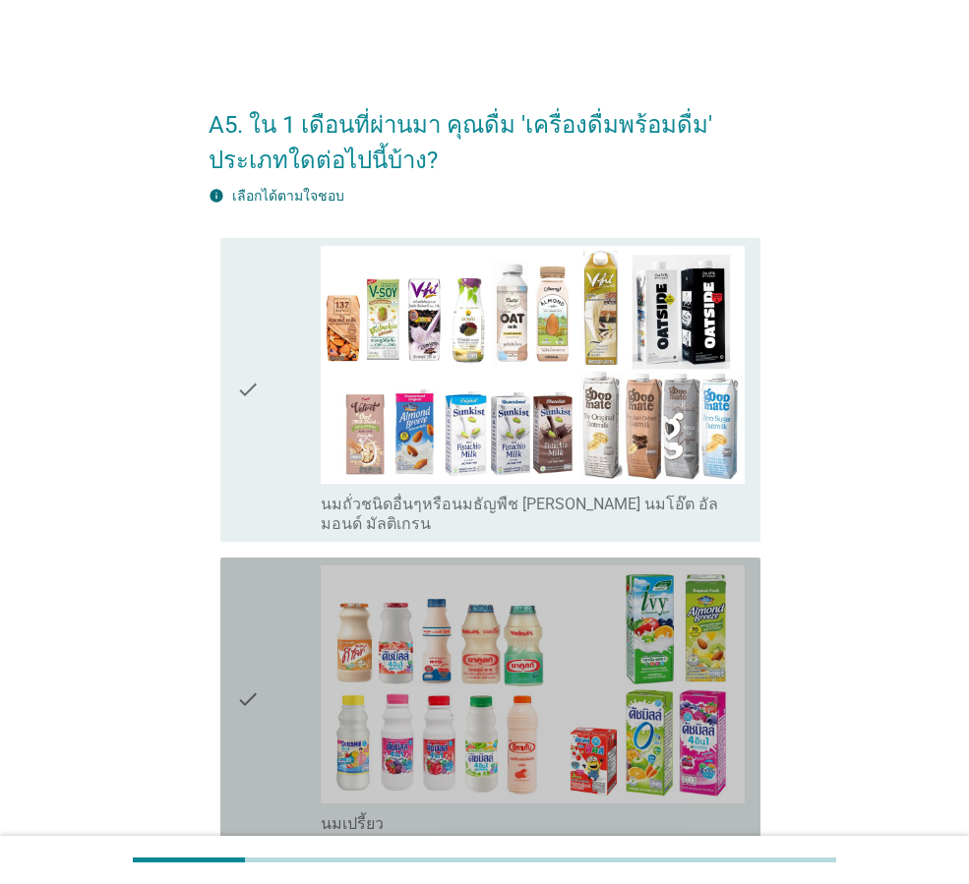
click at [270, 707] on div "check" at bounding box center [278, 700] width 85 height 269
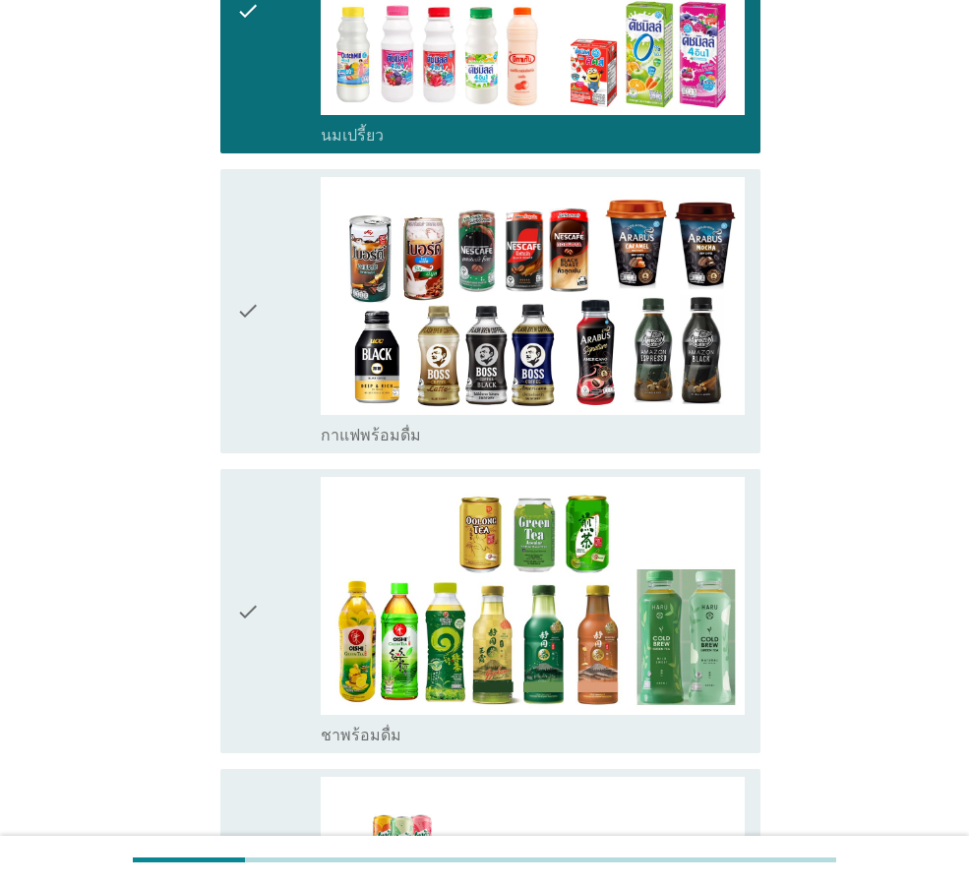
click at [273, 315] on div "check" at bounding box center [278, 311] width 85 height 269
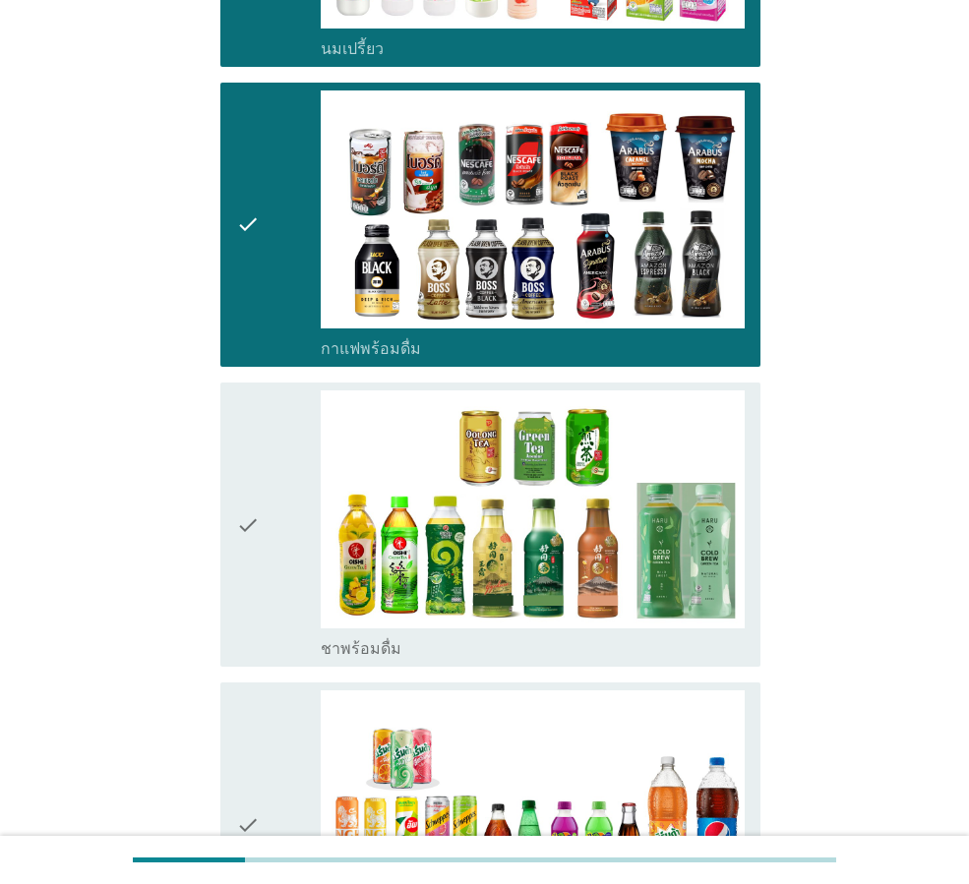
scroll to position [984, 0]
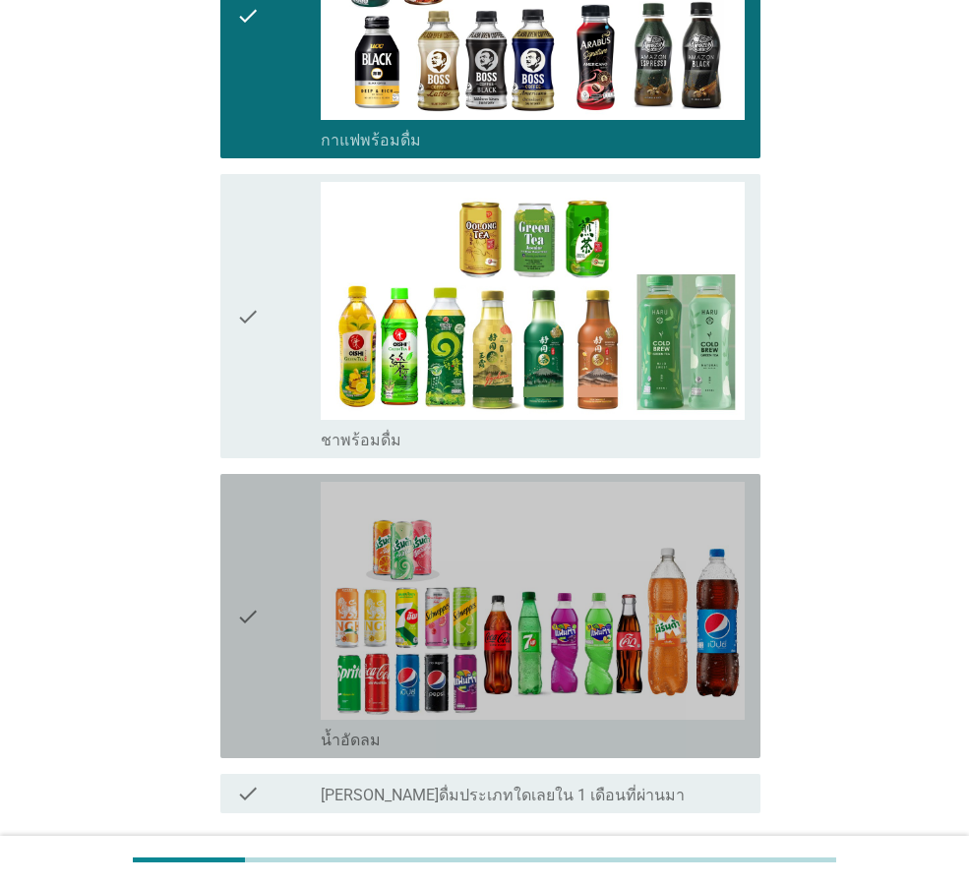
click at [277, 583] on div "check" at bounding box center [278, 616] width 85 height 269
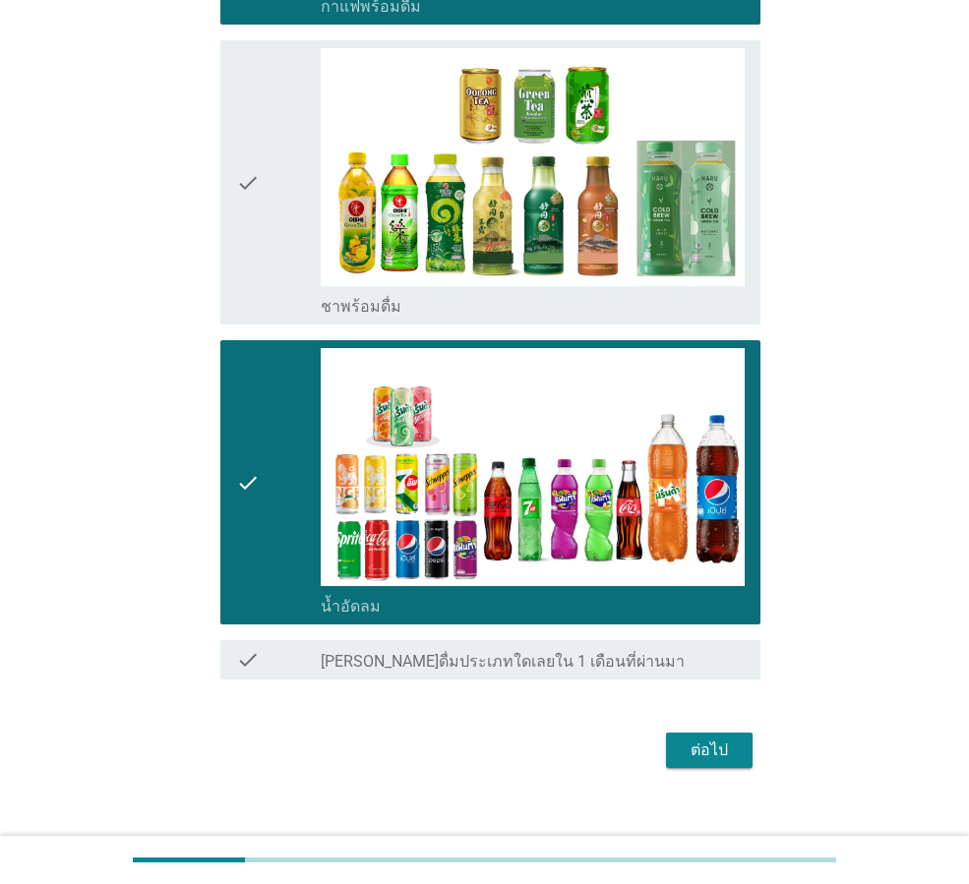
scroll to position [1123, 0]
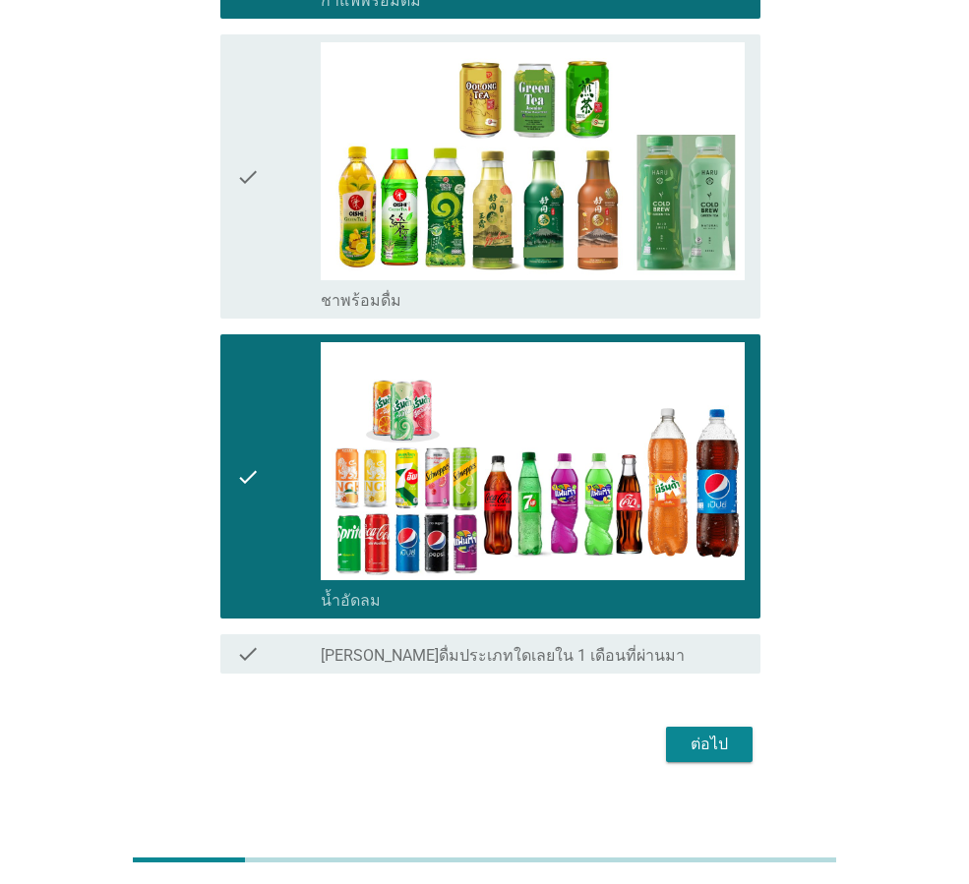
click at [715, 733] on div "ต่อไป" at bounding box center [709, 745] width 55 height 24
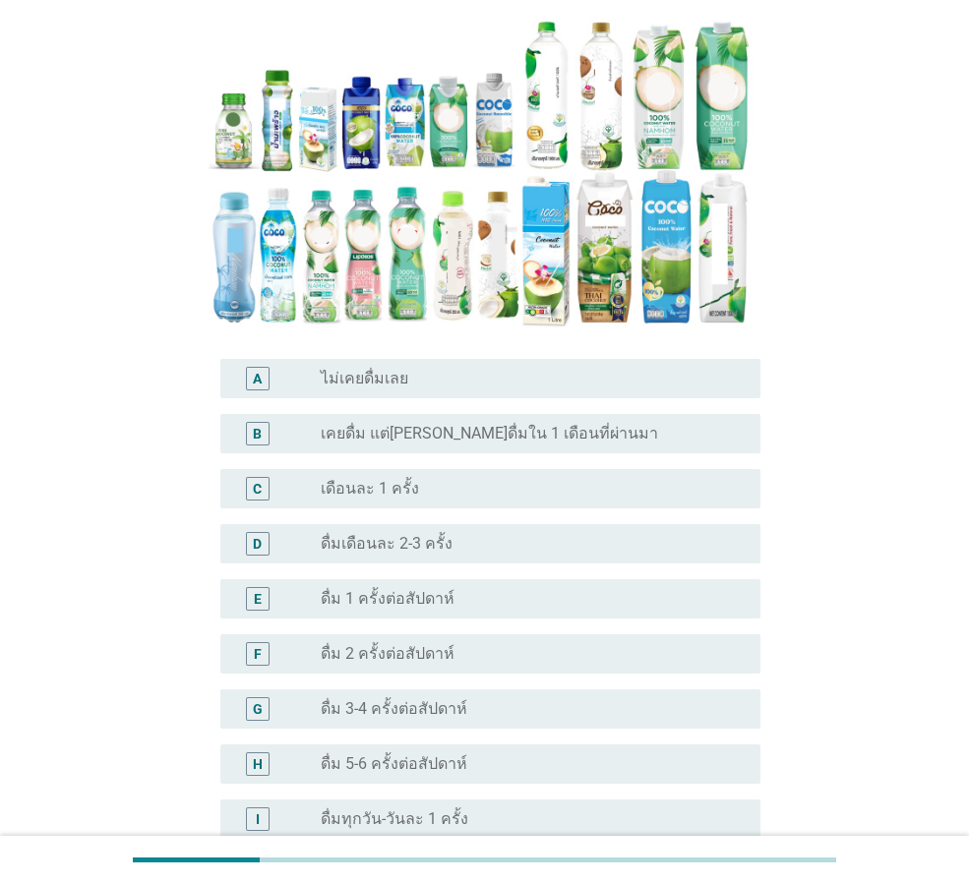
scroll to position [295, 0]
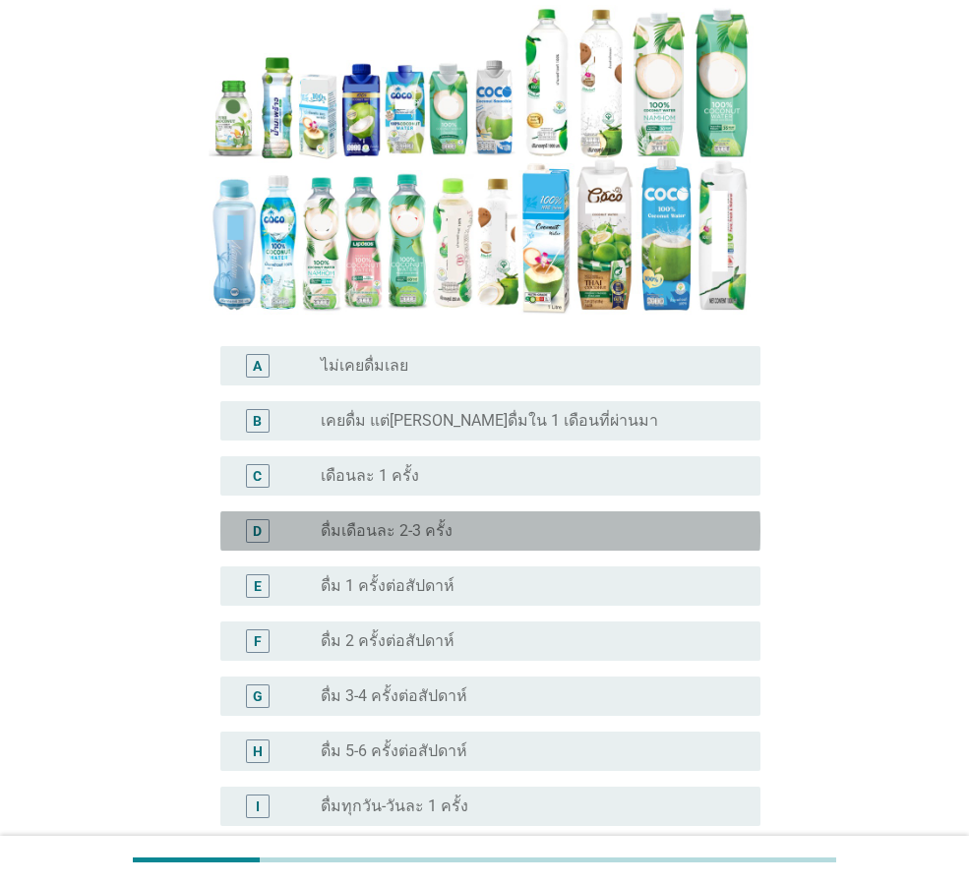
click at [423, 521] on label "ดื่มเดือนละ 2-3 ครั้ง" at bounding box center [387, 531] width 132 height 20
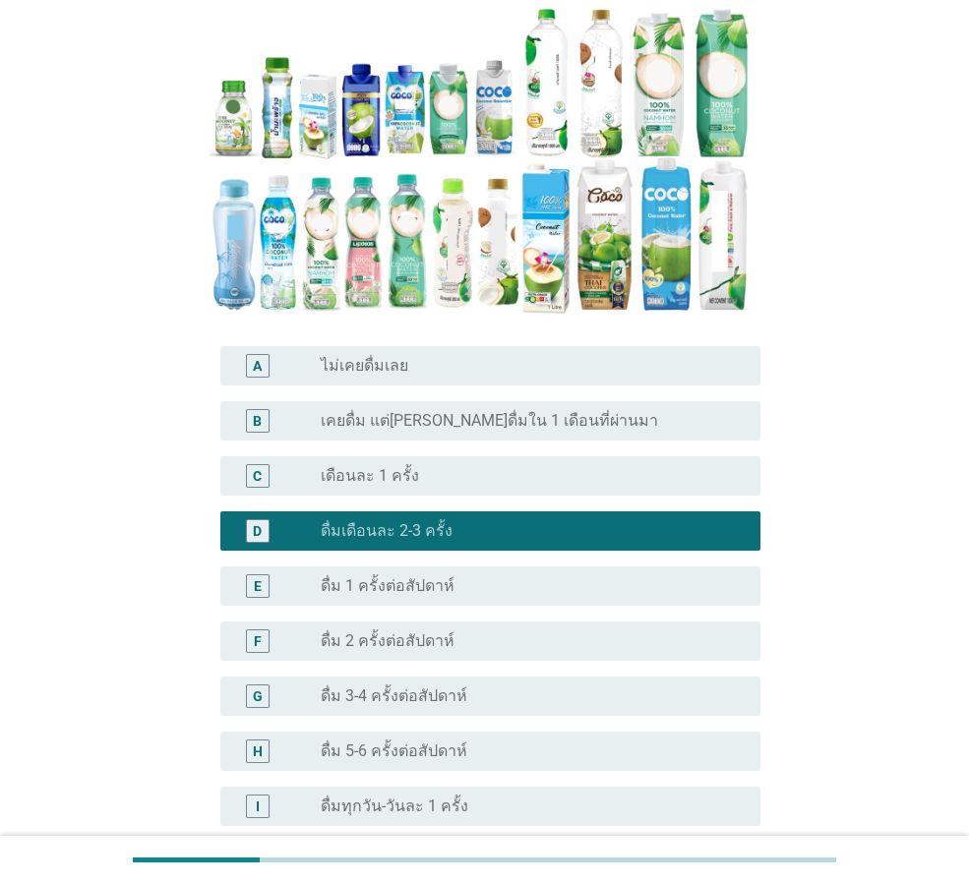
click at [512, 411] on label "เคยดื่ม แต่[PERSON_NAME]ดื่มใน 1 เดือนที่ผ่านมา" at bounding box center [489, 421] width 337 height 20
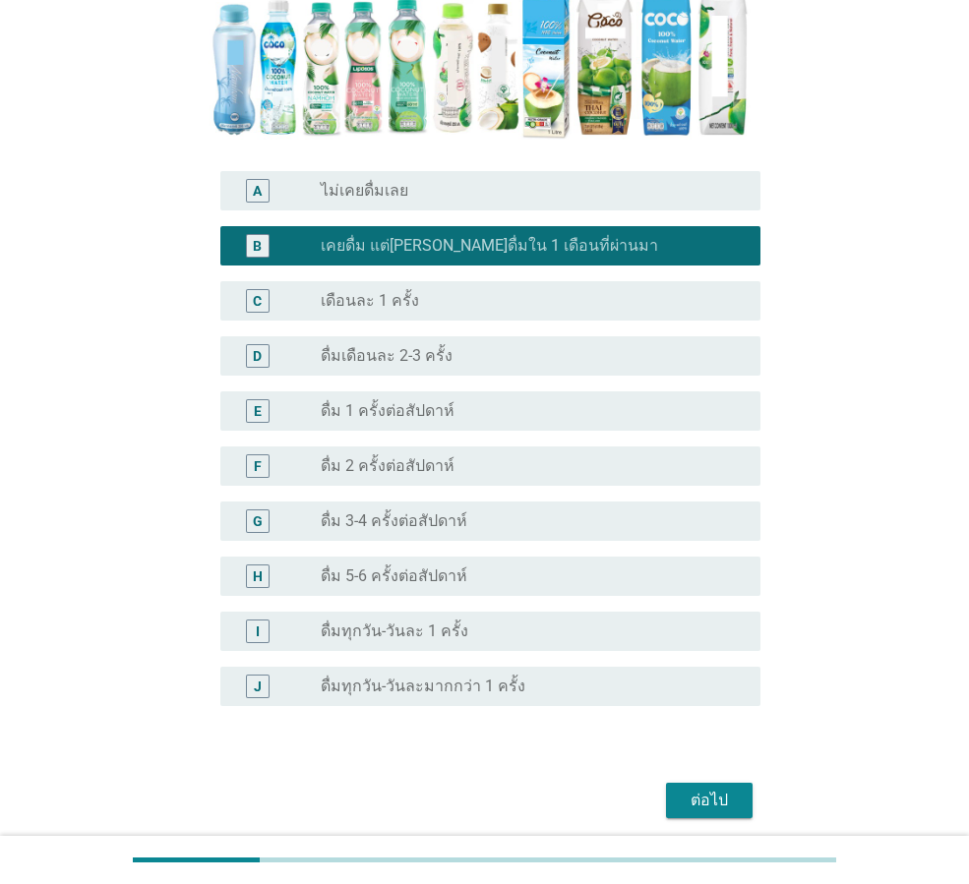
scroll to position [510, 0]
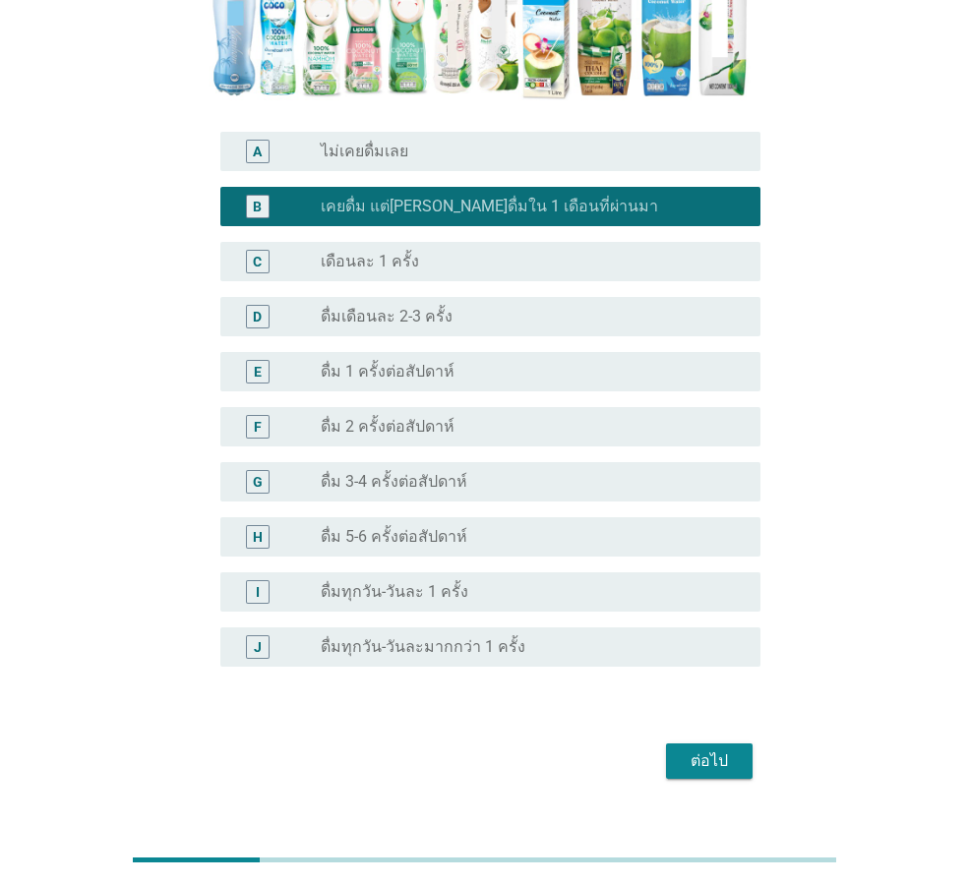
click at [710, 750] on div "ต่อไป" at bounding box center [709, 762] width 55 height 24
